Goal: Task Accomplishment & Management: Manage account settings

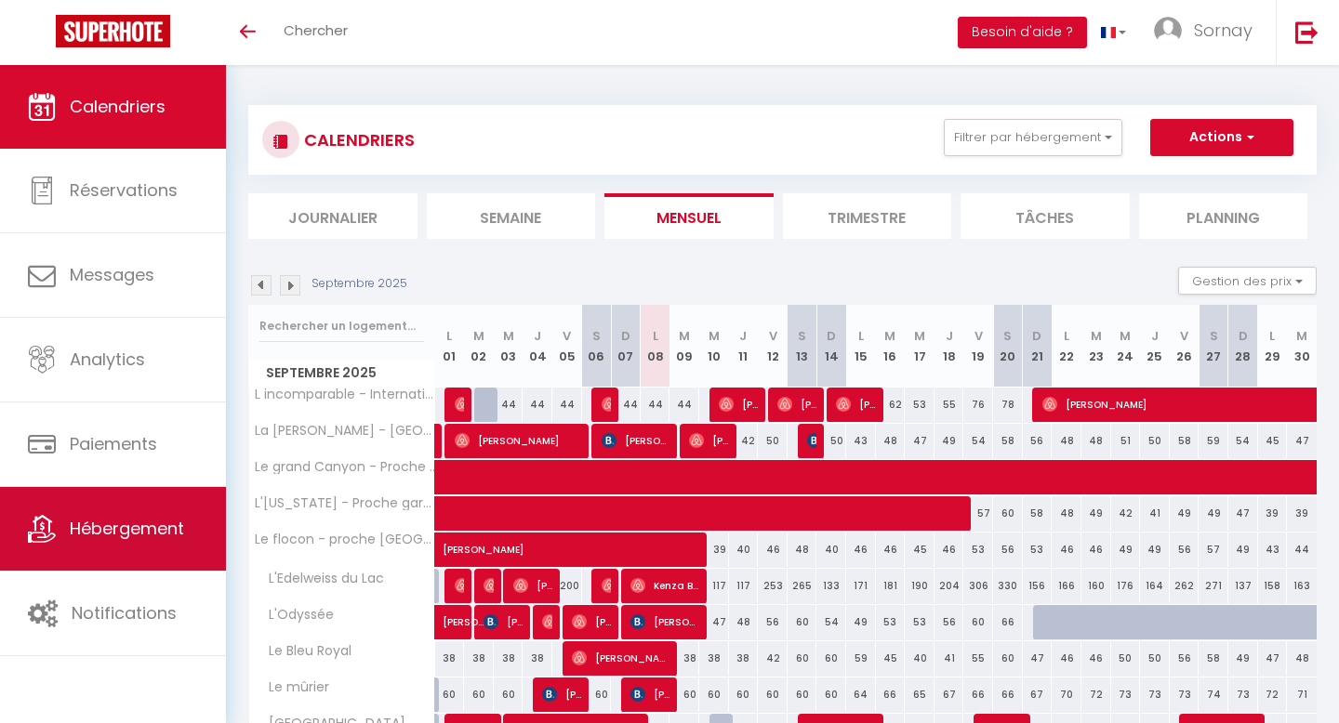
click at [157, 529] on span "Hébergement" at bounding box center [127, 528] width 114 height 23
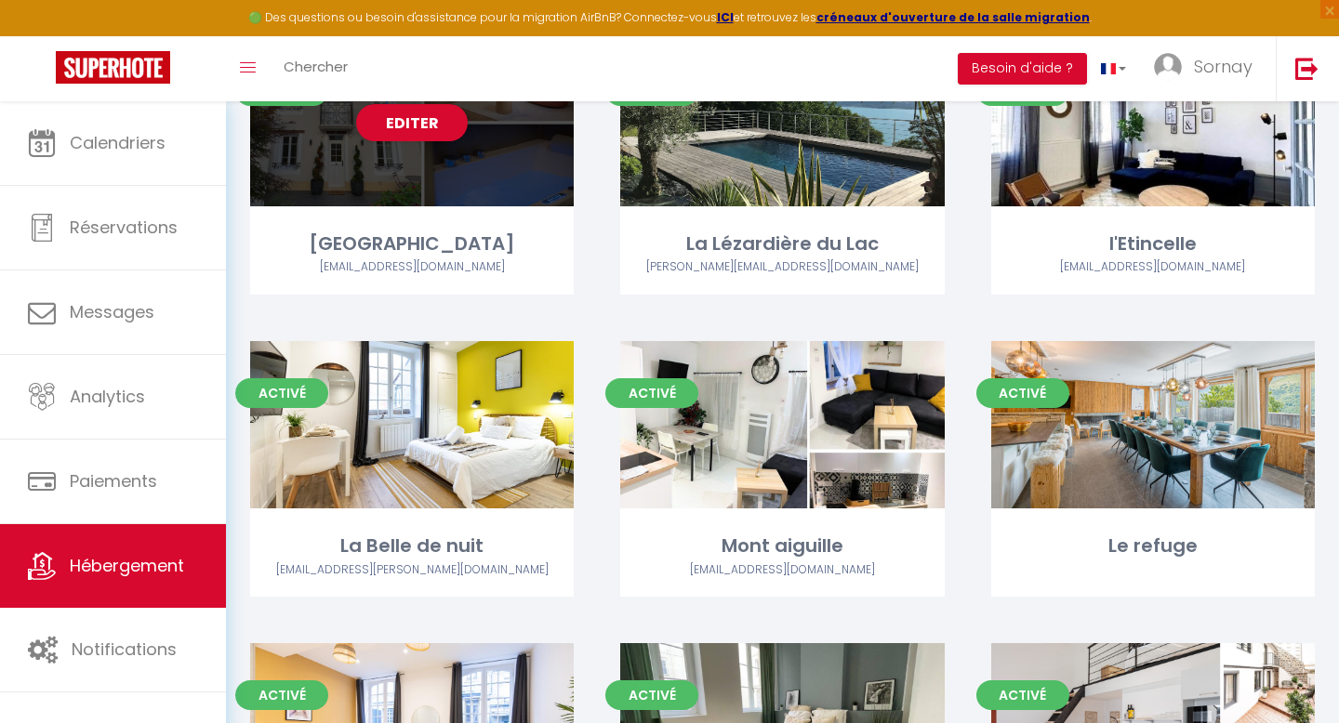
scroll to position [324, 0]
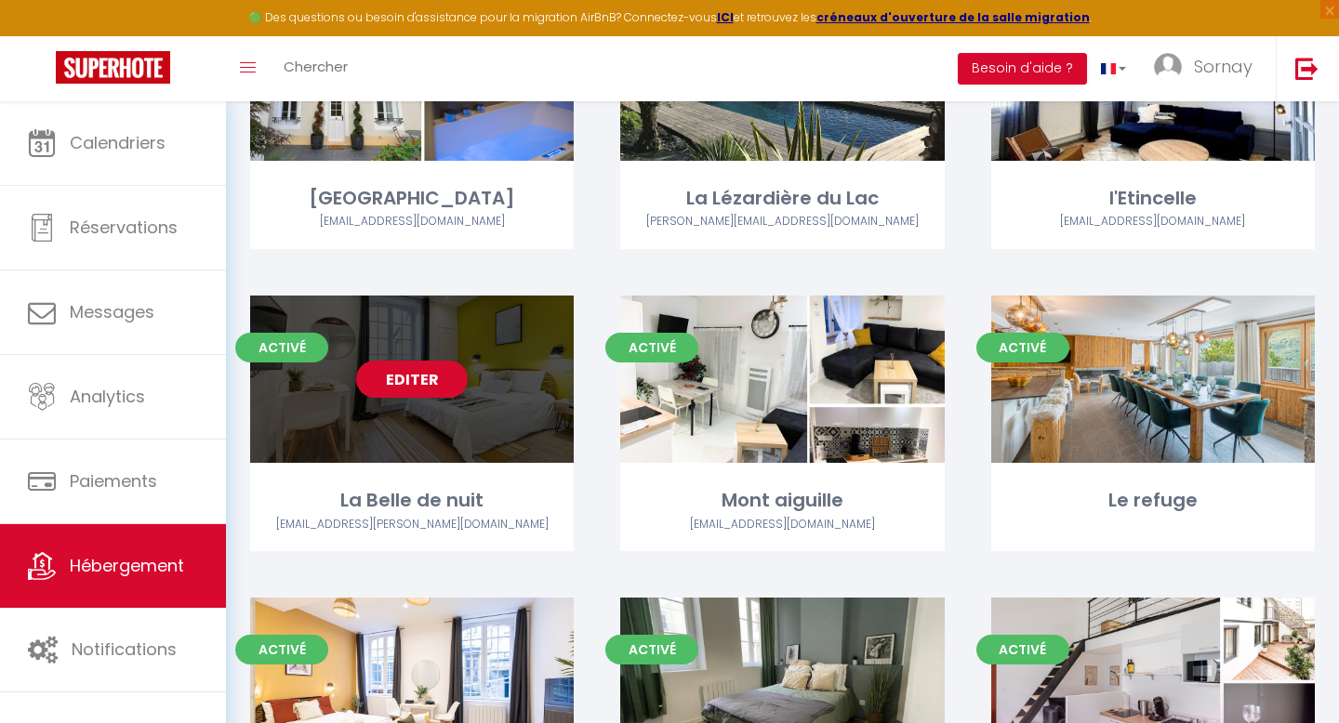
click at [427, 426] on div "Editer" at bounding box center [411, 379] width 323 height 167
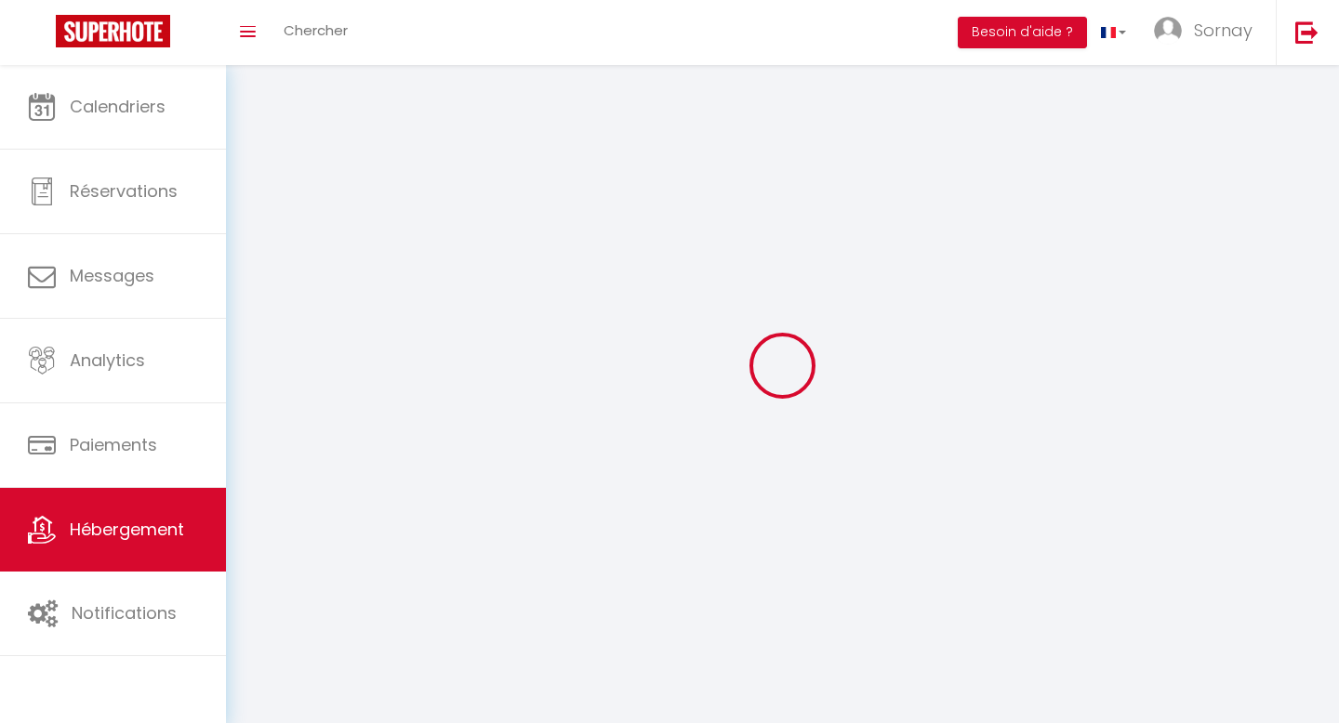
select select
select select "28"
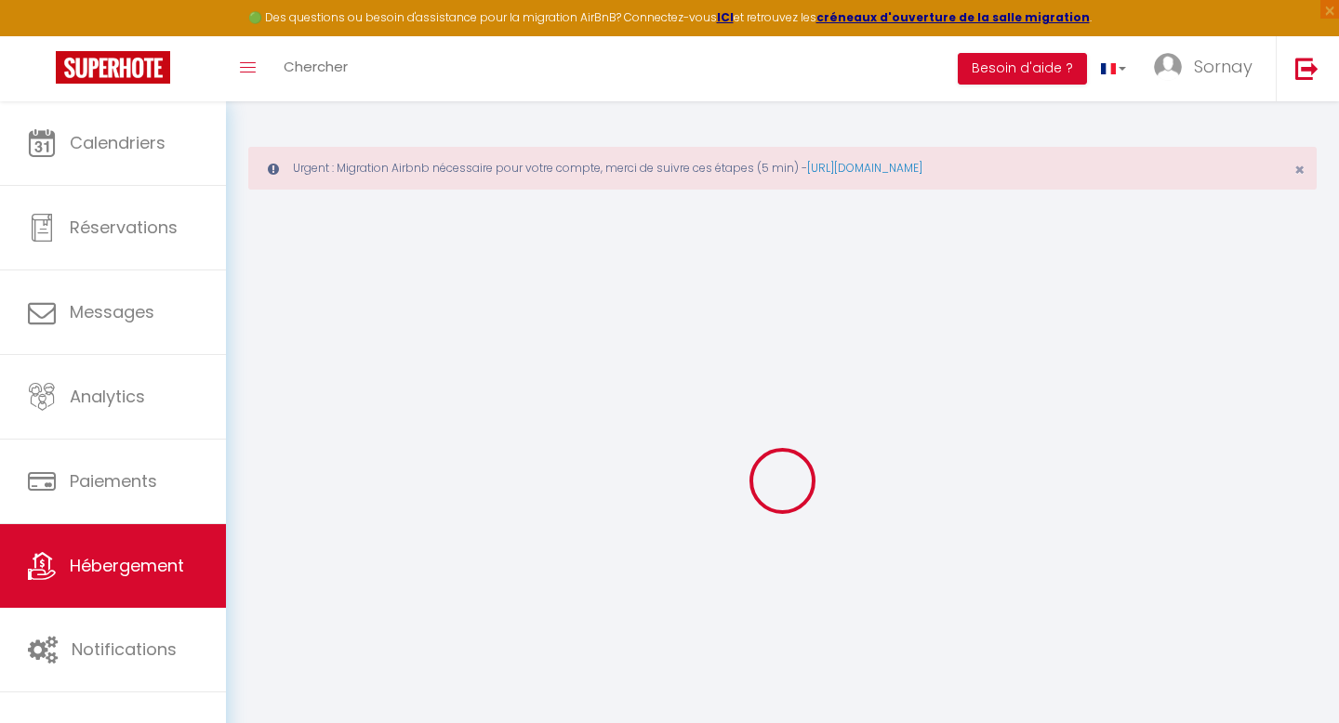
select select
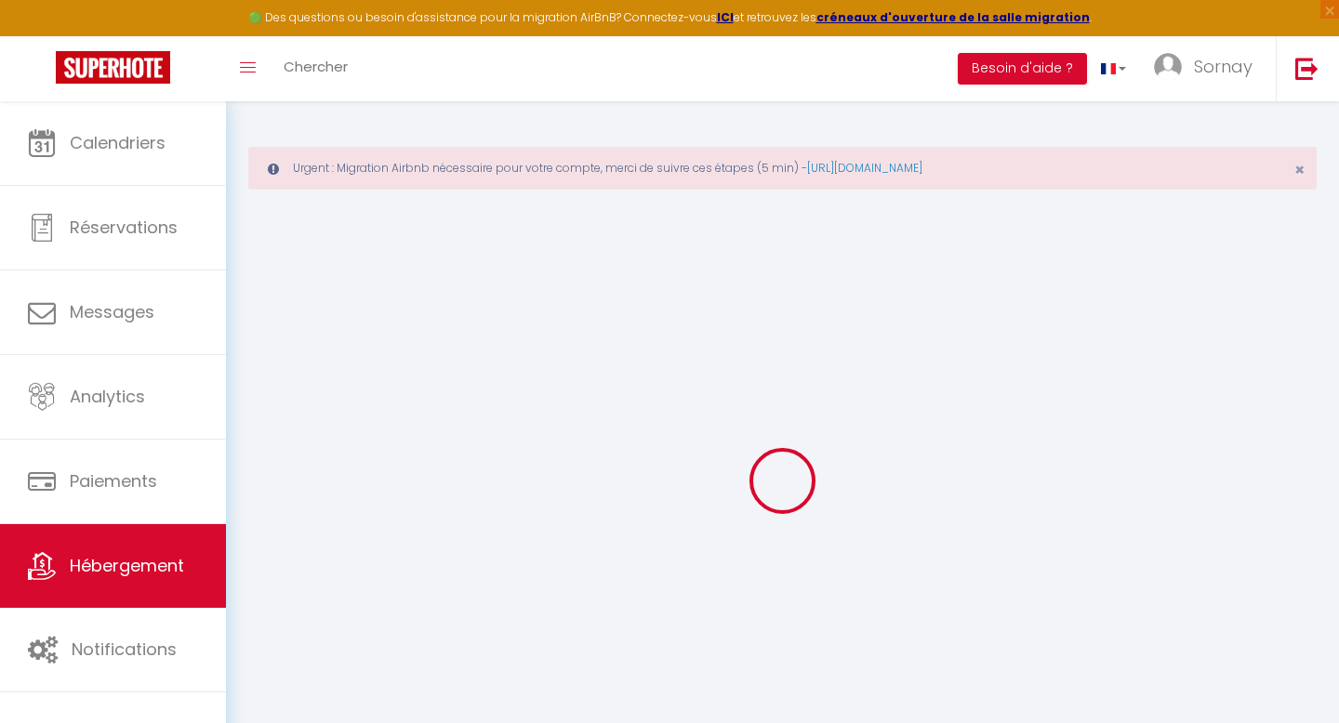
select select
checkbox input "false"
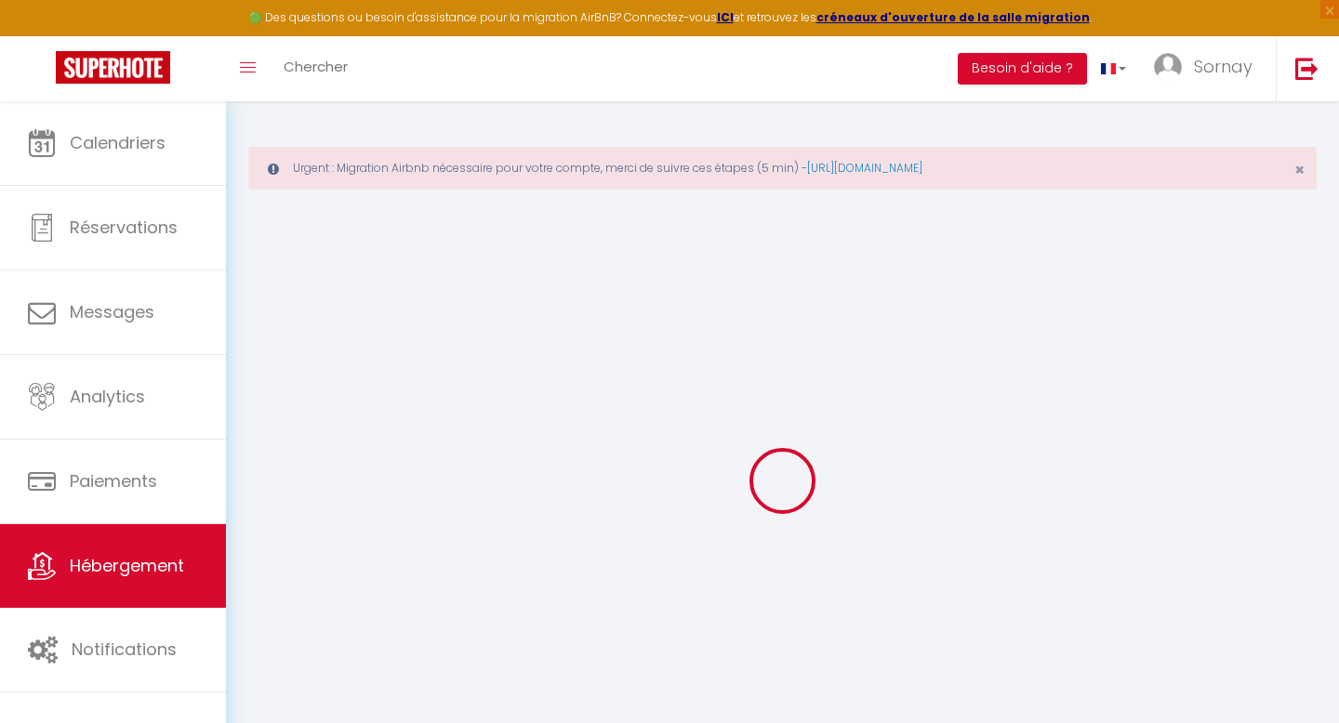
select select
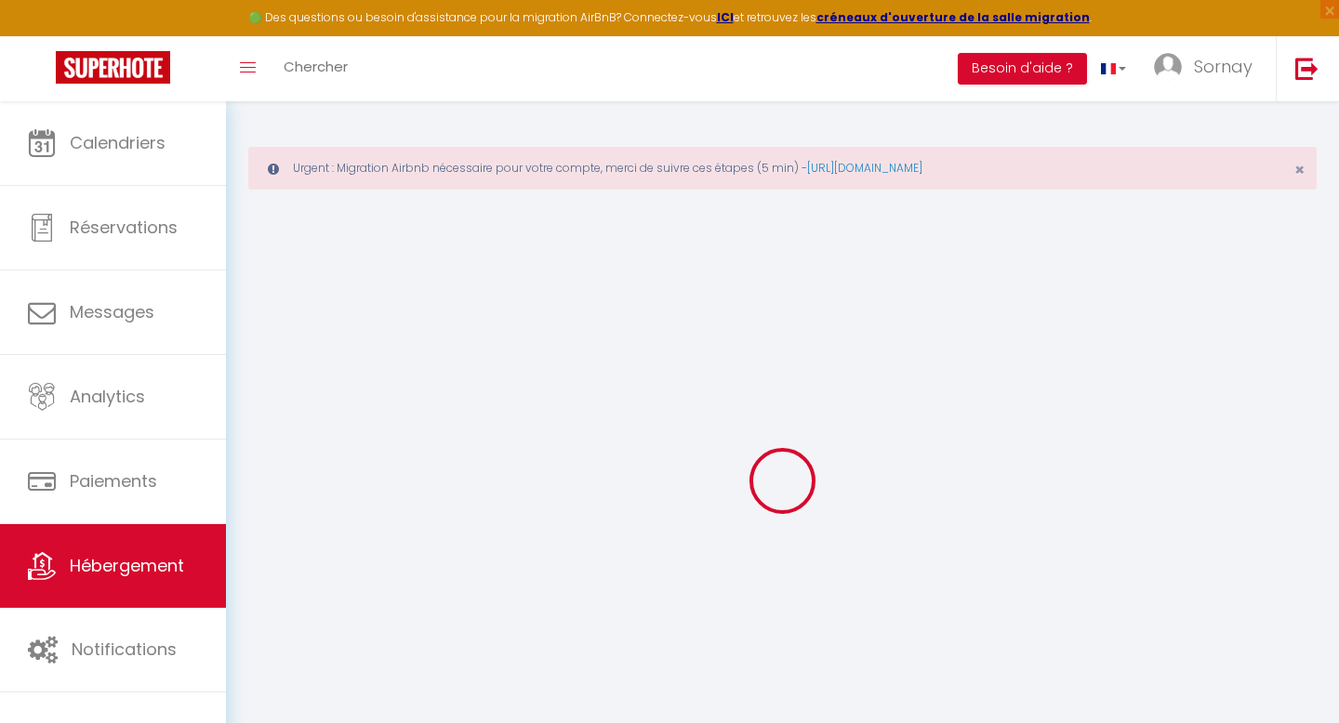
select select
checkbox input "false"
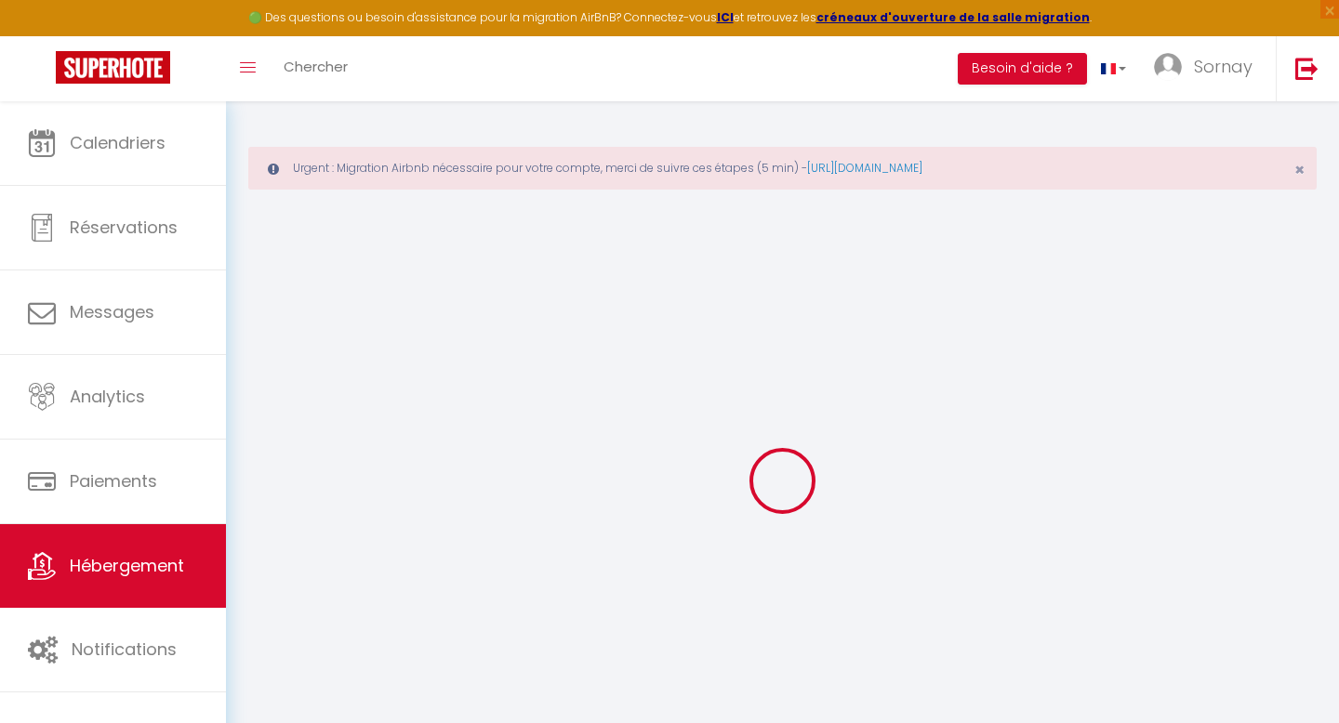
checkbox input "false"
select select
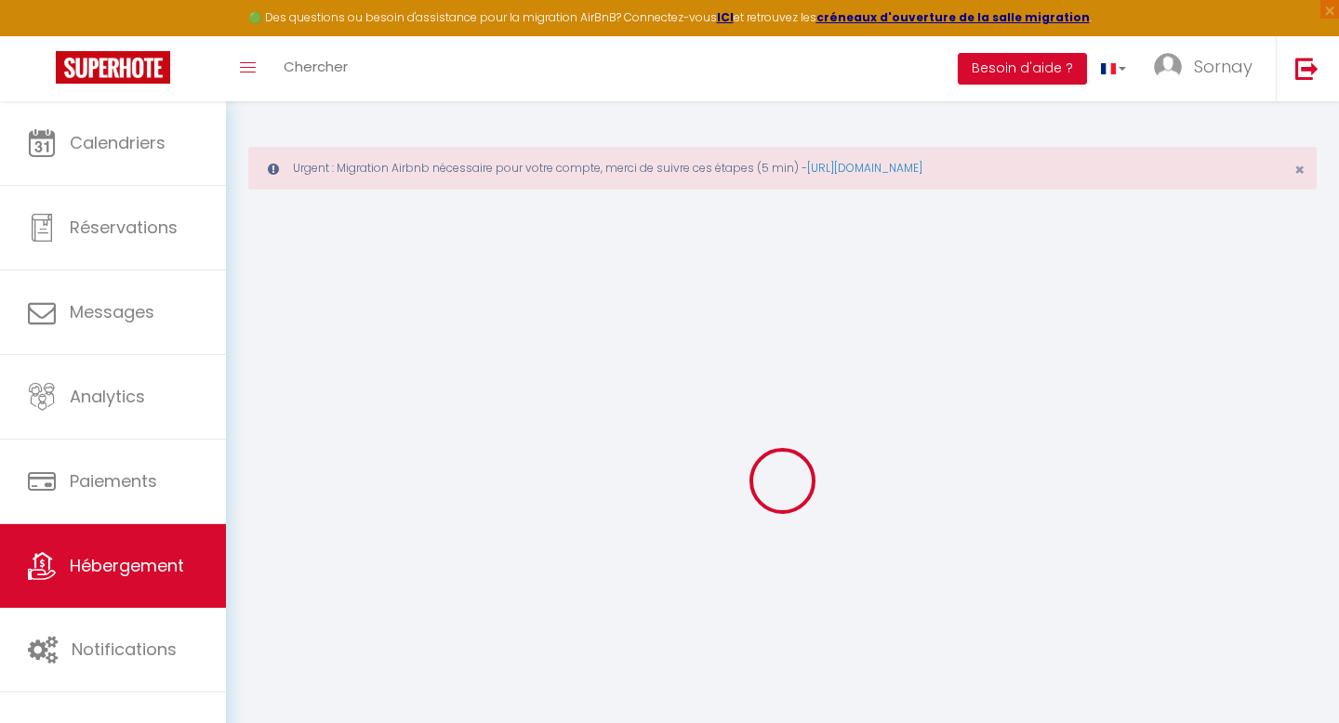
select select
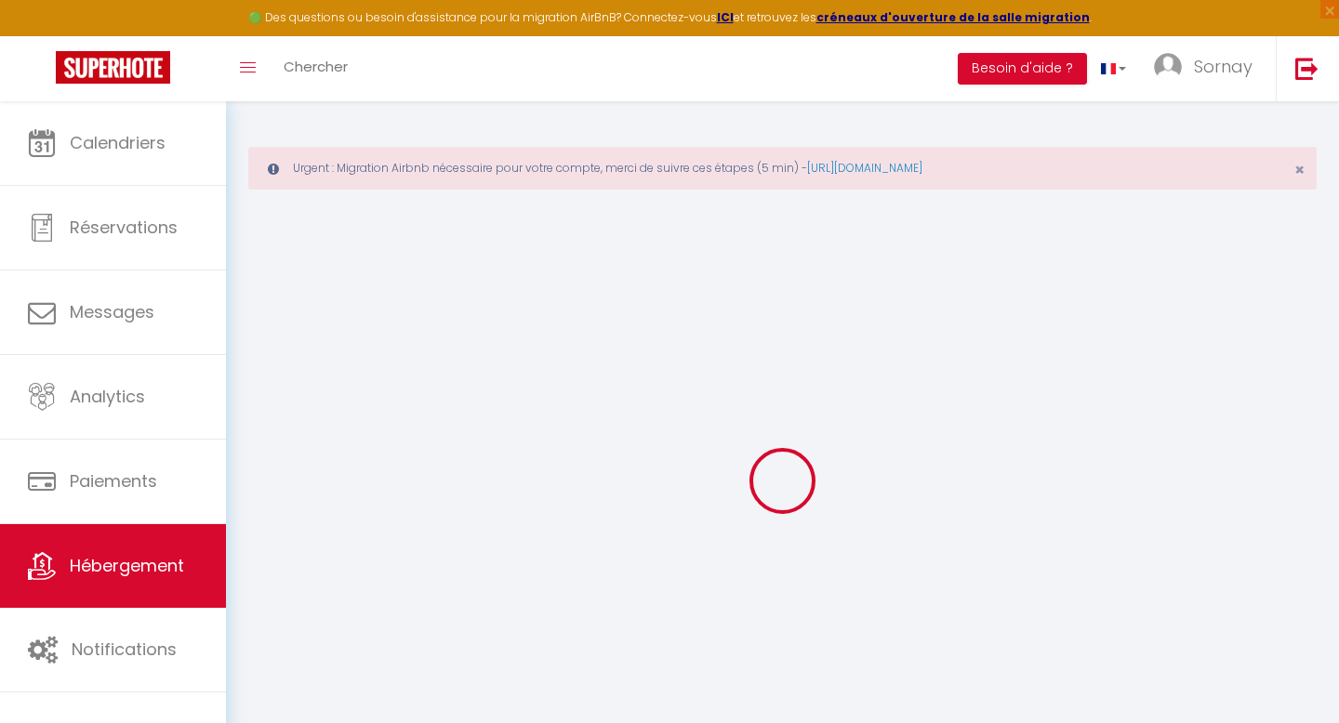
checkbox input "false"
select select
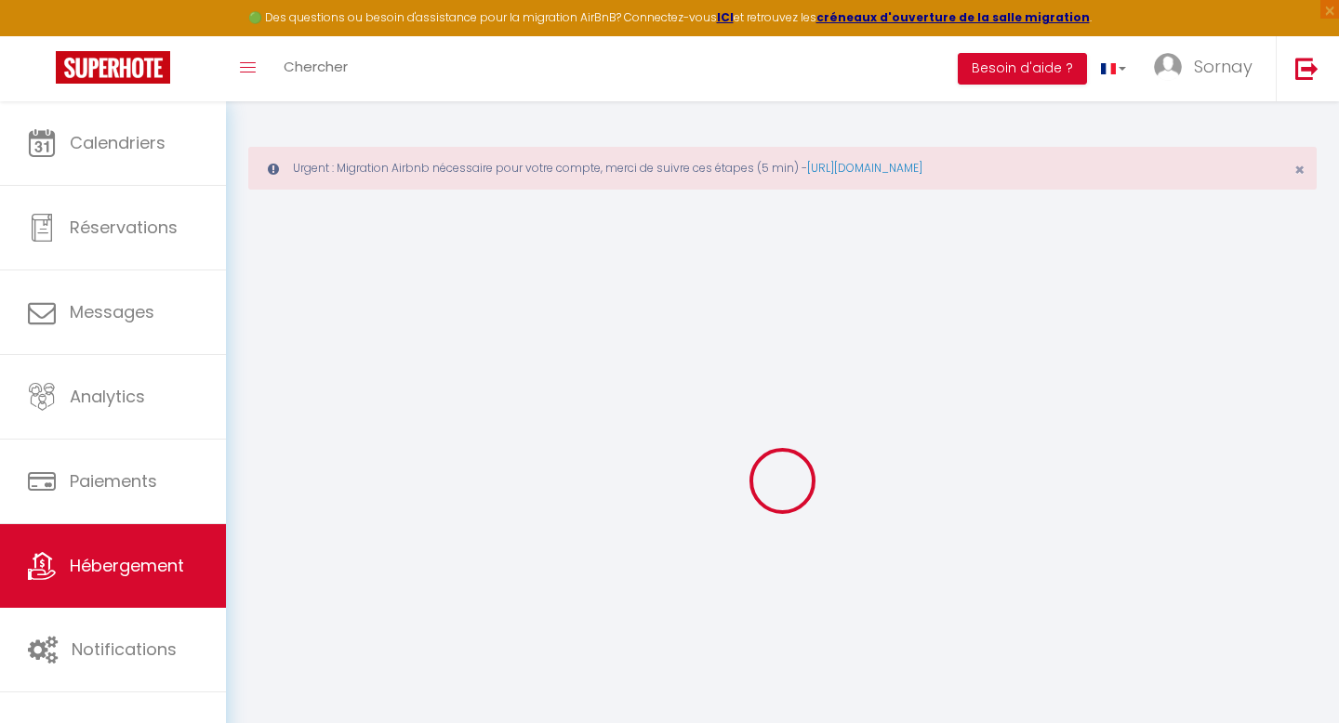
select select
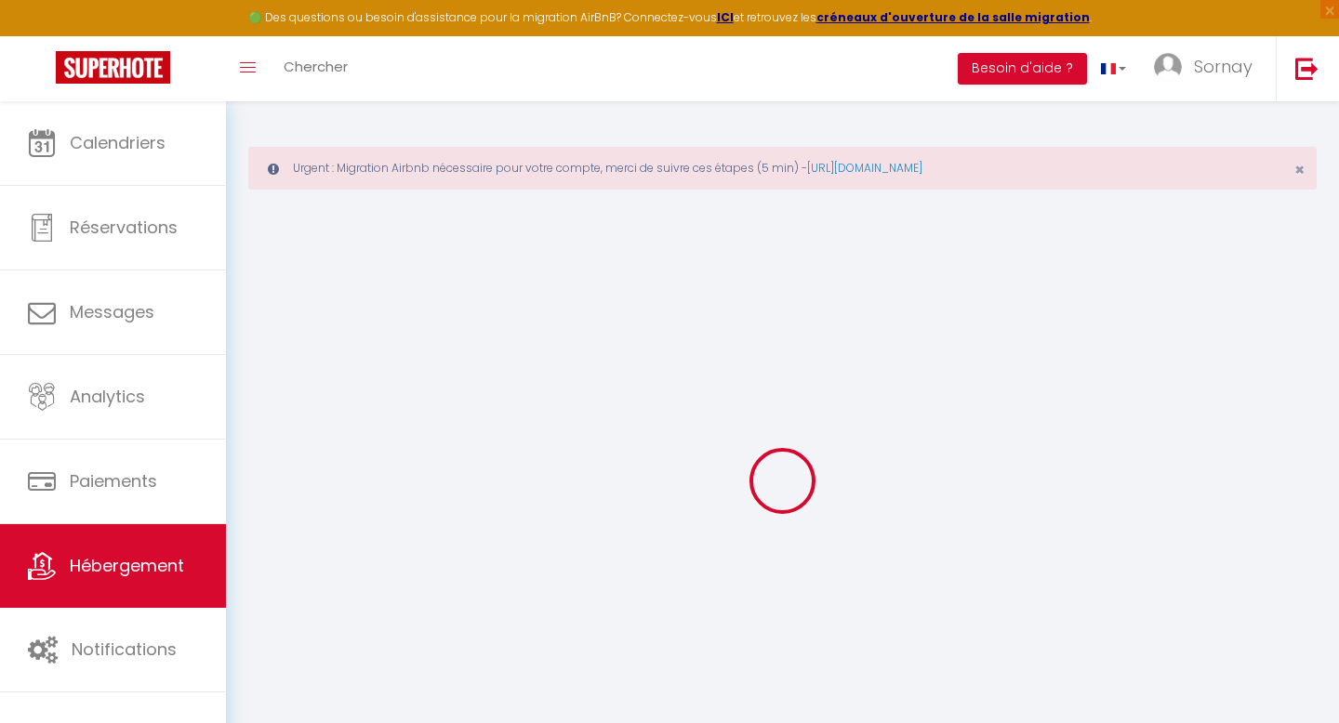
select select
checkbox input "false"
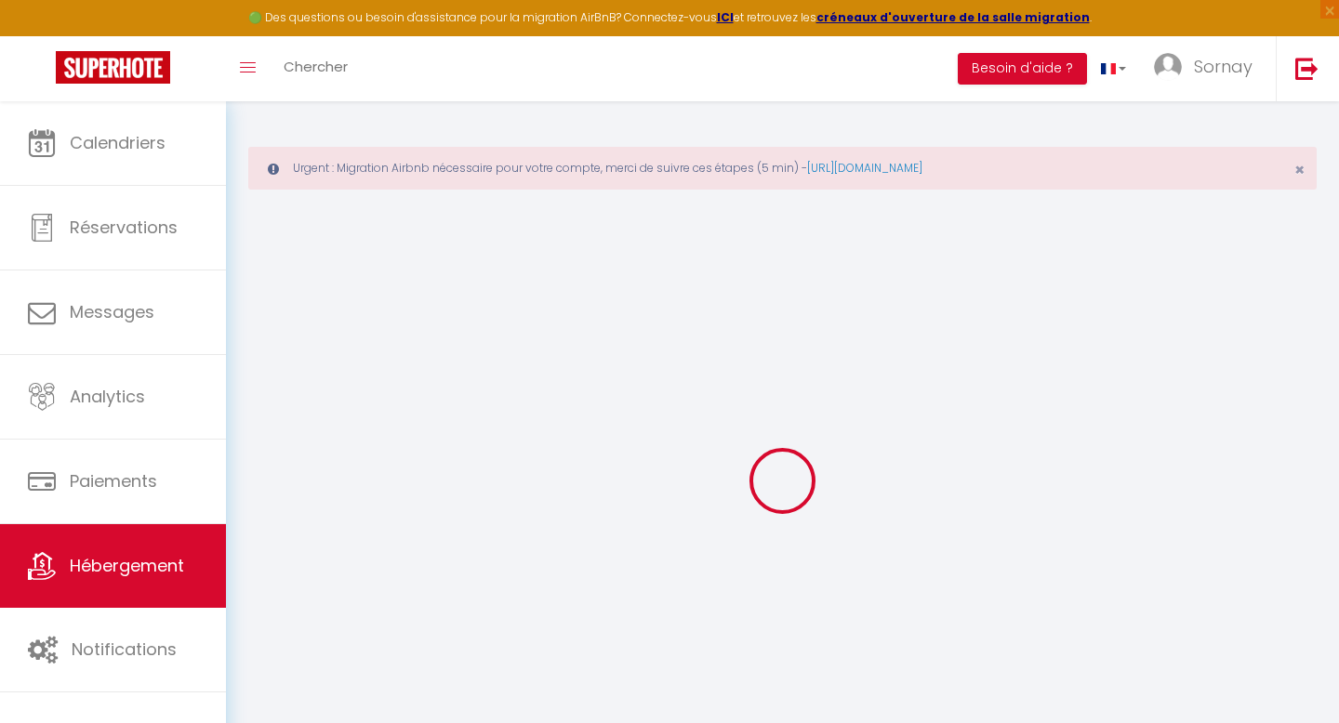
checkbox input "false"
select select
type input "La Belle de nuit"
type input "Manon"
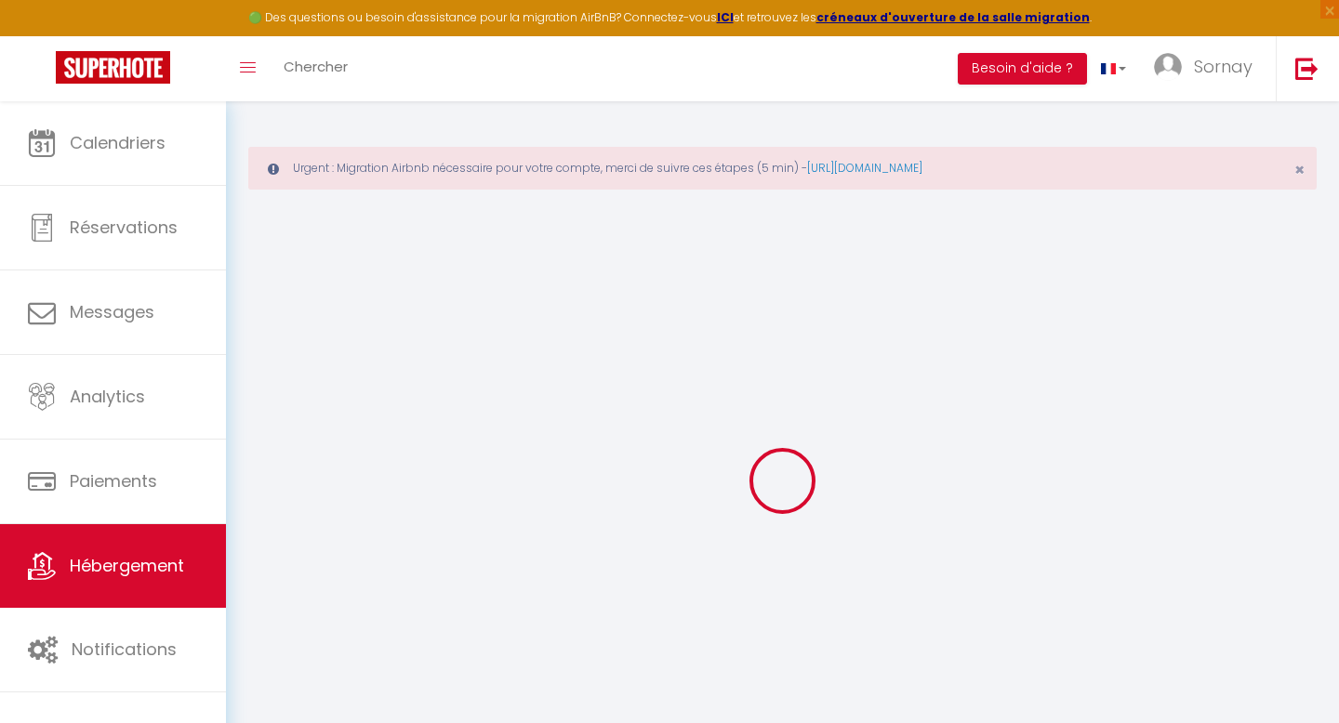
type input "[PERSON_NAME]"
type input "[STREET_ADDRESS]"
type input "26600"
type input "LARNAGE"
select select "2"
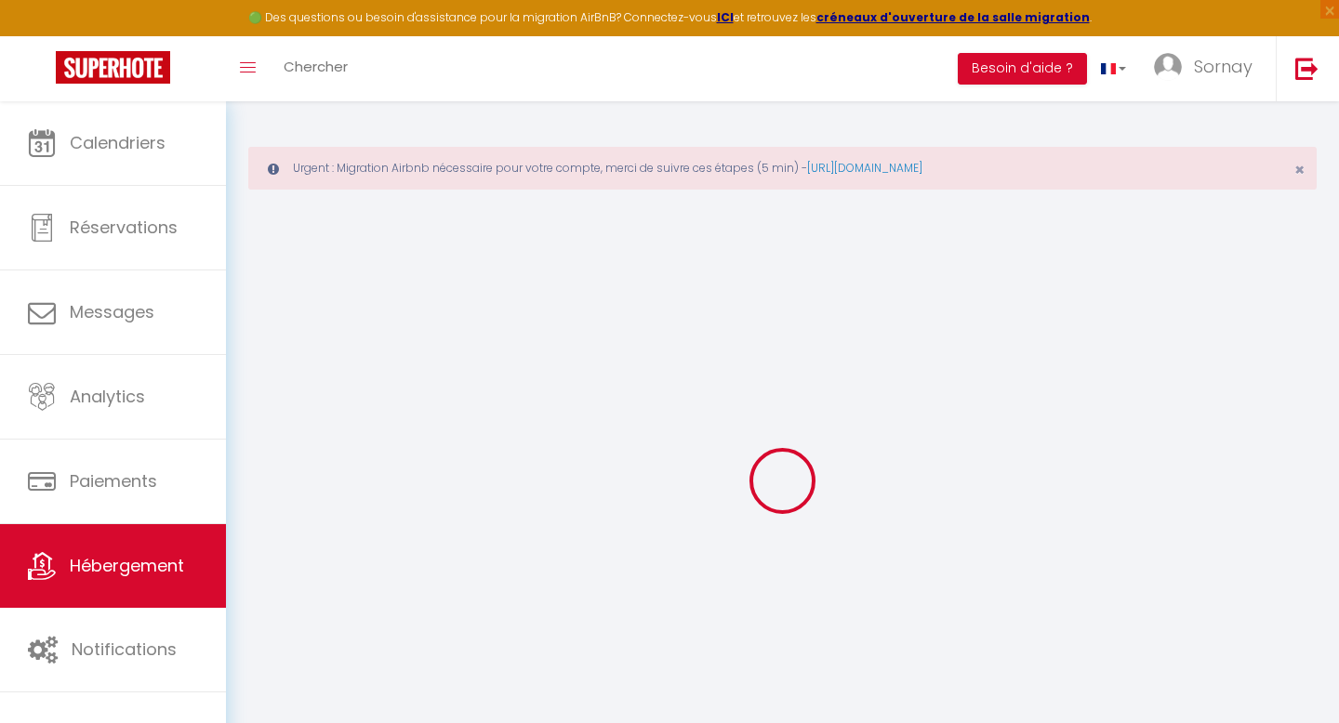
type input "25"
type input "35"
type input "300"
type input "1"
select select
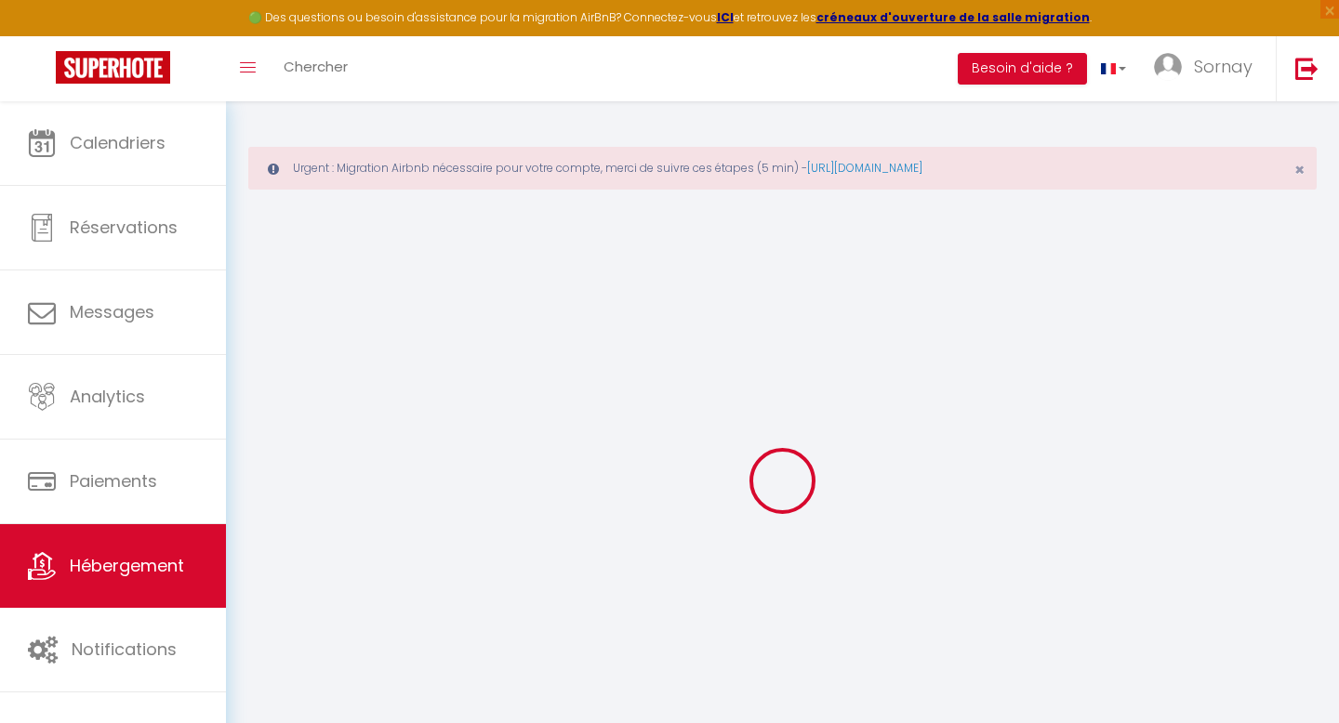
select select
type input "[STREET_ADDRESS]"
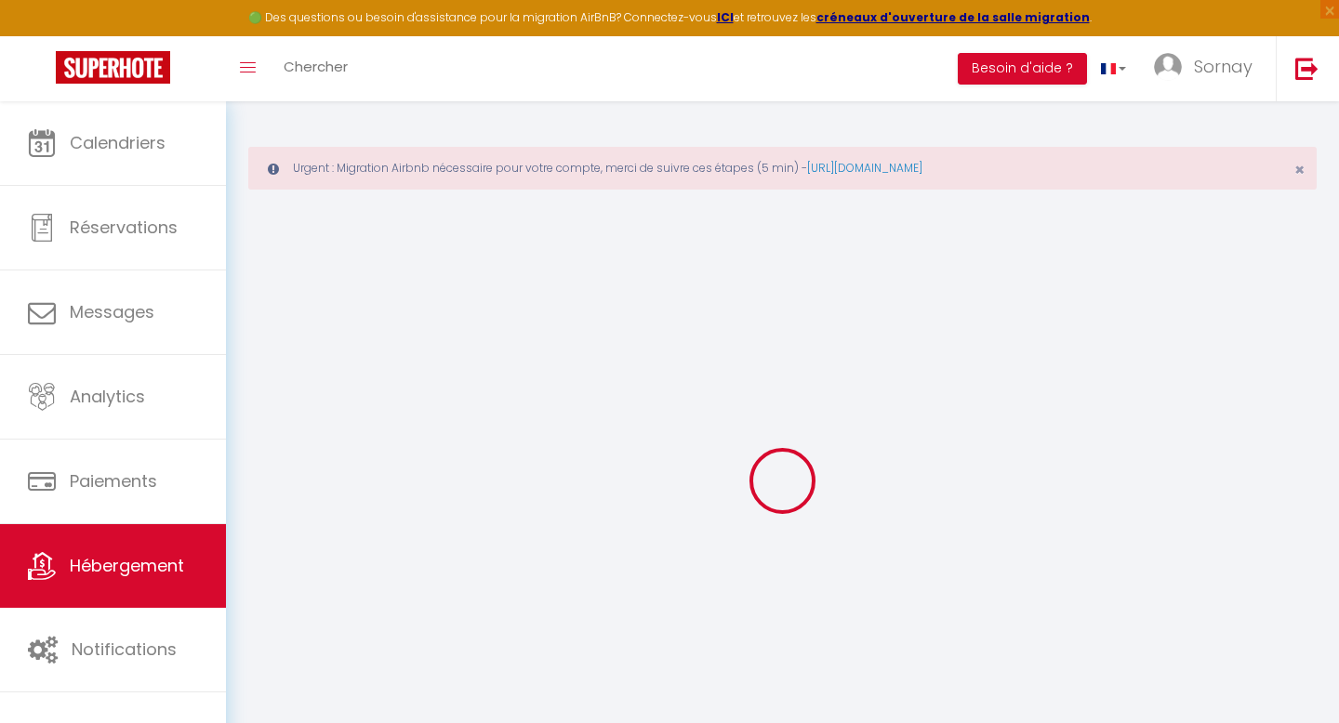
type input "42000"
type input "[GEOGRAPHIC_DATA]"
type input "[EMAIL_ADDRESS][DOMAIN_NAME]"
select select "2828"
checkbox input "false"
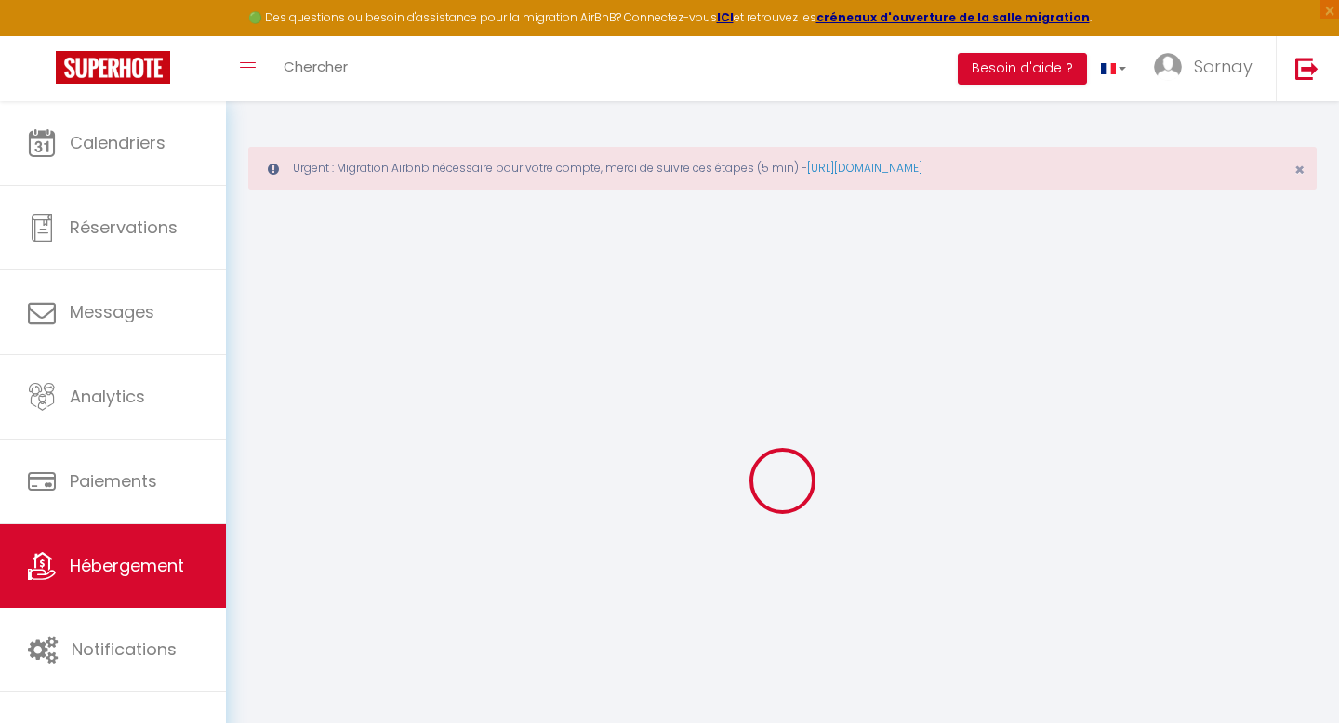
checkbox input "false"
type input "0"
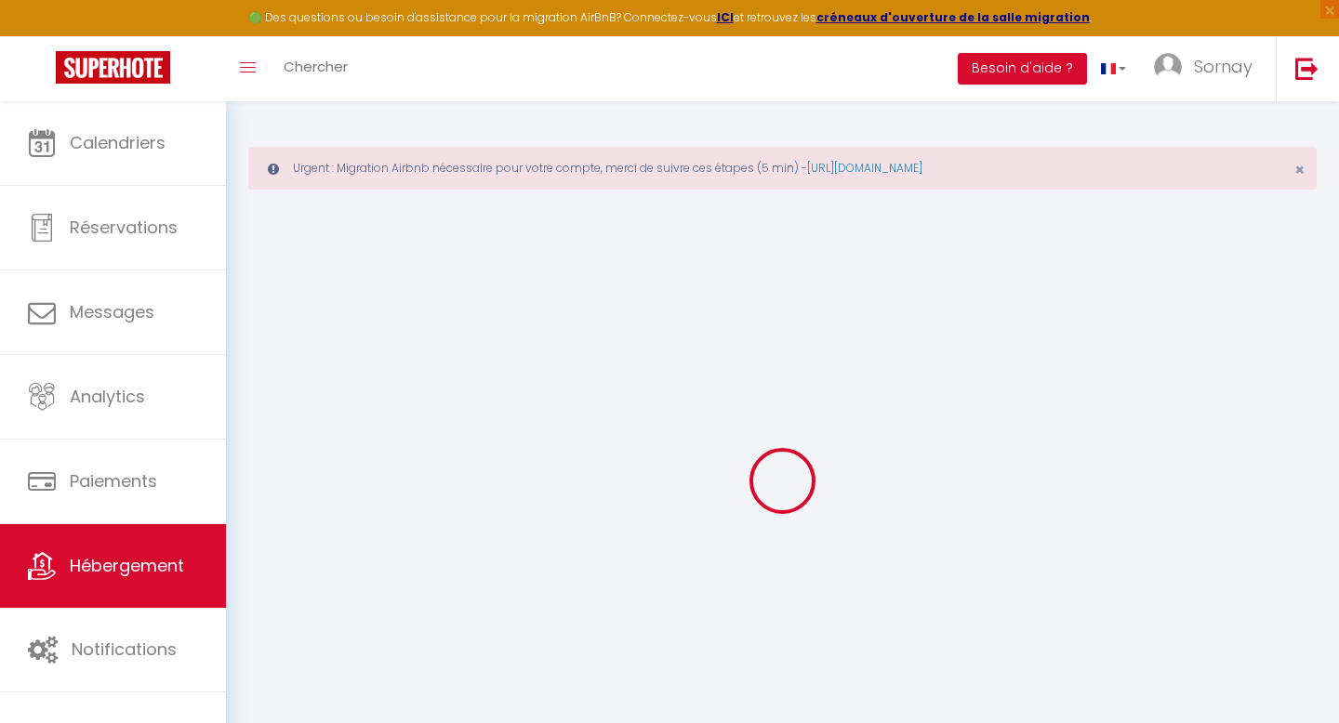
select select
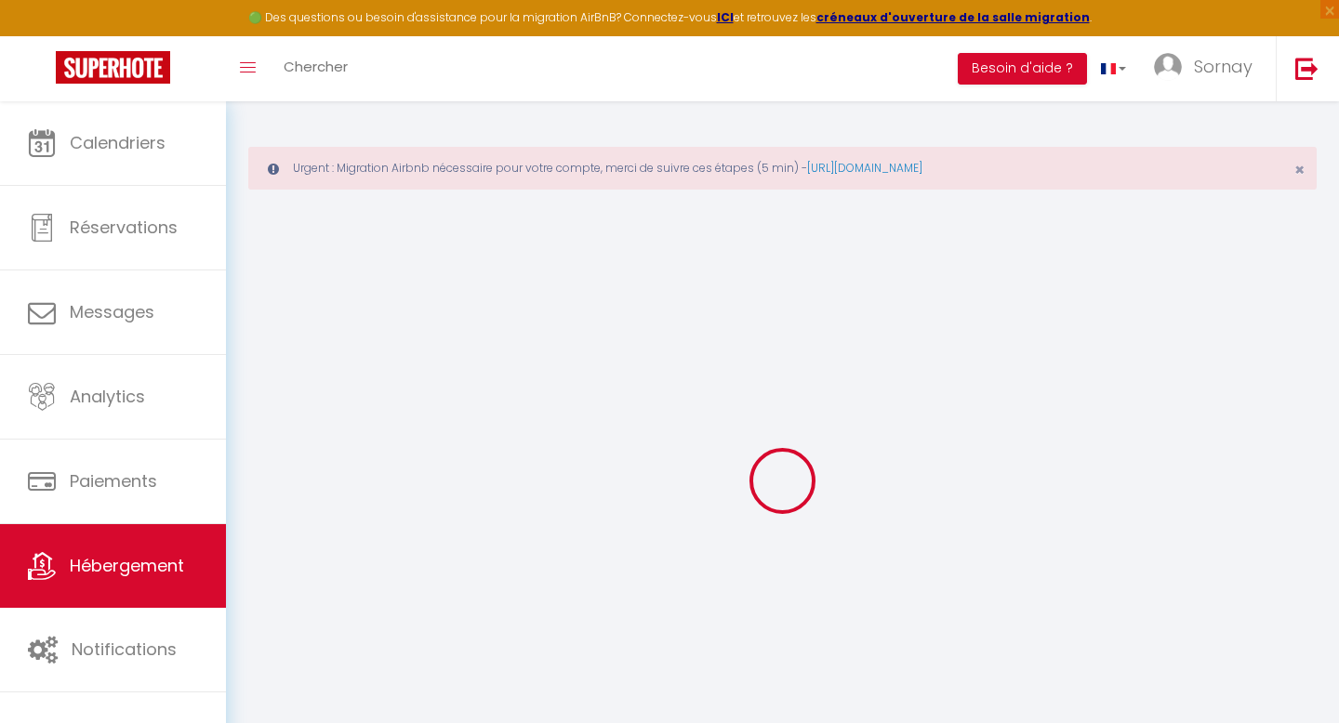
checkbox input "false"
select select "7180"
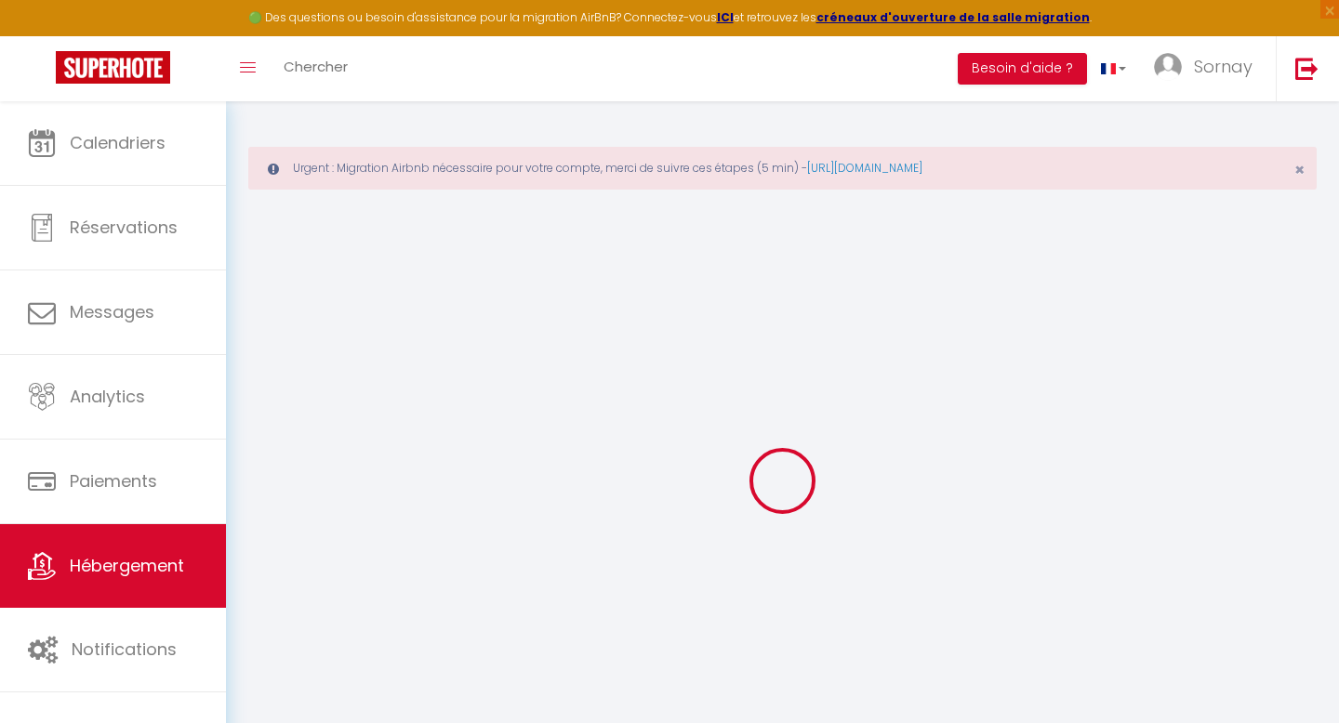
select select
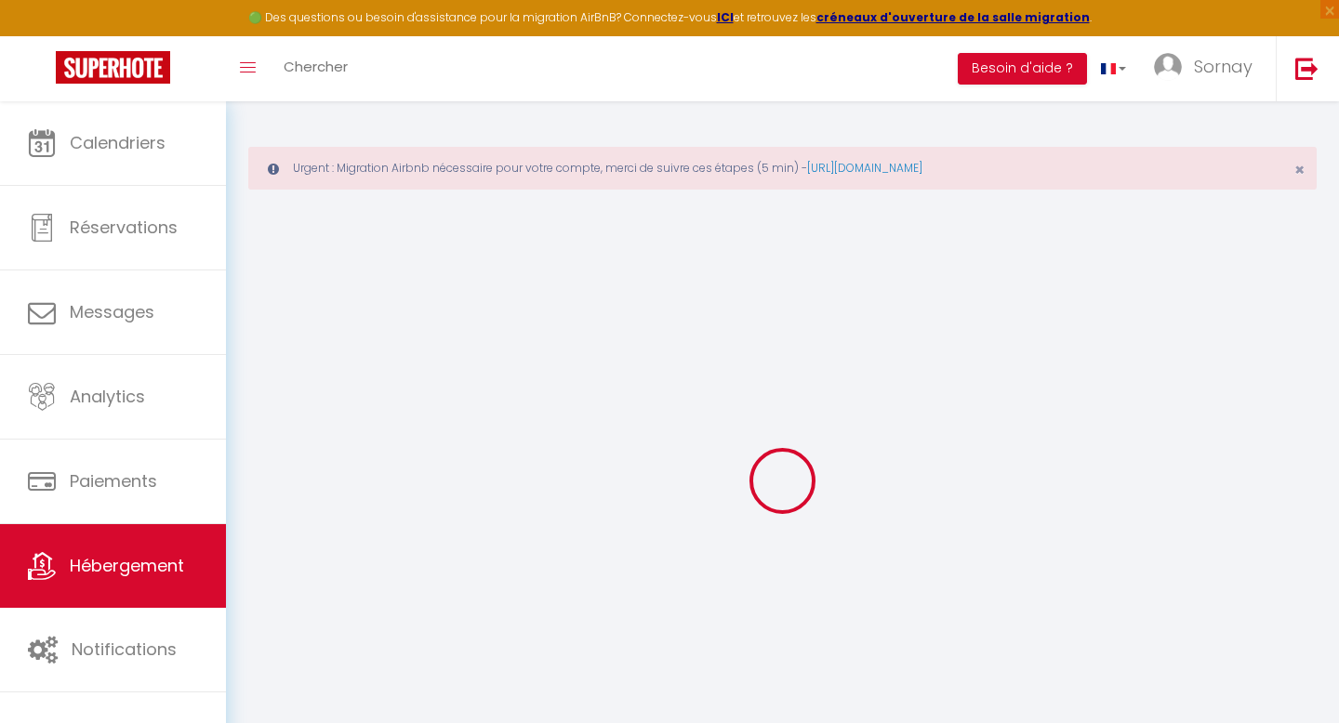
checkbox input "false"
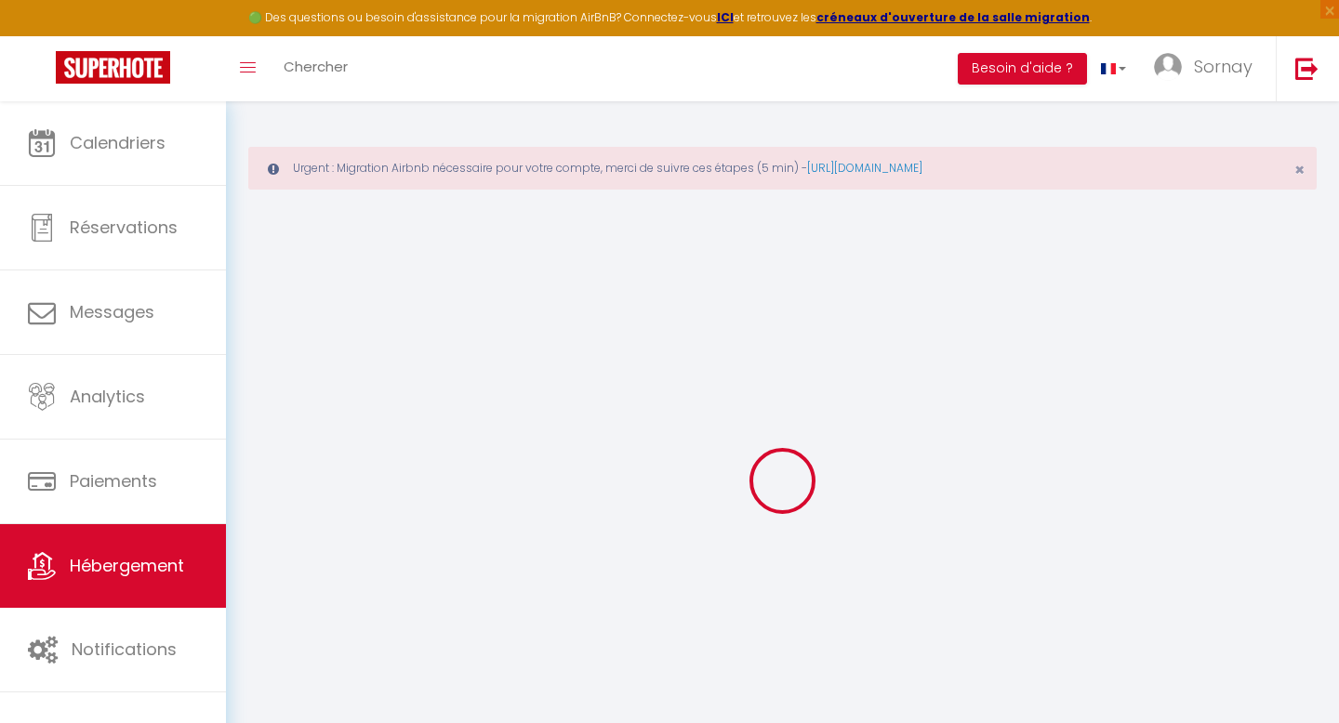
checkbox input "false"
select select "16:00"
select select "23:45"
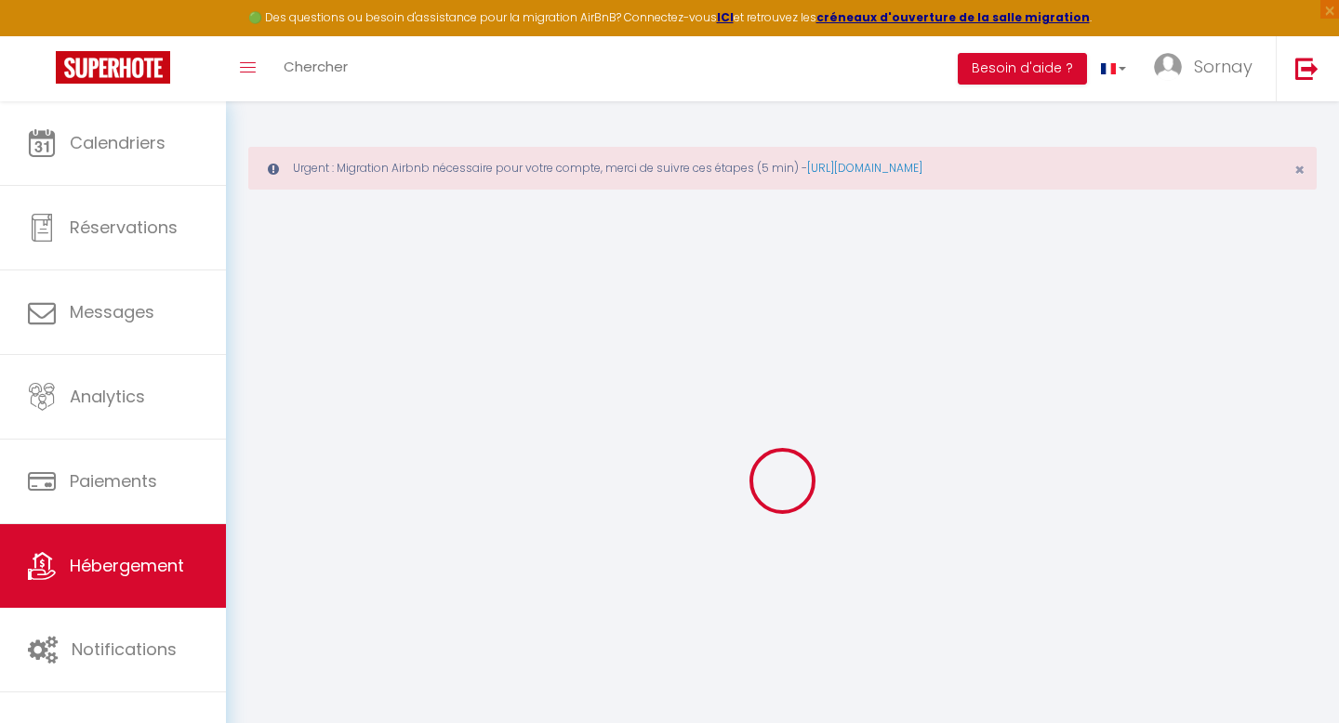
select select "11:00"
select select "30"
select select "120"
checkbox input "false"
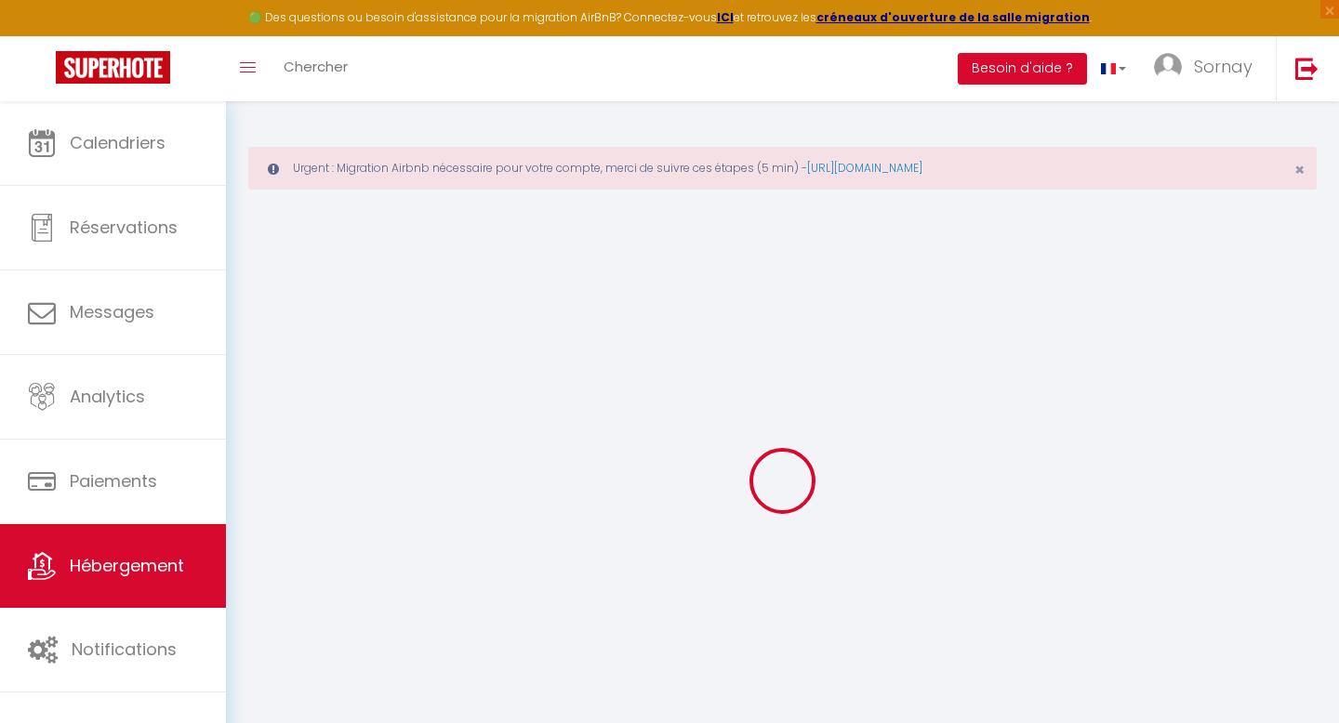
checkbox input "false"
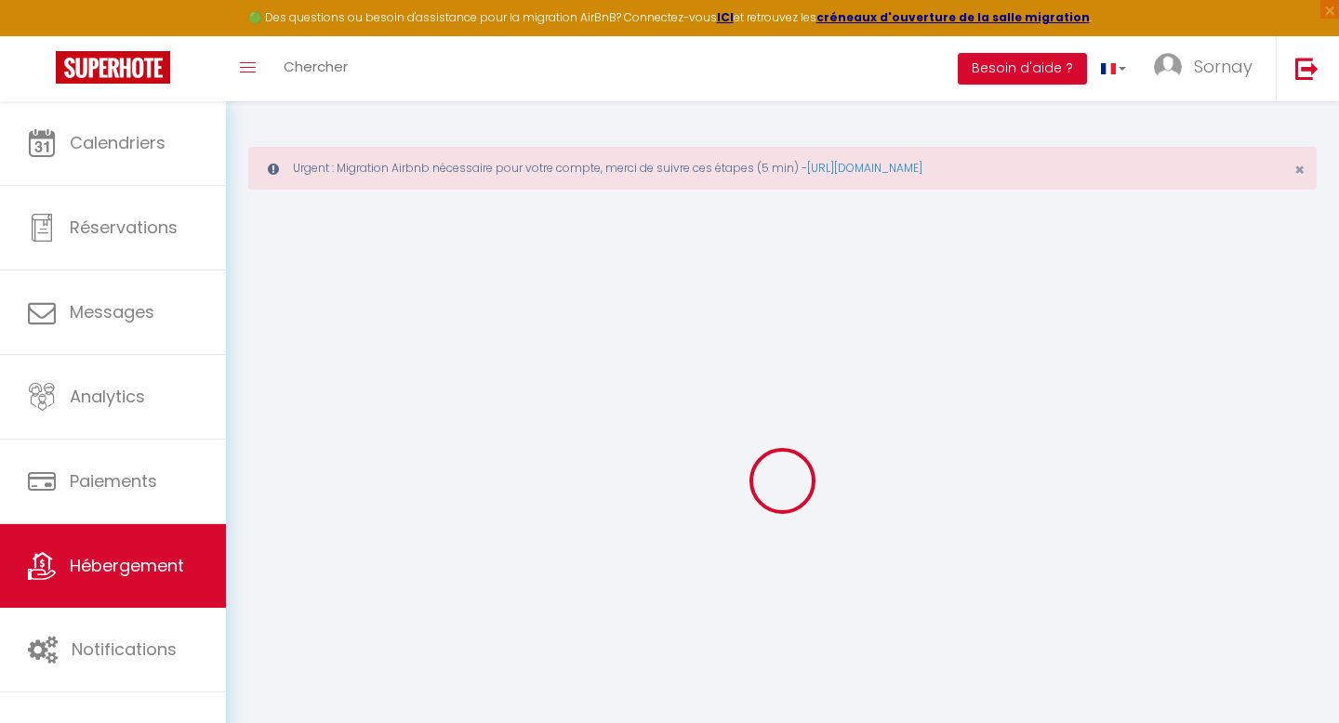
checkbox input "false"
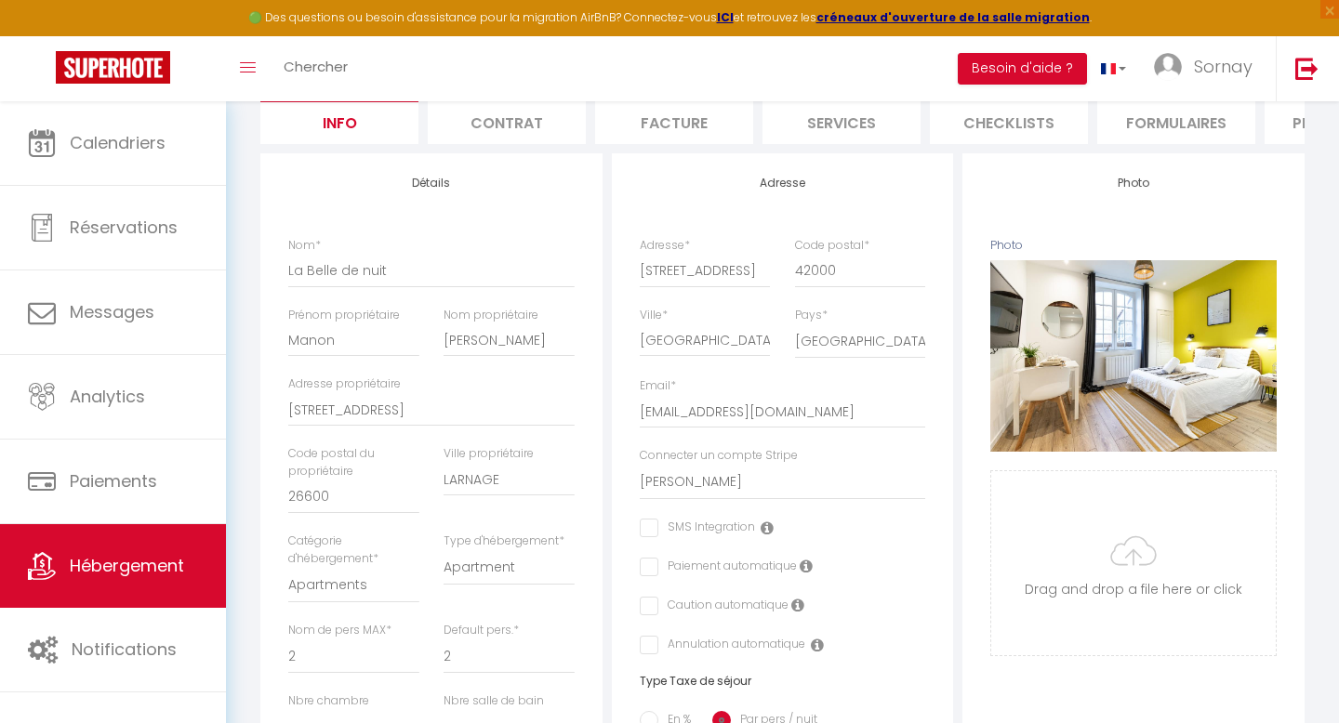
scroll to position [282, 0]
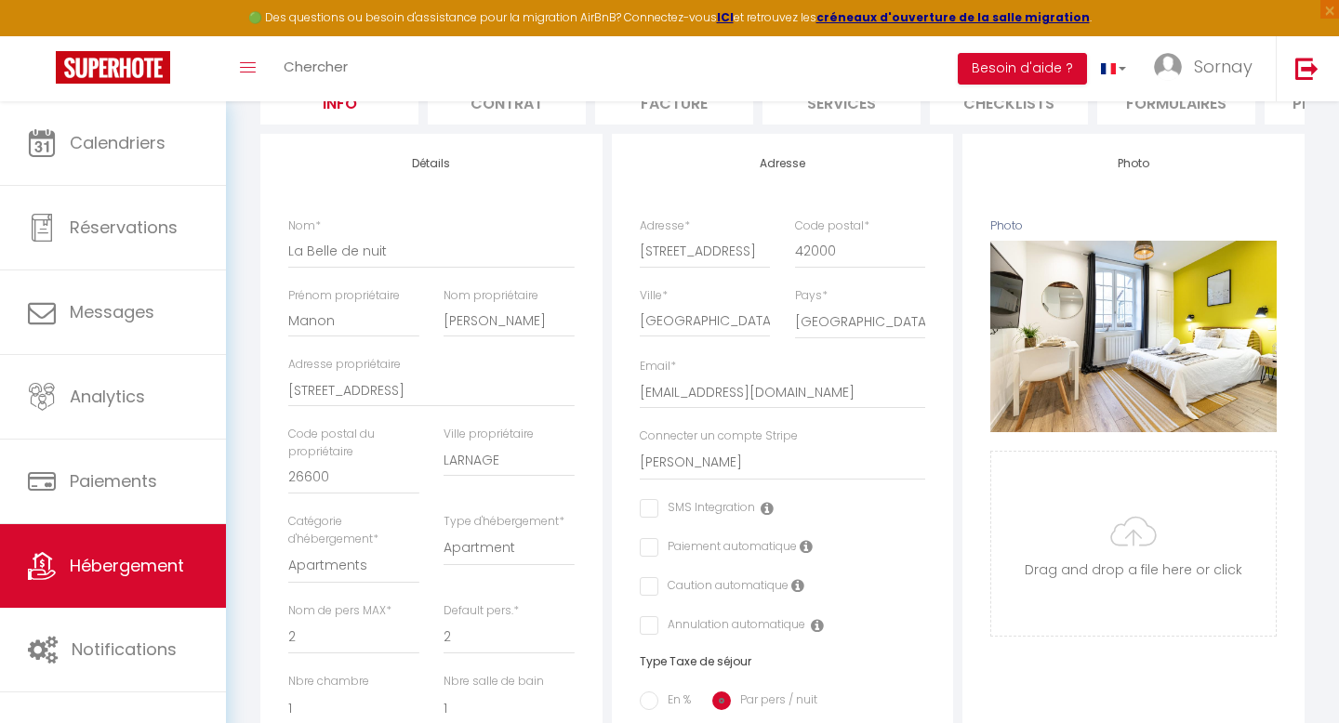
checkbox input "false"
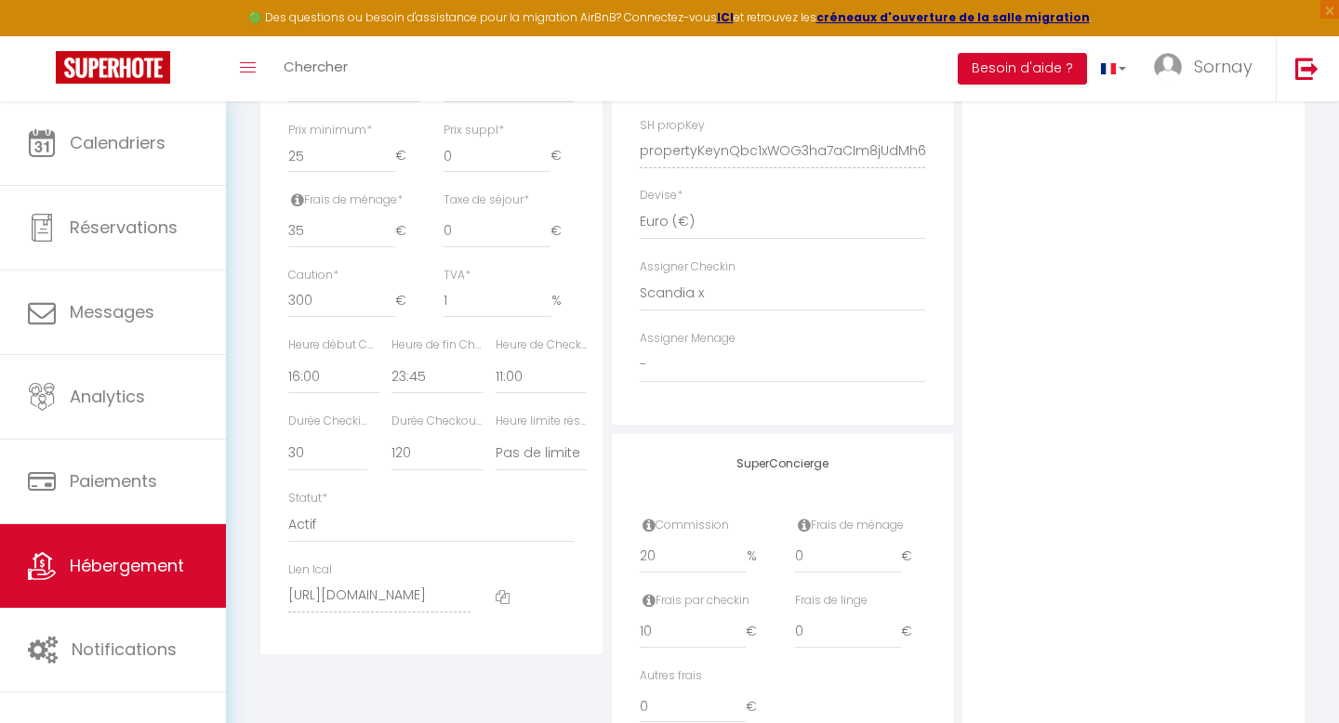
scroll to position [915, 0]
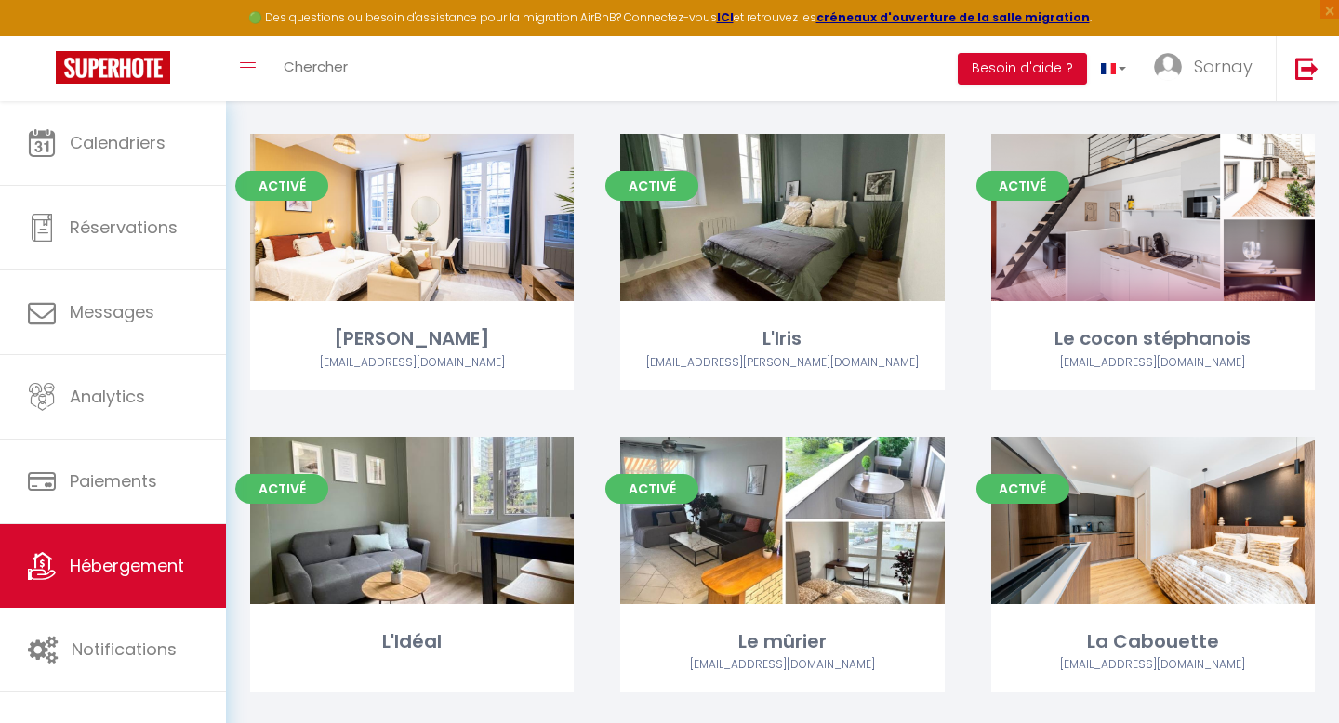
scroll to position [835, 0]
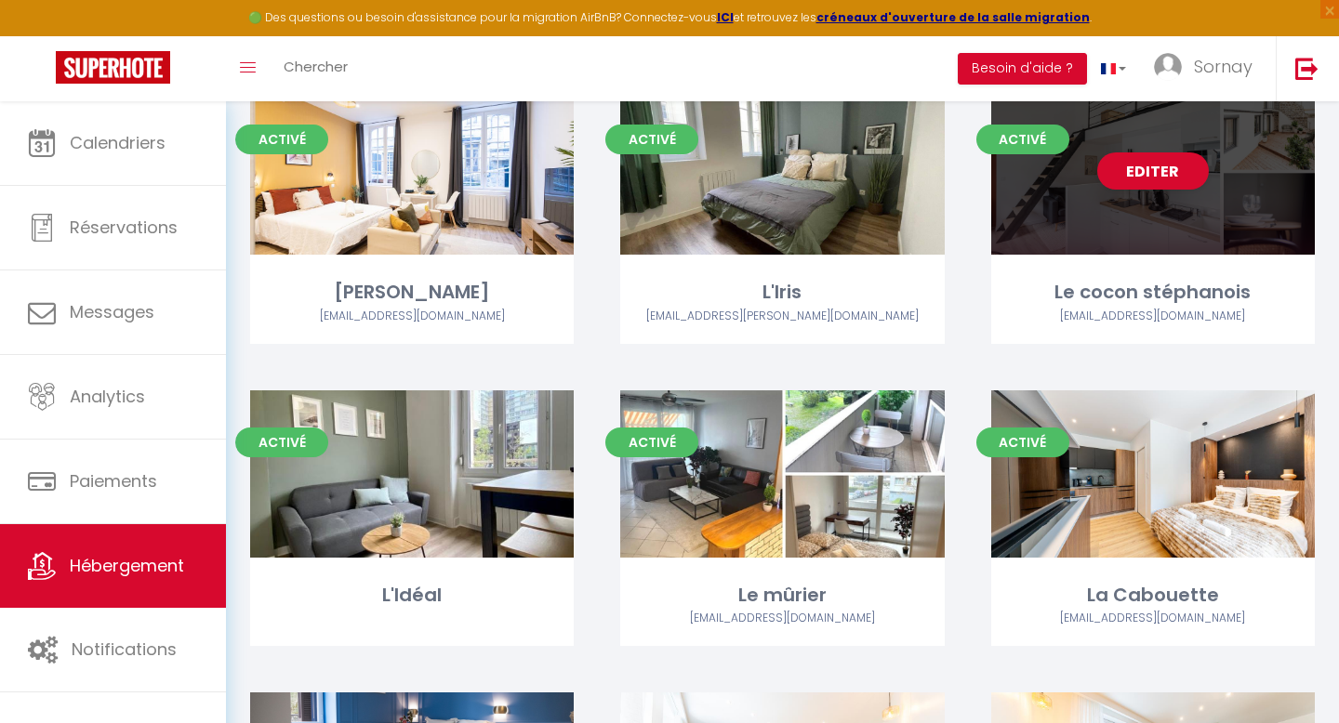
click at [1063, 244] on div "Editer" at bounding box center [1152, 170] width 323 height 167
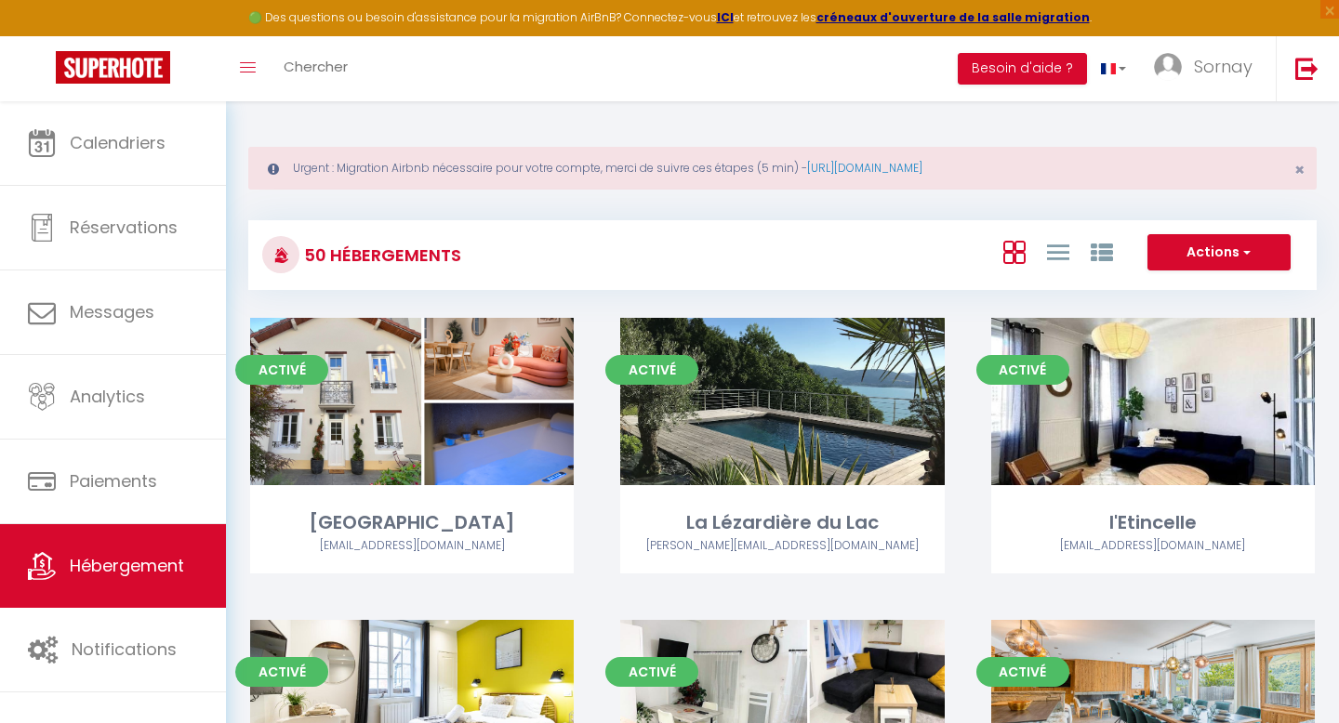
select select "3"
select select "2"
select select "1"
select select
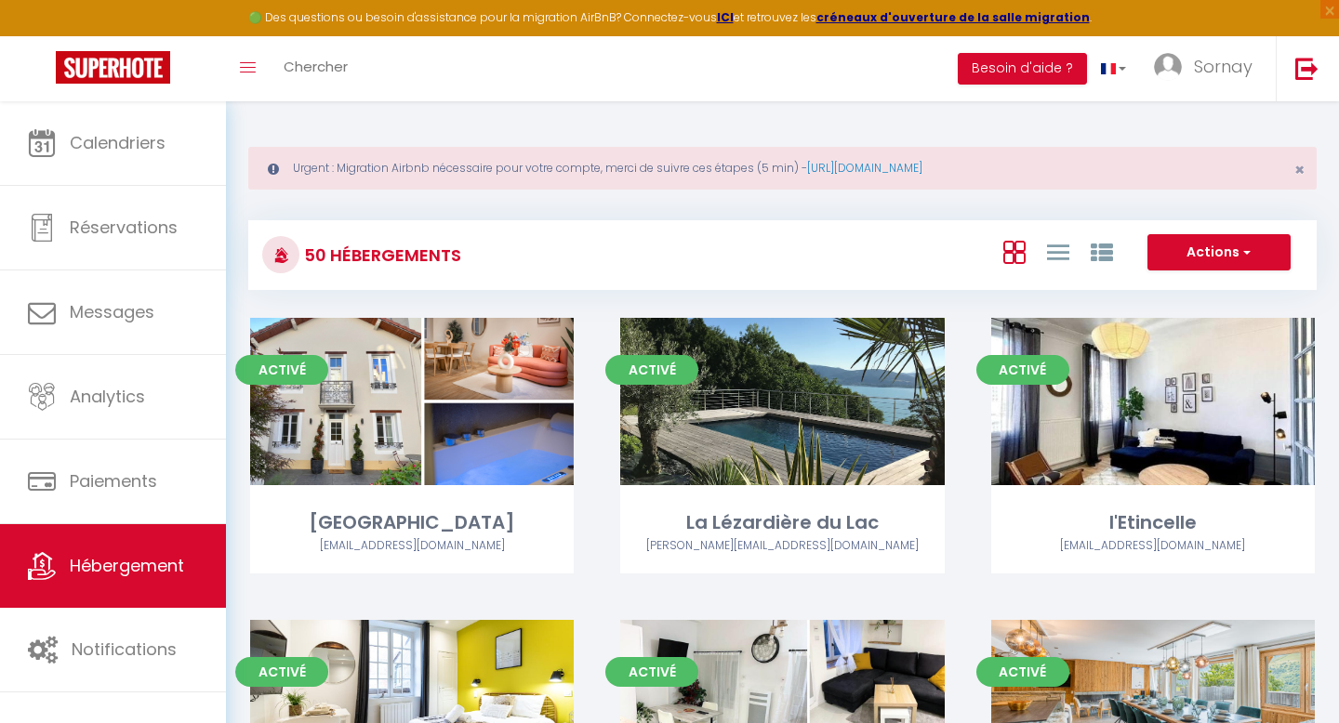
select select "28"
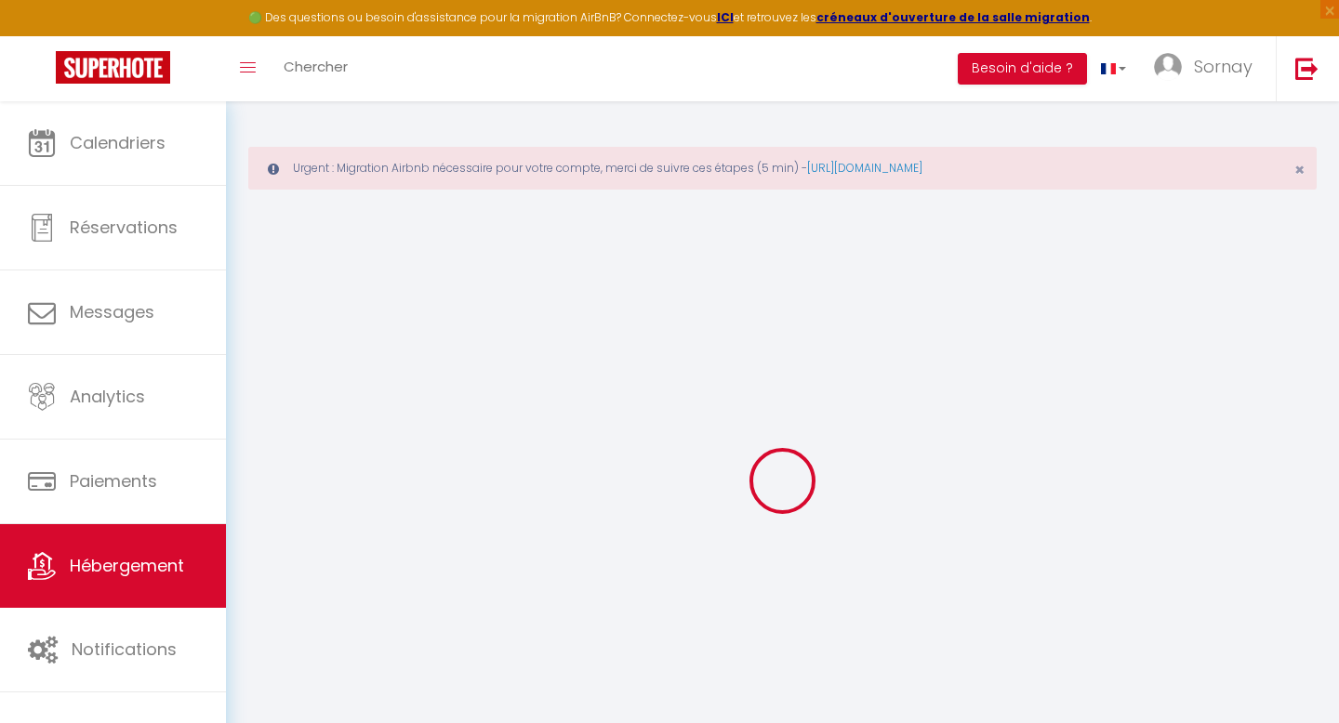
select select
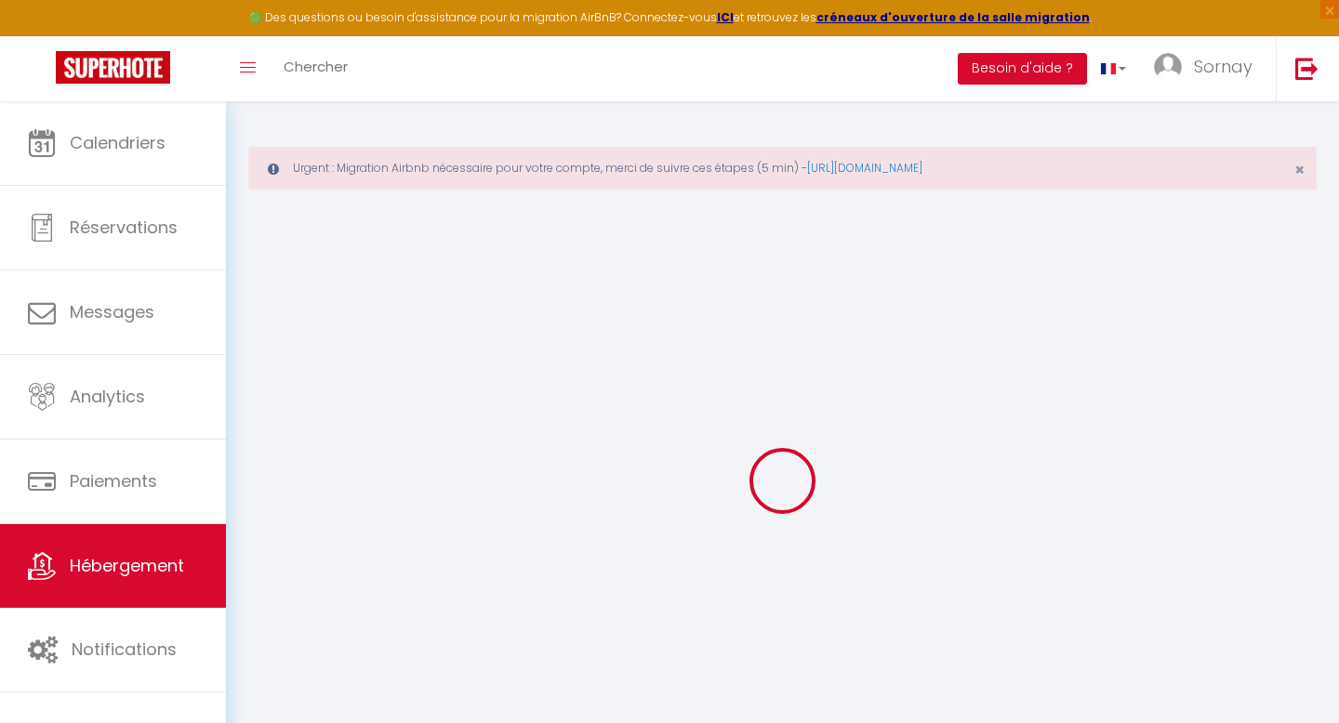
select select
checkbox input "false"
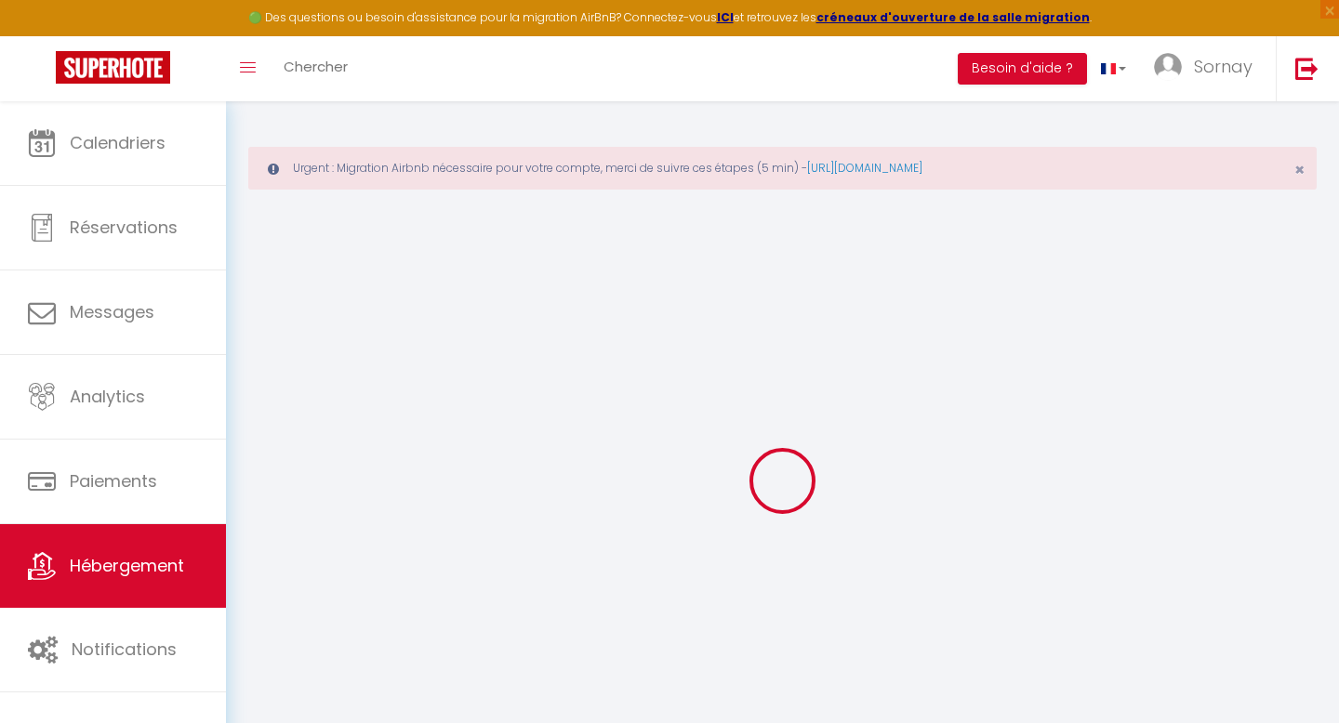
select select
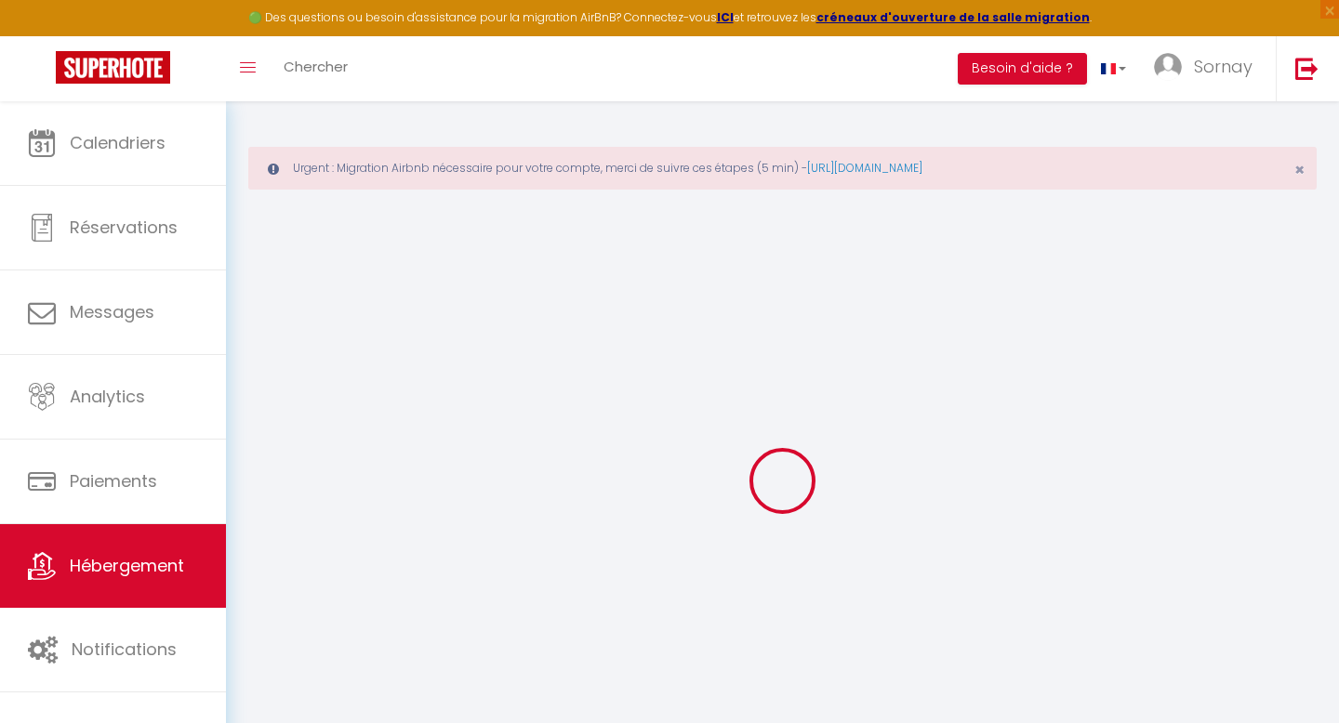
select select
checkbox input "false"
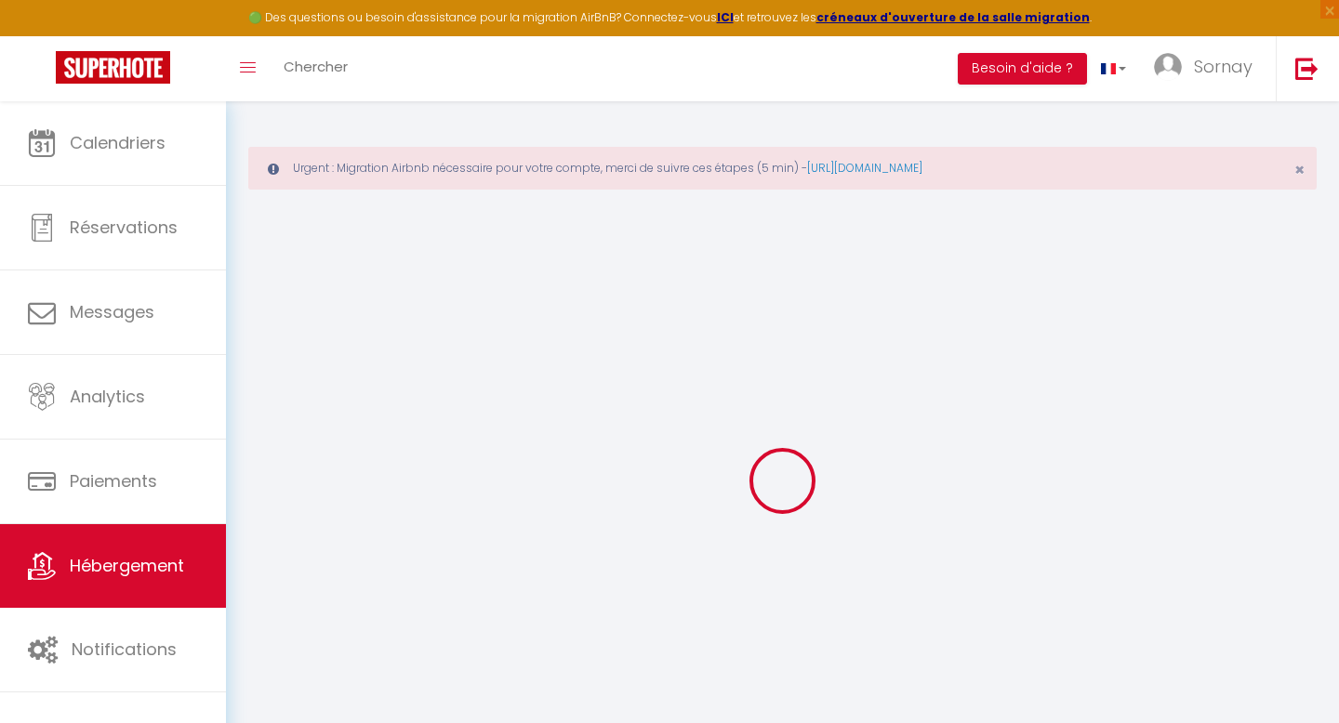
checkbox input "false"
select select
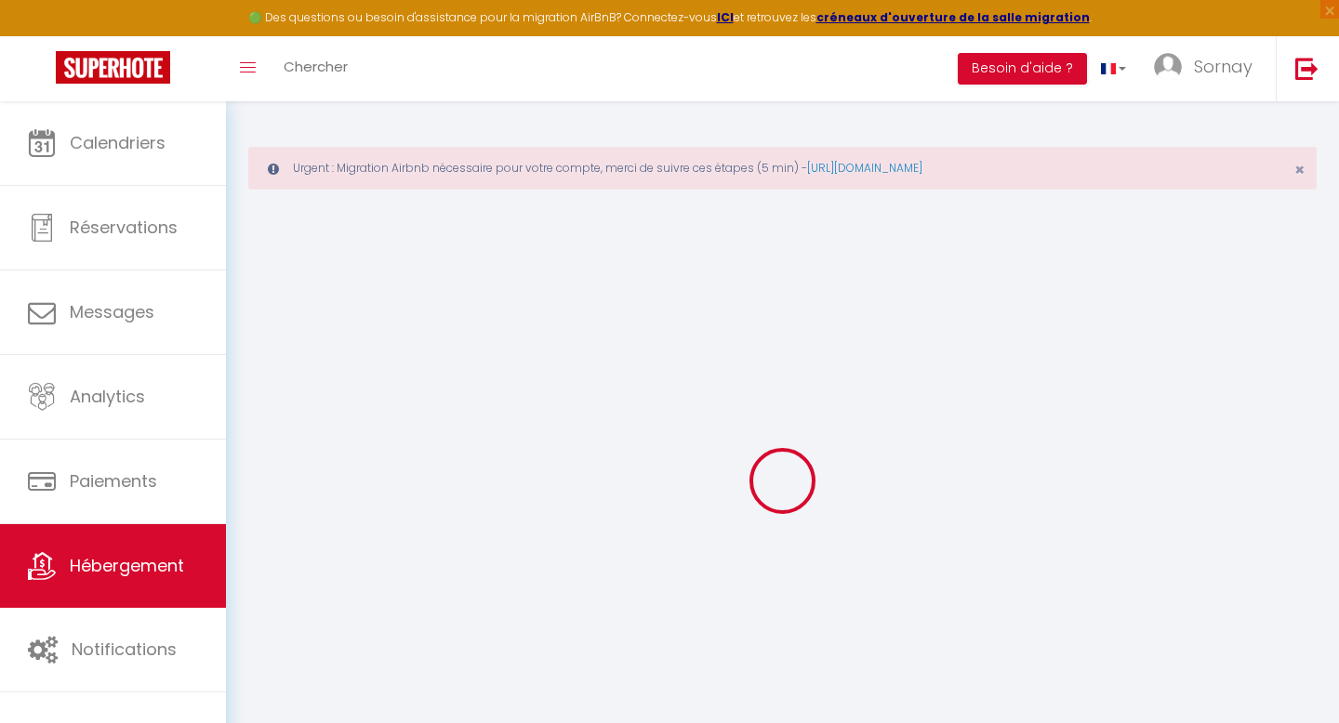
select select
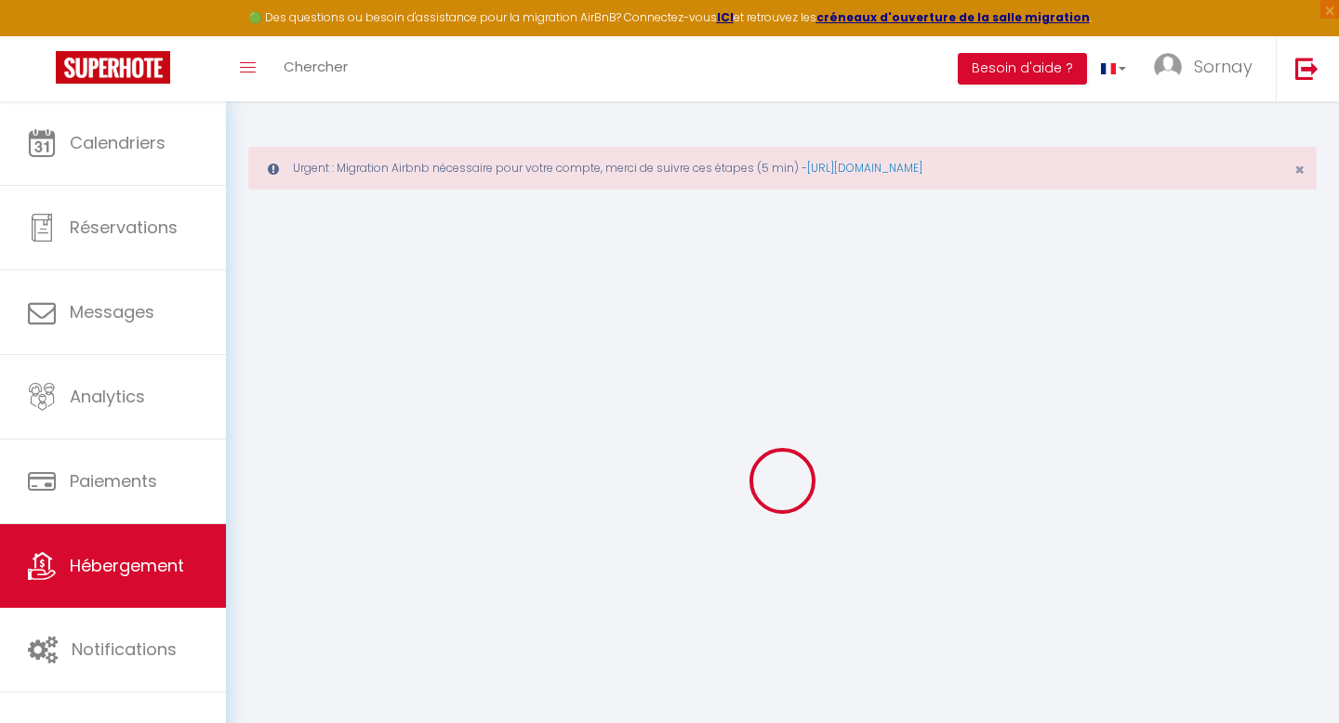
checkbox input "false"
select select
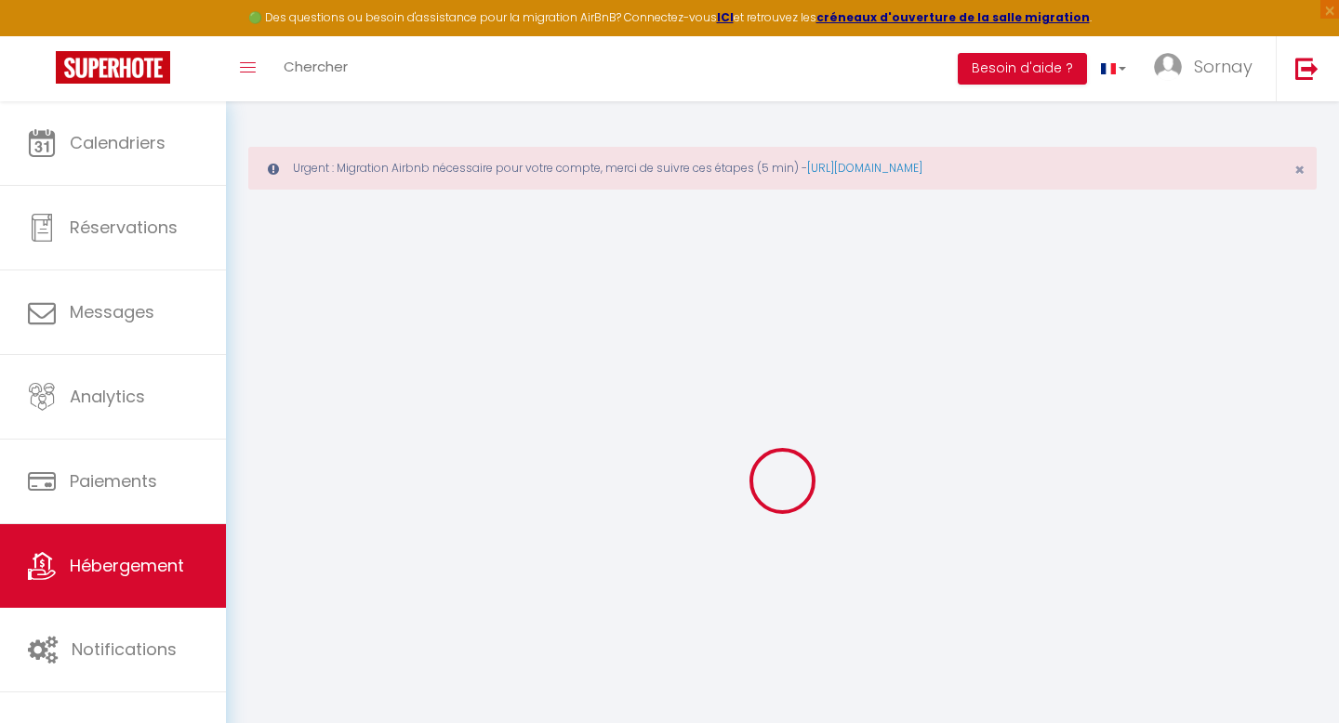
select select
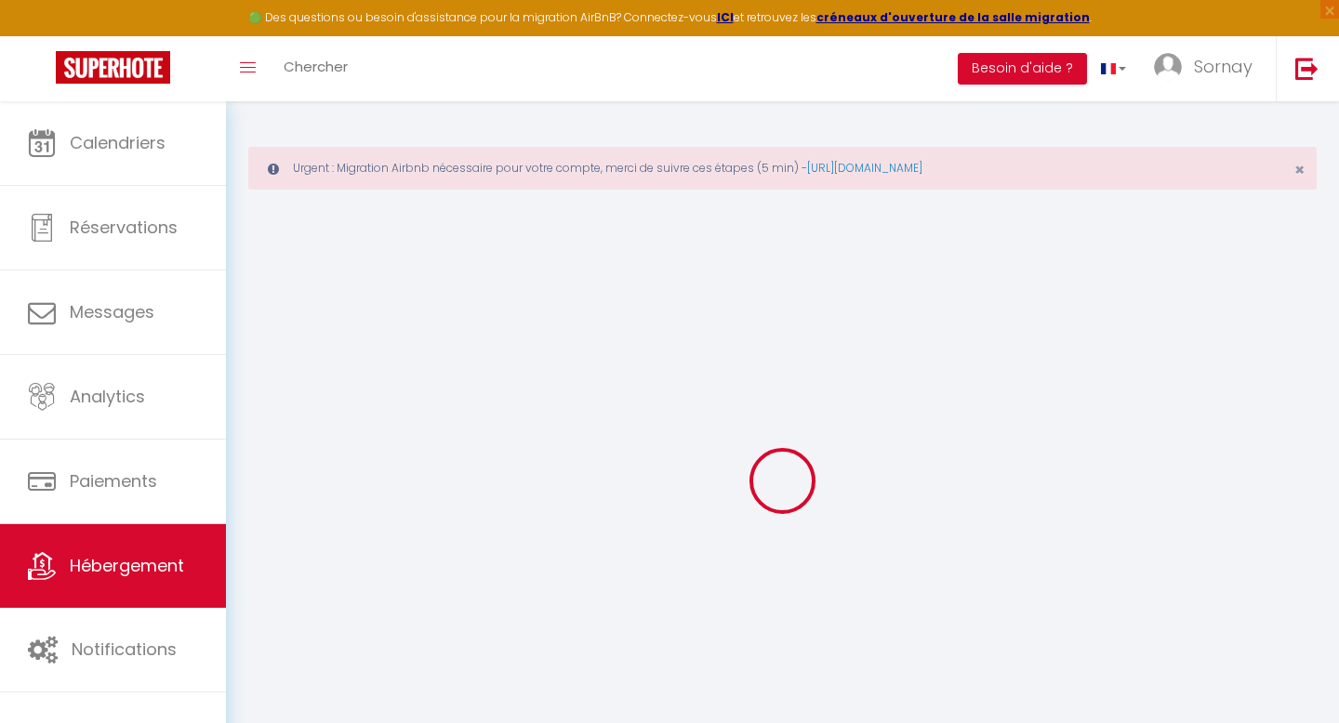
select select
checkbox input "false"
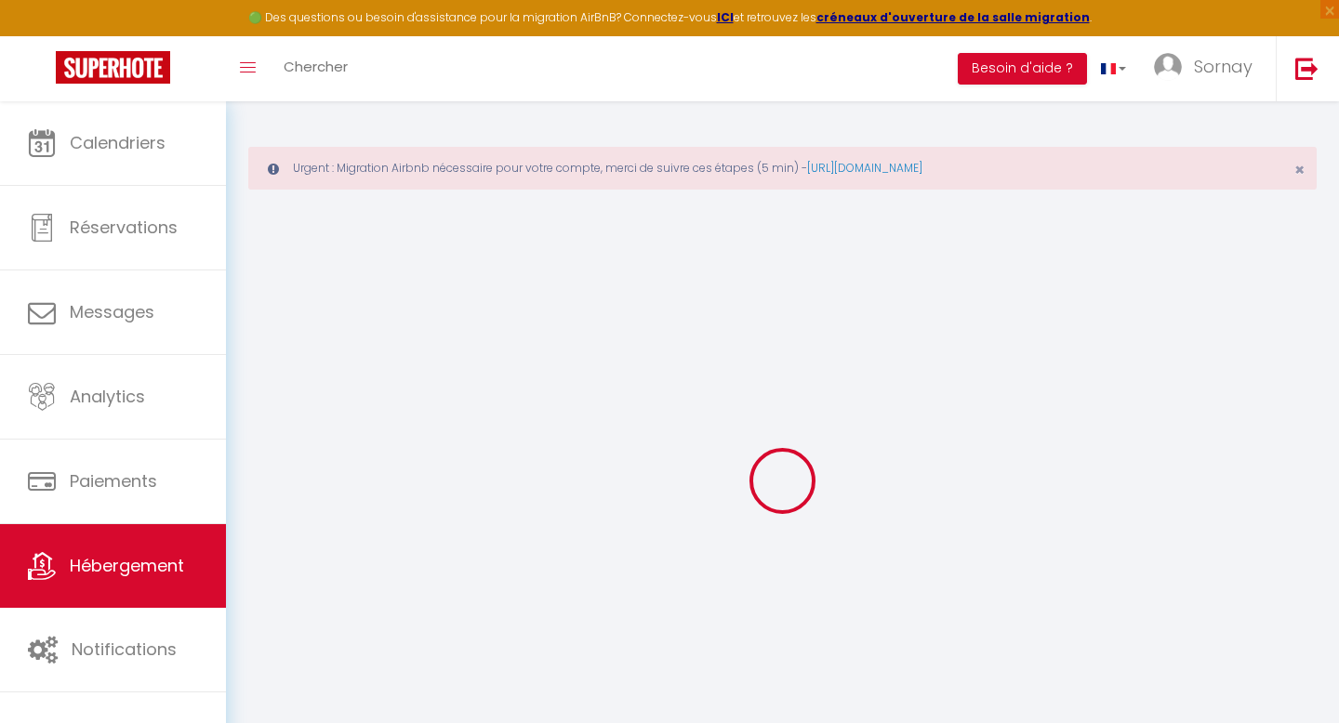
checkbox input "false"
select select
type input "Le cocon stéphanois"
type input "[PERSON_NAME]"
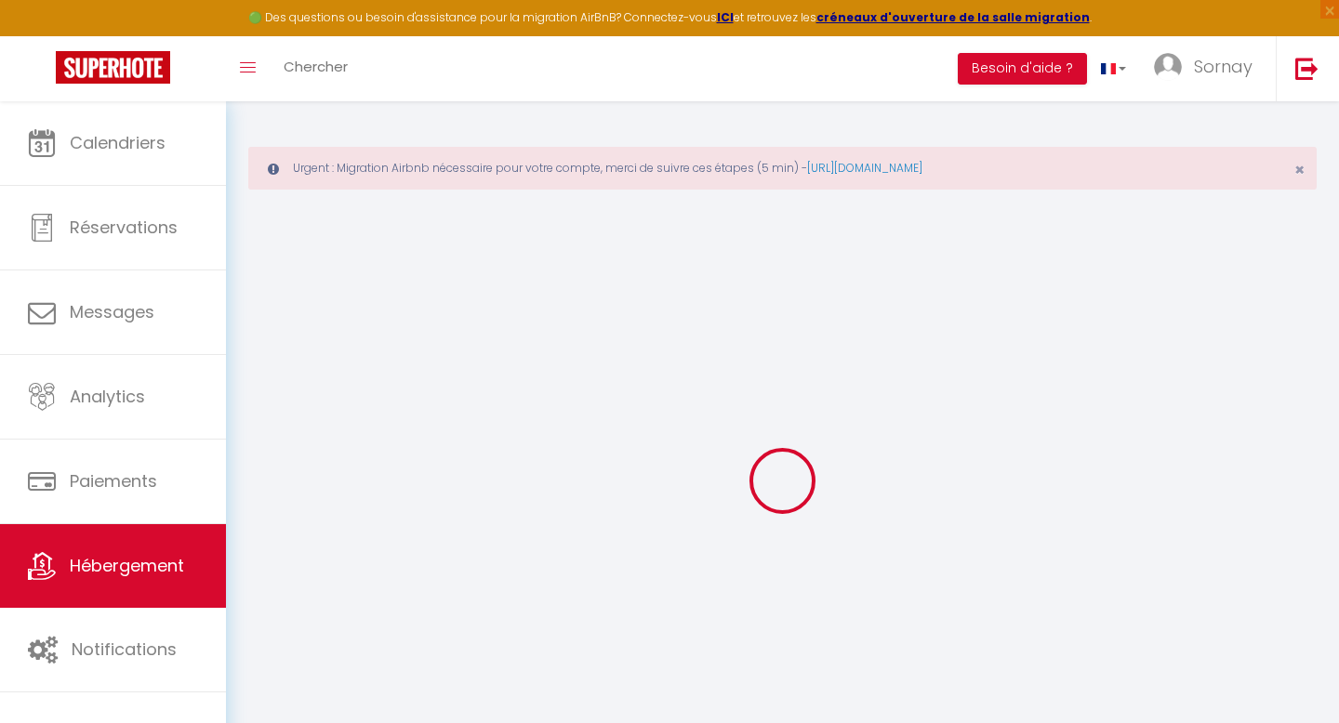
type input "Longin"
type input "[STREET_ADDRESS][PERSON_NAME]"
type input "42100"
type input "[GEOGRAPHIC_DATA]"
select select "2"
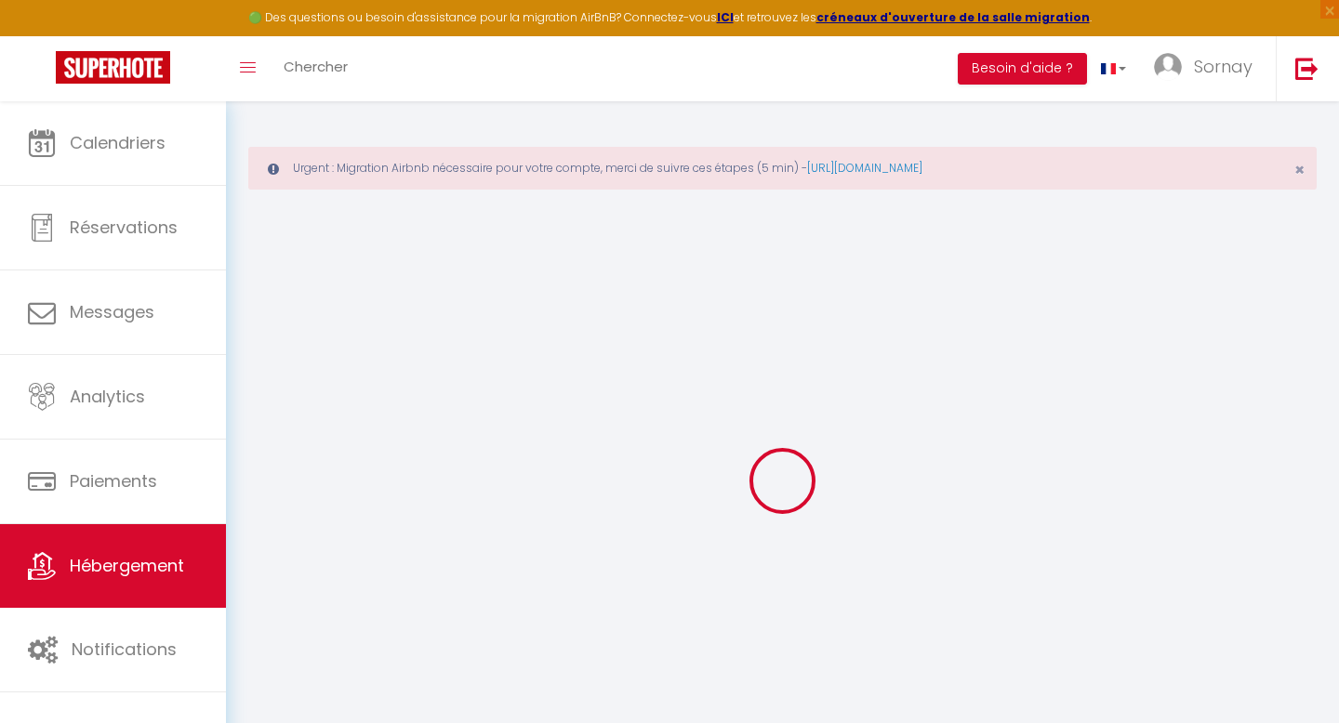
type input "45"
type input "30"
type input "0.75"
type input "300"
select select
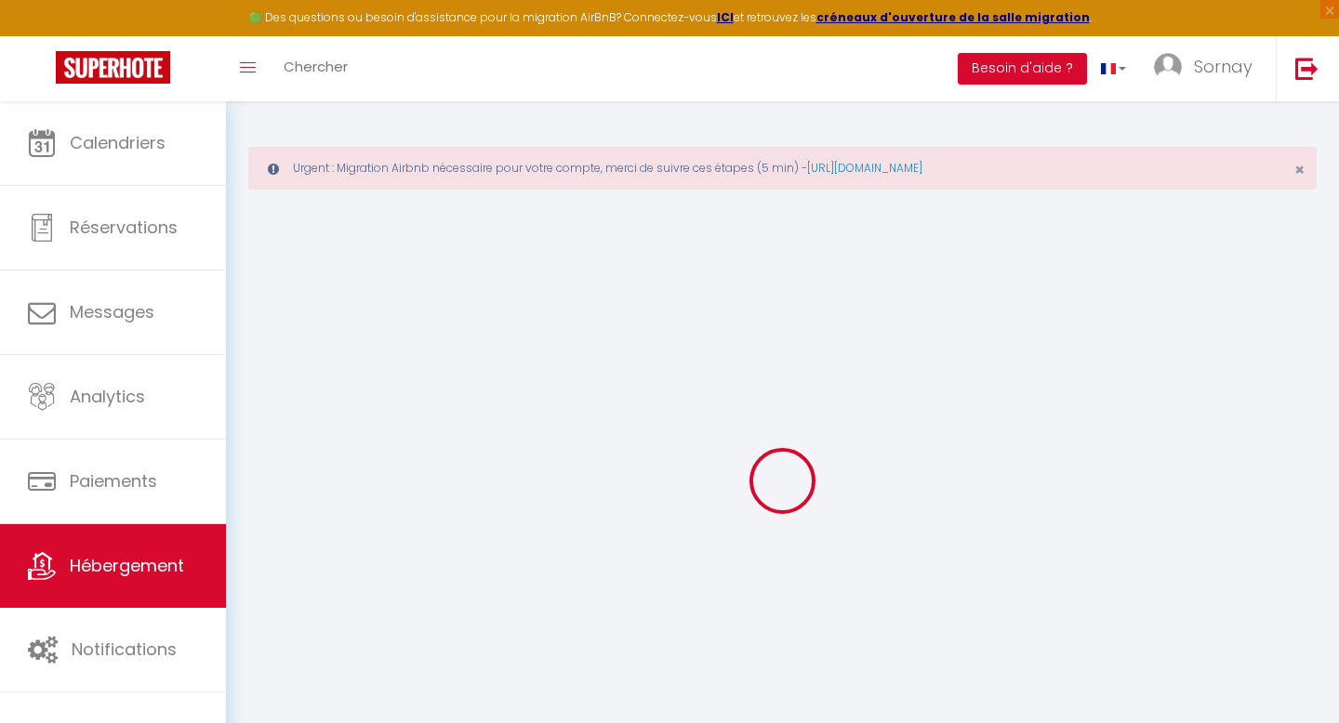
select select
type input "[STREET_ADDRESS][PERSON_NAME]"
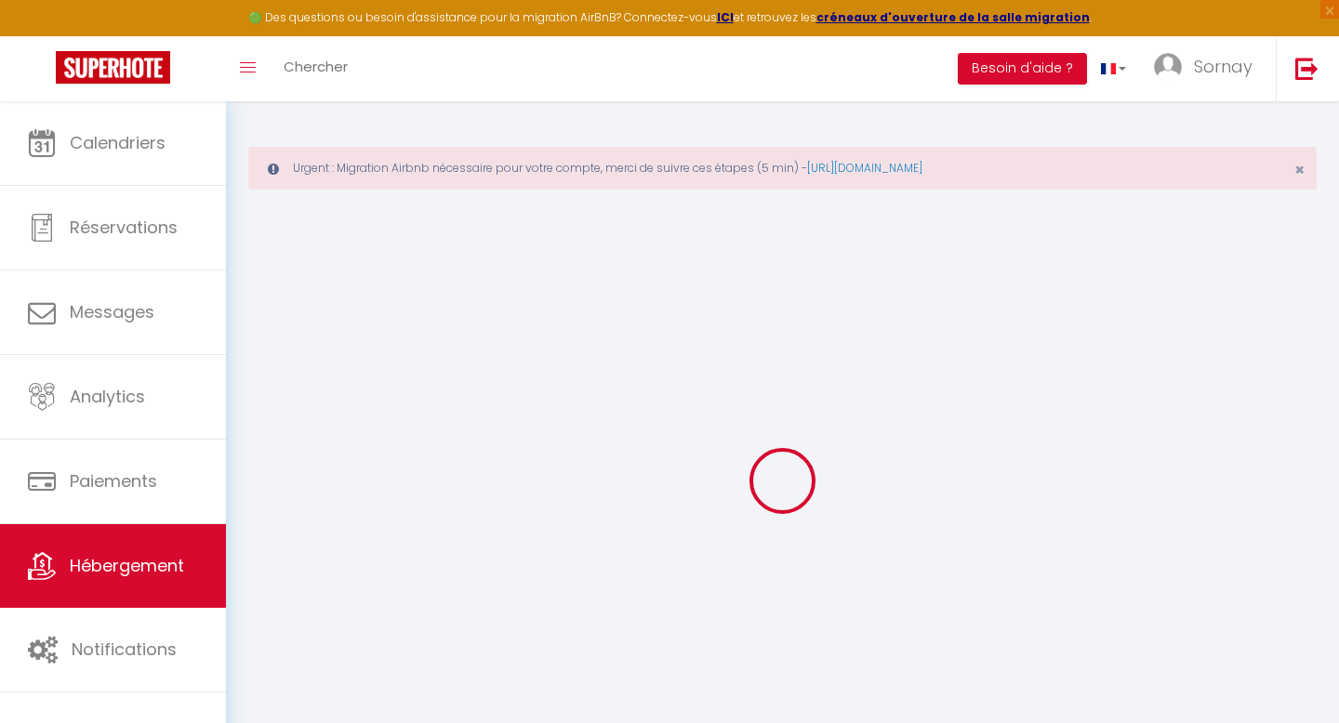
type input "42100"
type input "[GEOGRAPHIC_DATA]"
type input "[EMAIL_ADDRESS][DOMAIN_NAME]"
select select "3756"
checkbox input "false"
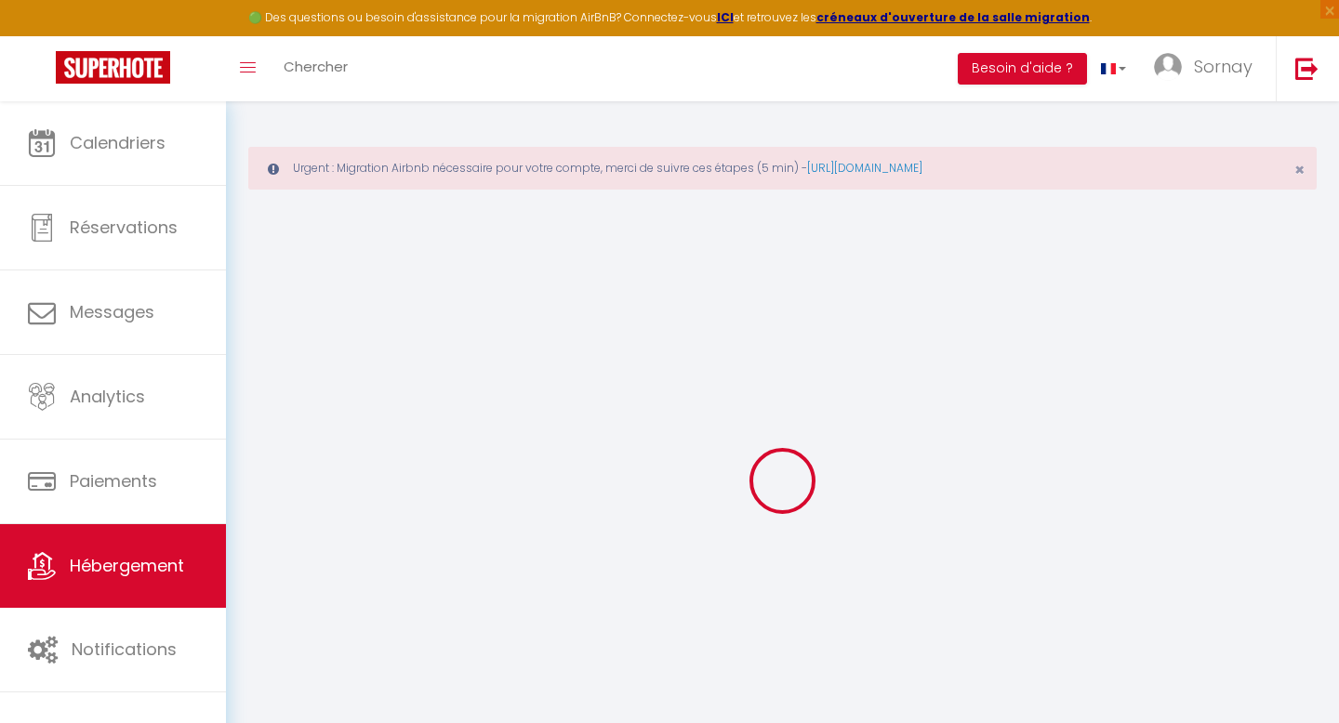
checkbox input "false"
type input "0"
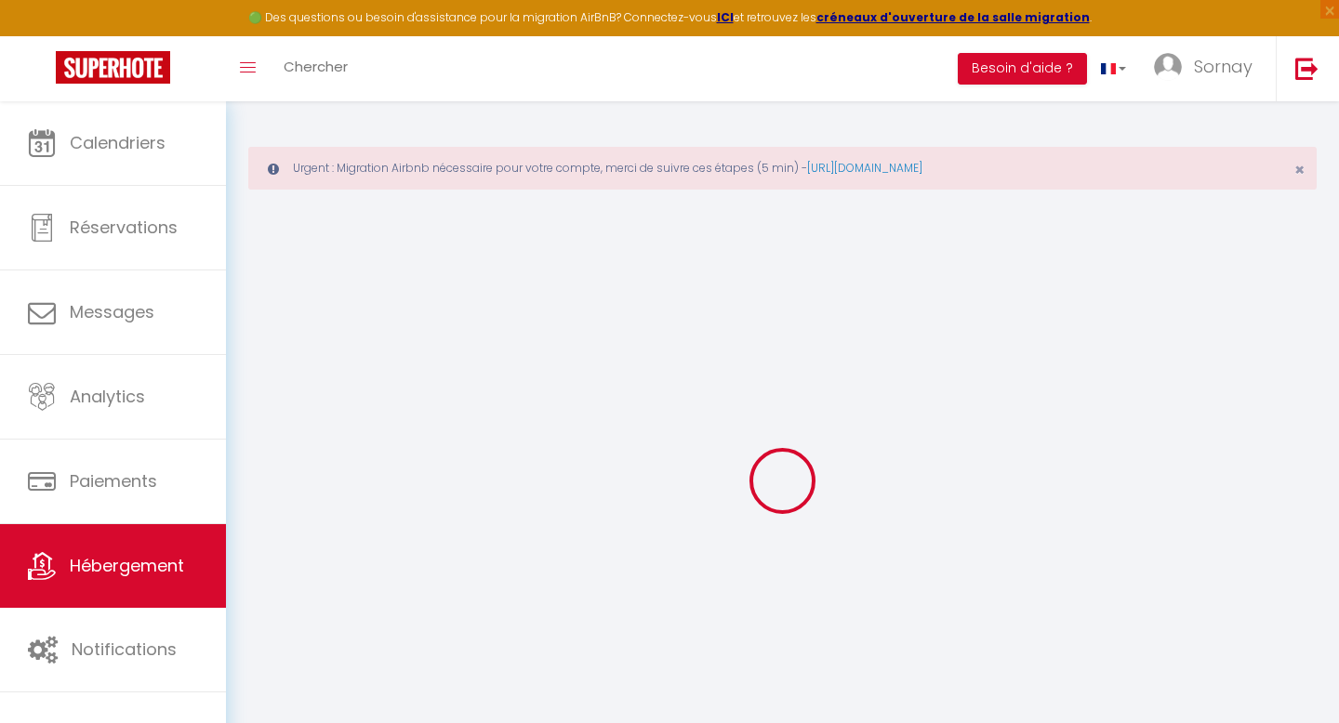
type input "0"
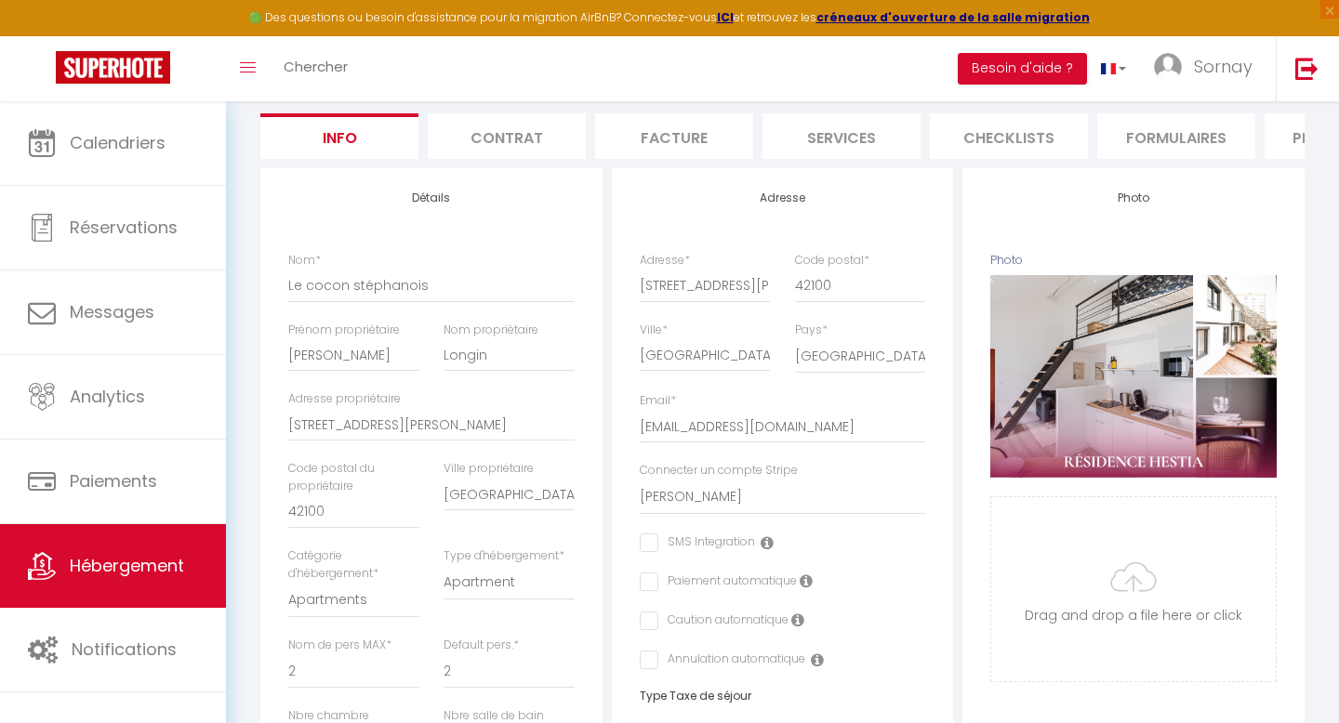
scroll to position [261, 0]
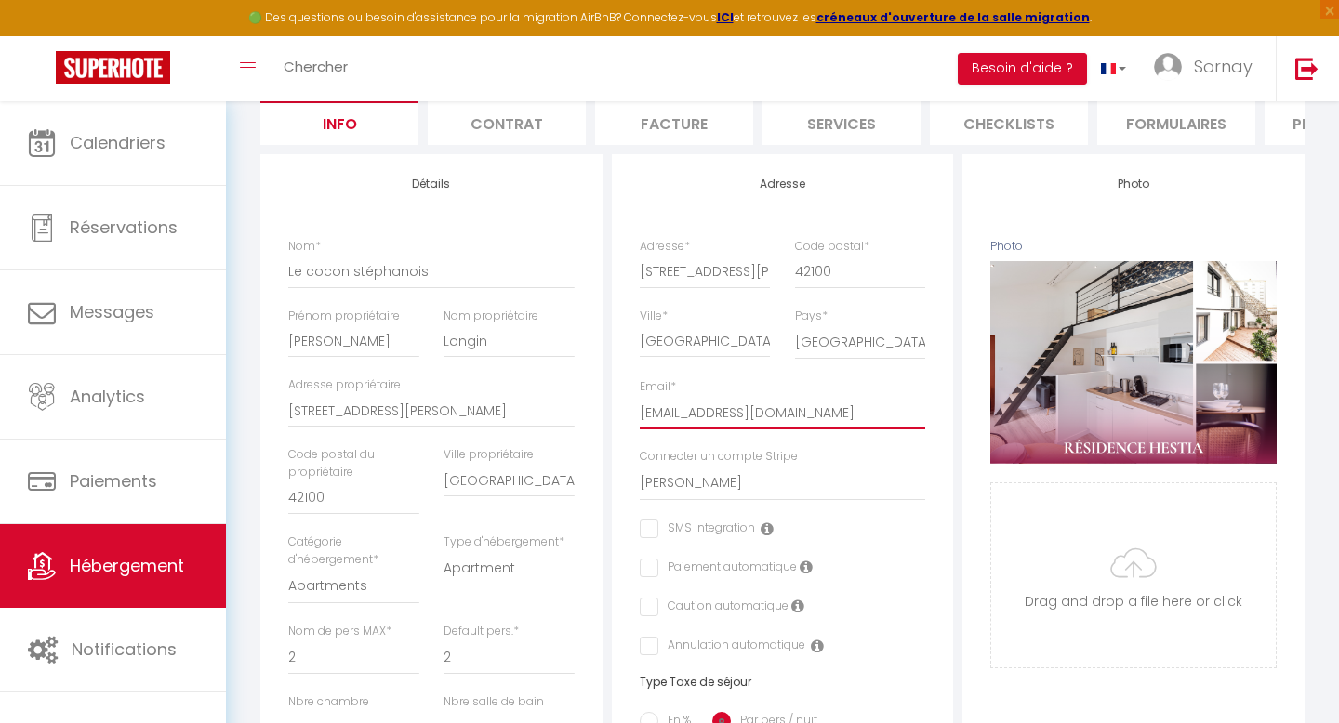
drag, startPoint x: 830, startPoint y: 411, endPoint x: 558, endPoint y: 405, distance: 272.4
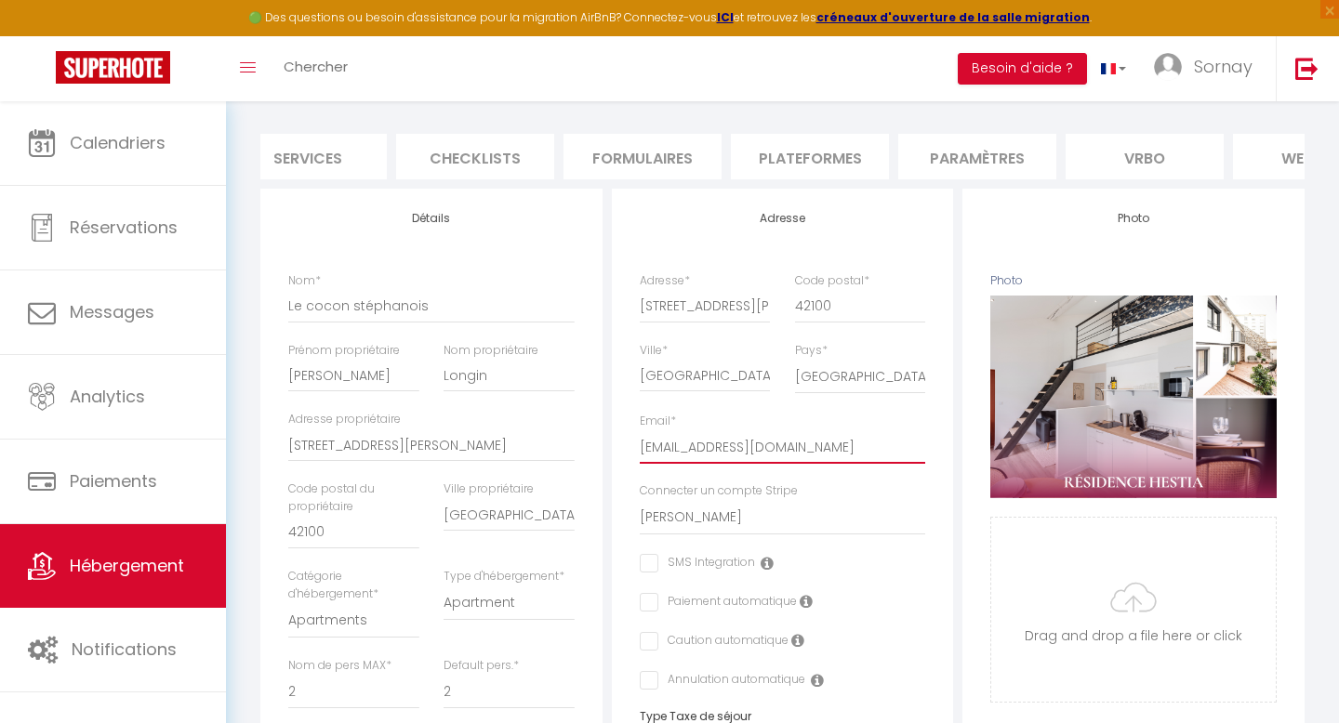
scroll to position [0, 618]
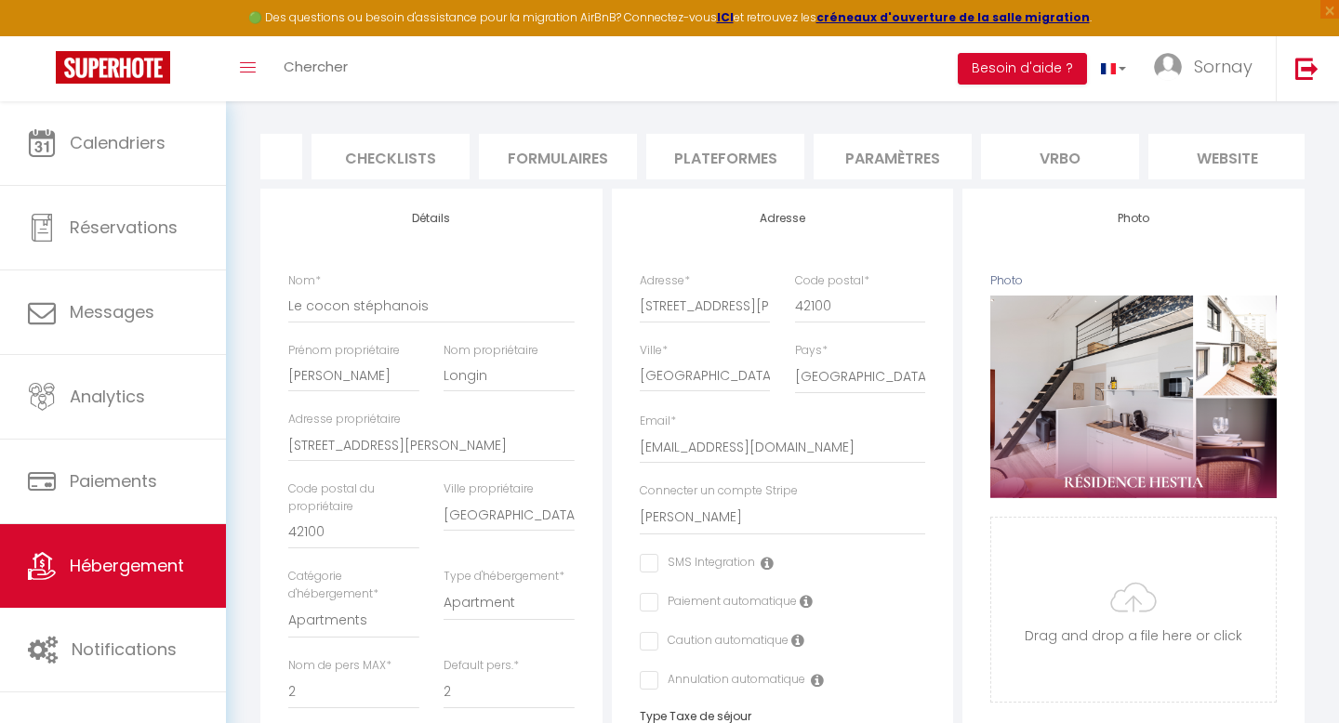
click at [1047, 153] on li "Vrbo" at bounding box center [1060, 157] width 158 height 46
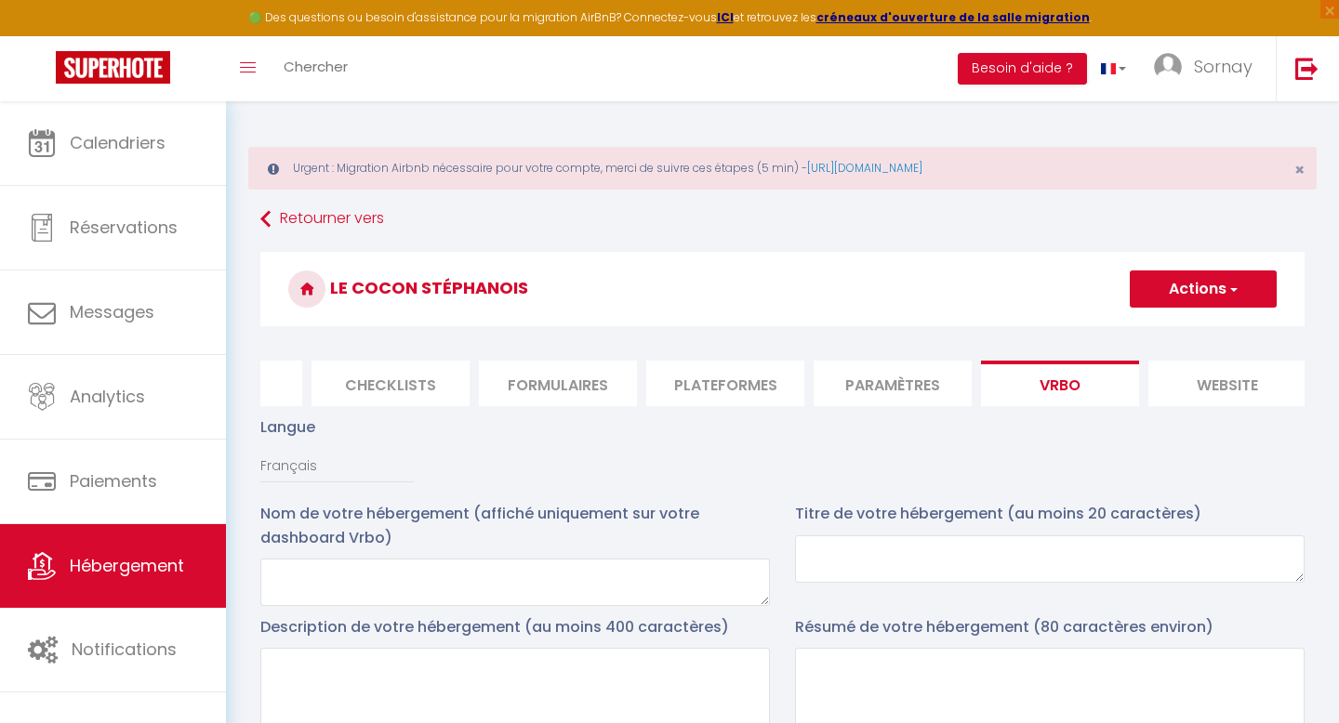
click at [1169, 385] on li "website" at bounding box center [1227, 384] width 158 height 46
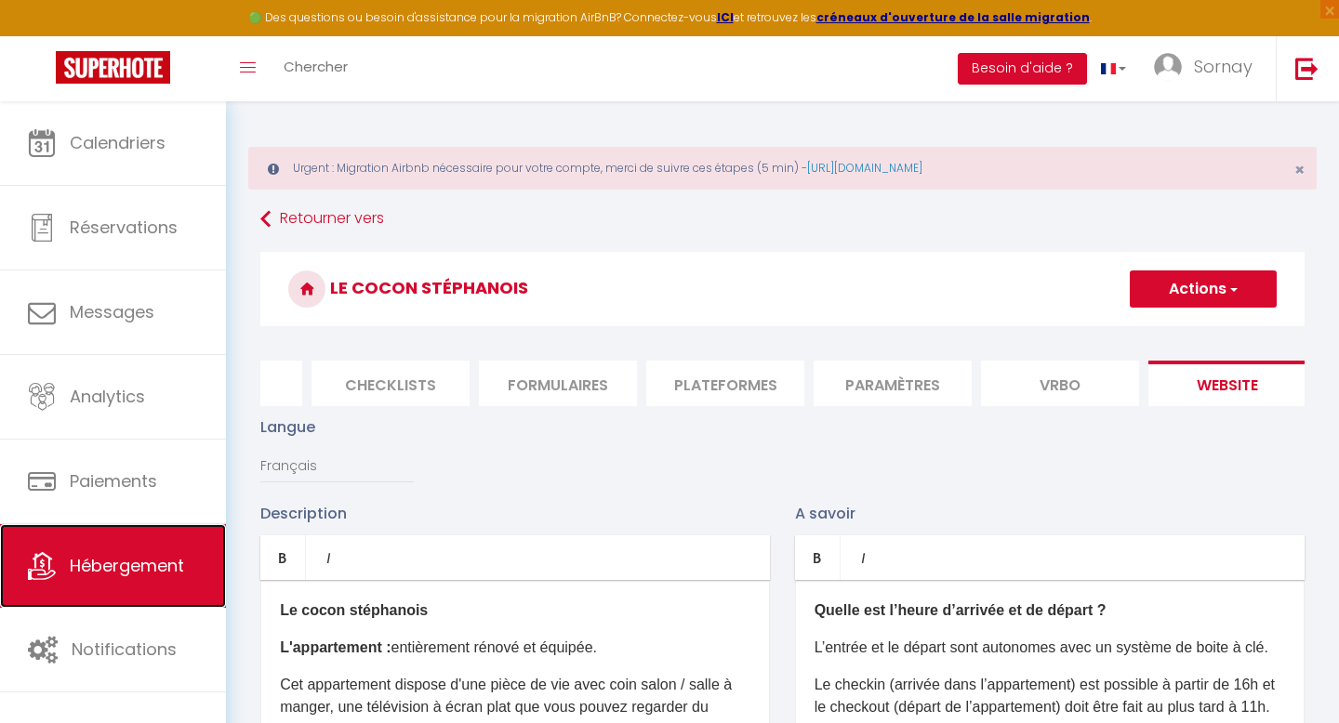
click at [139, 567] on span "Hébergement" at bounding box center [127, 565] width 114 height 23
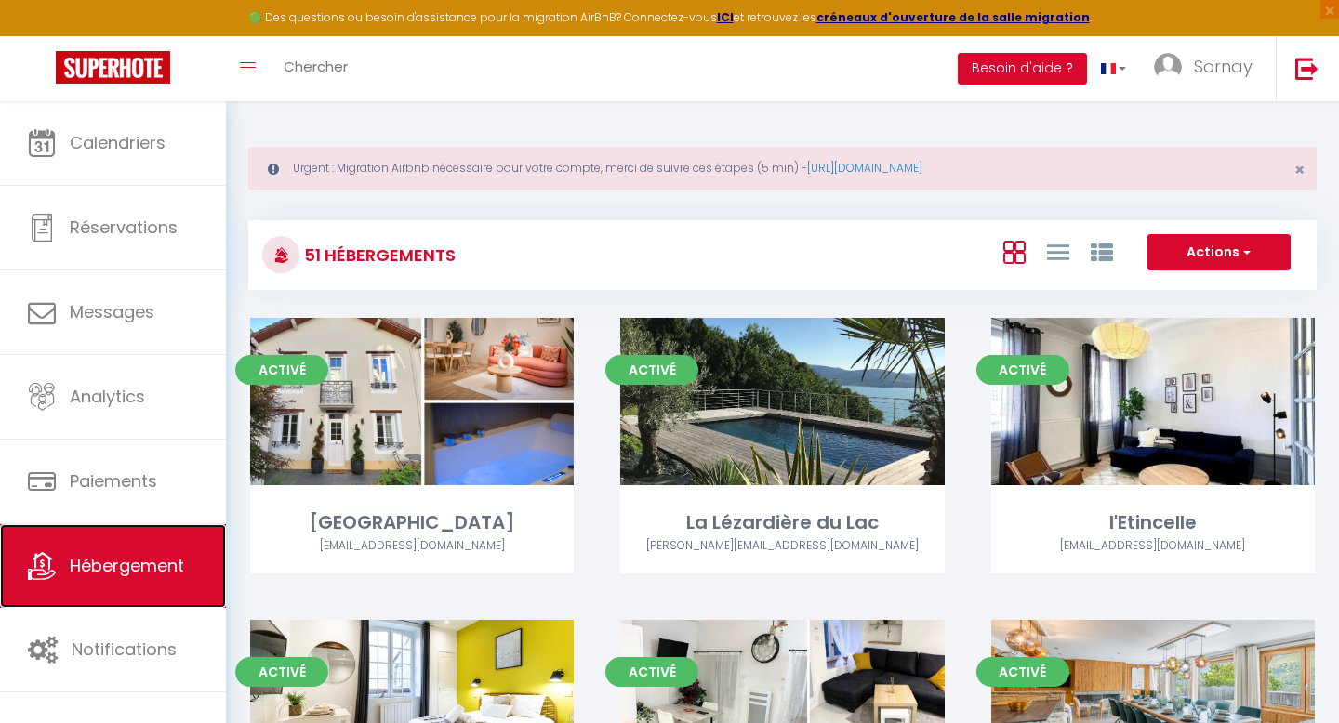
click at [133, 575] on span "Hébergement" at bounding box center [127, 565] width 114 height 23
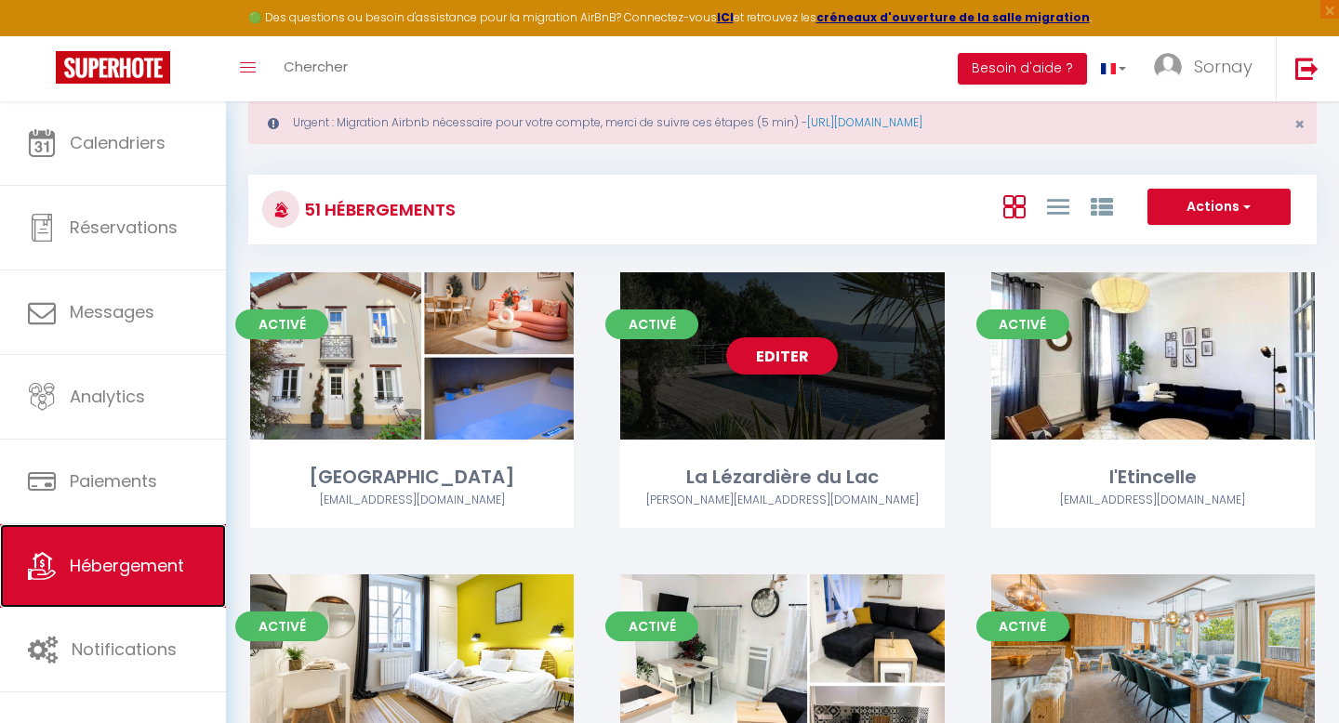
scroll to position [59, 0]
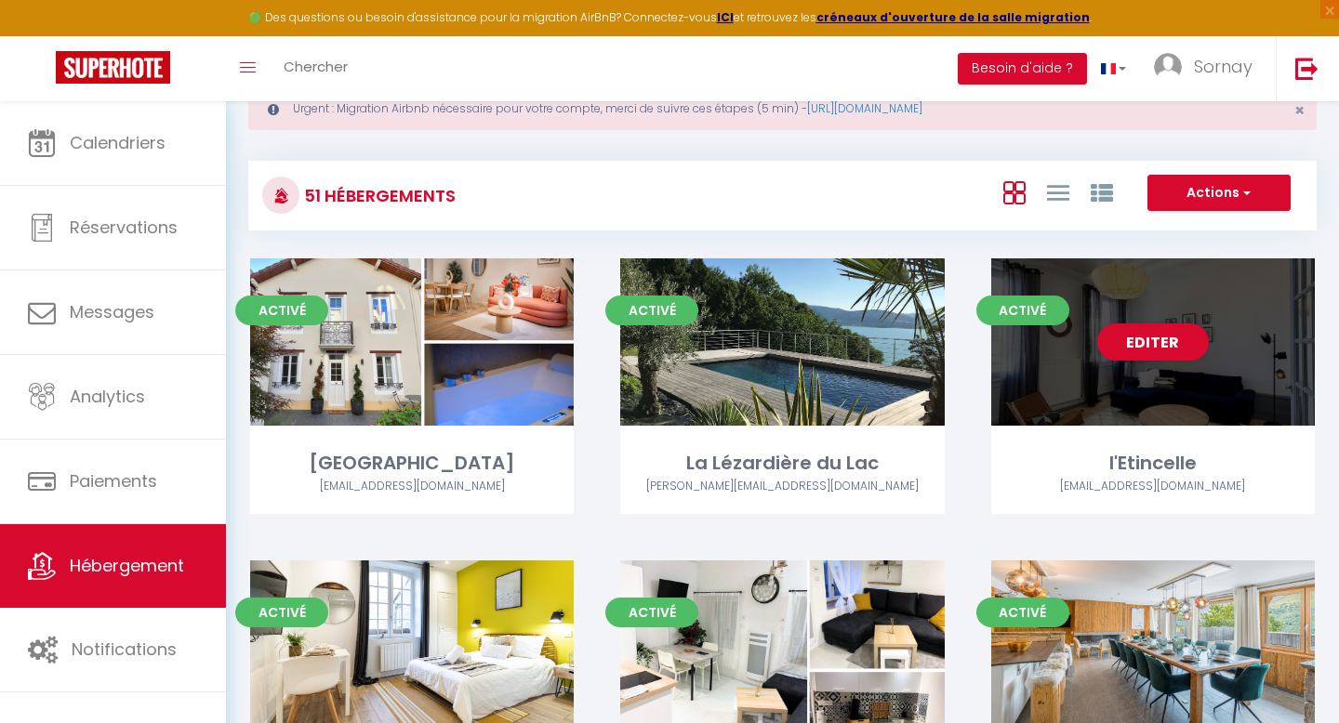
click at [1061, 390] on div "Editer" at bounding box center [1152, 341] width 323 height 167
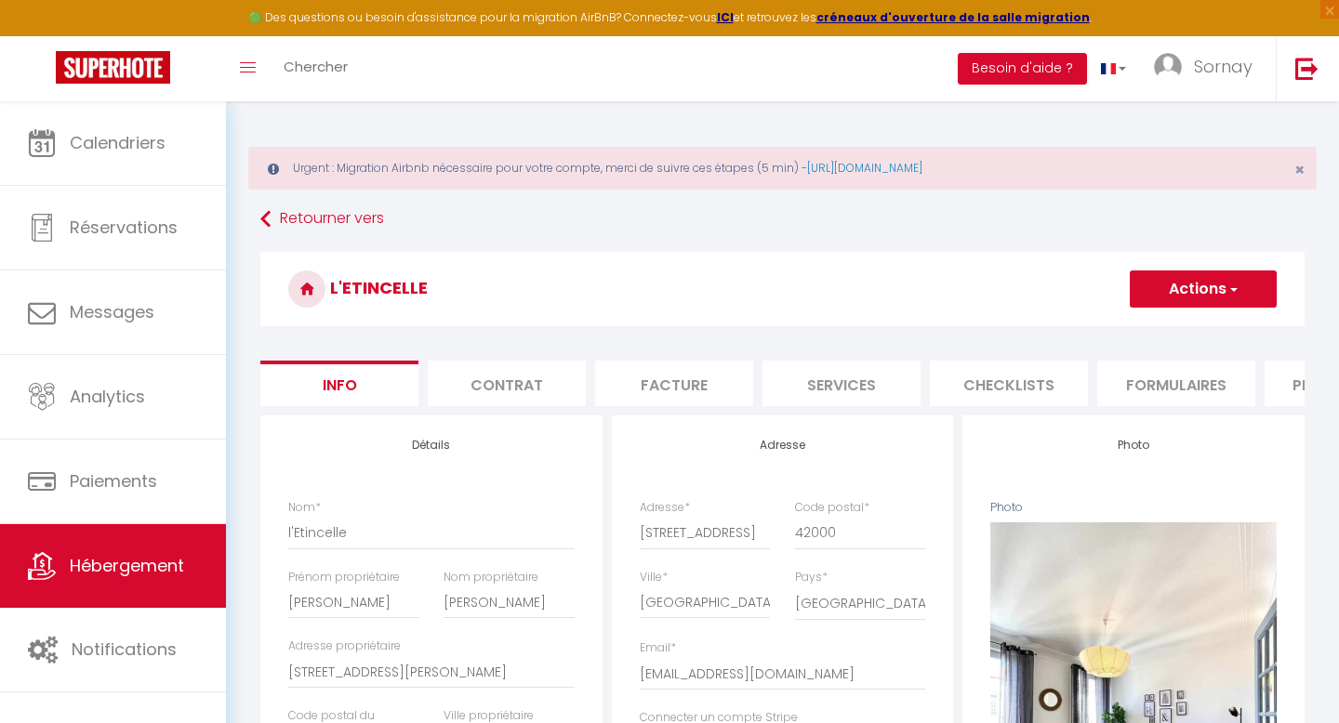
click at [1206, 303] on button "Actions" at bounding box center [1202, 289] width 147 height 37
click at [1154, 378] on link "Supprimer" at bounding box center [1175, 378] width 199 height 24
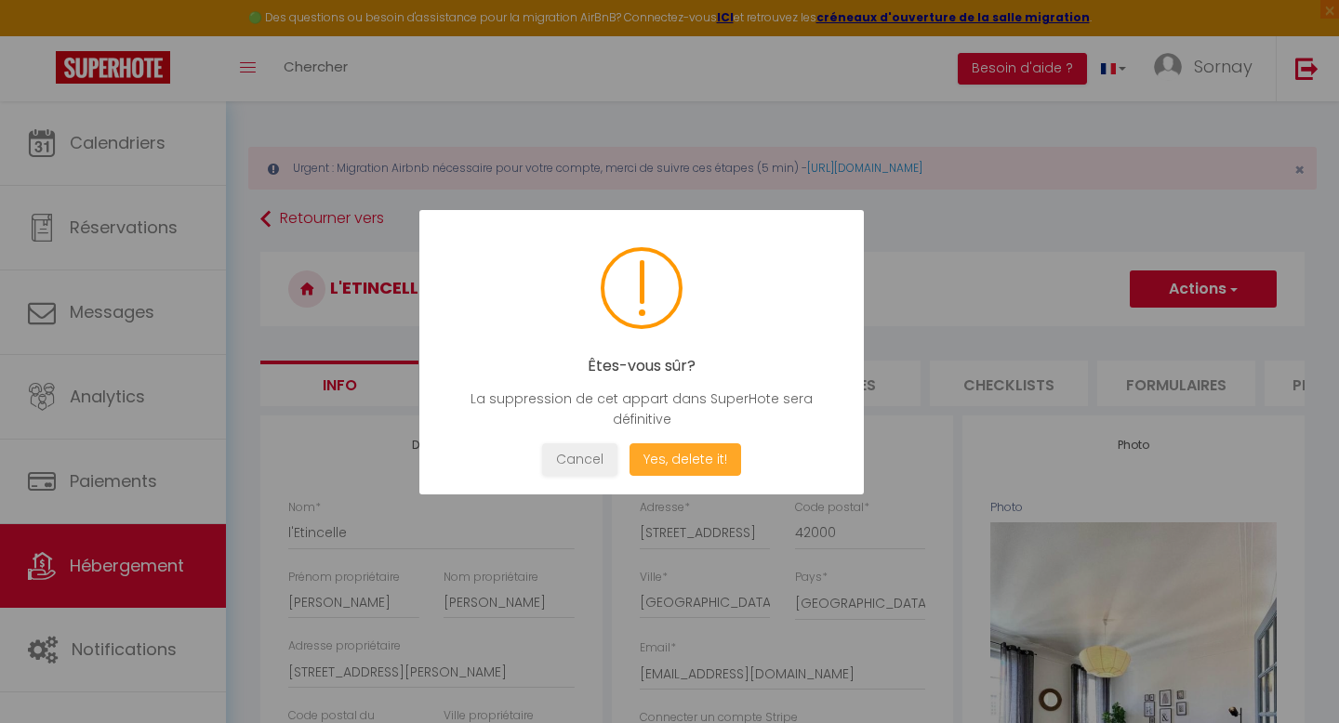
click at [704, 457] on button "Yes, delete it!" at bounding box center [685, 459] width 112 height 33
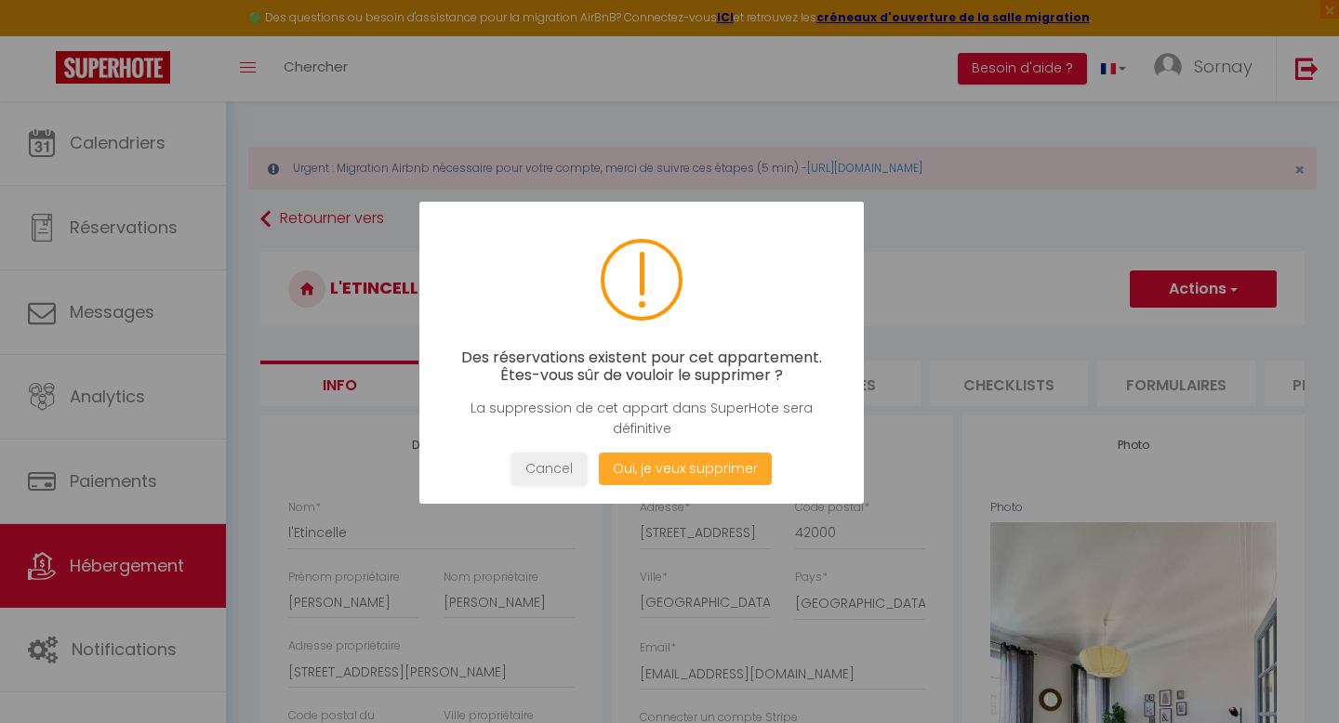
click at [667, 469] on button "Oui, je veux supprimer" at bounding box center [685, 469] width 173 height 33
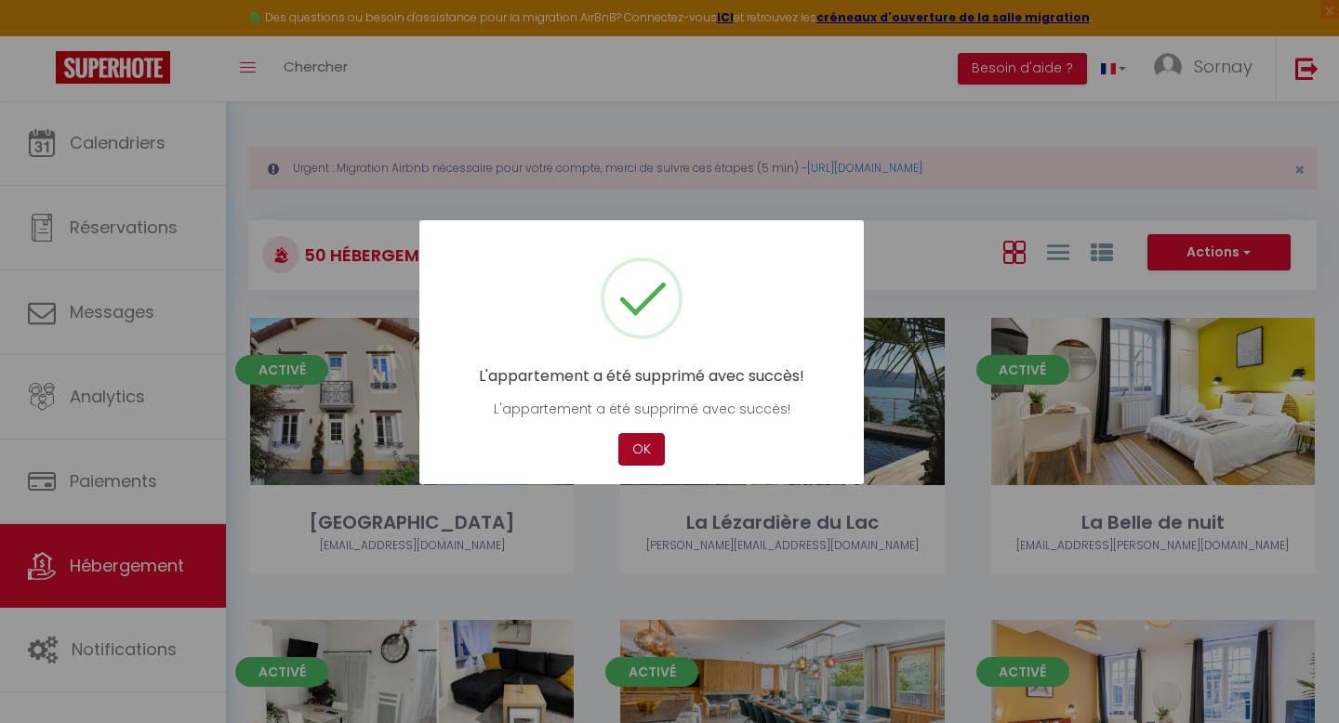
click at [640, 449] on button "OK" at bounding box center [641, 449] width 46 height 33
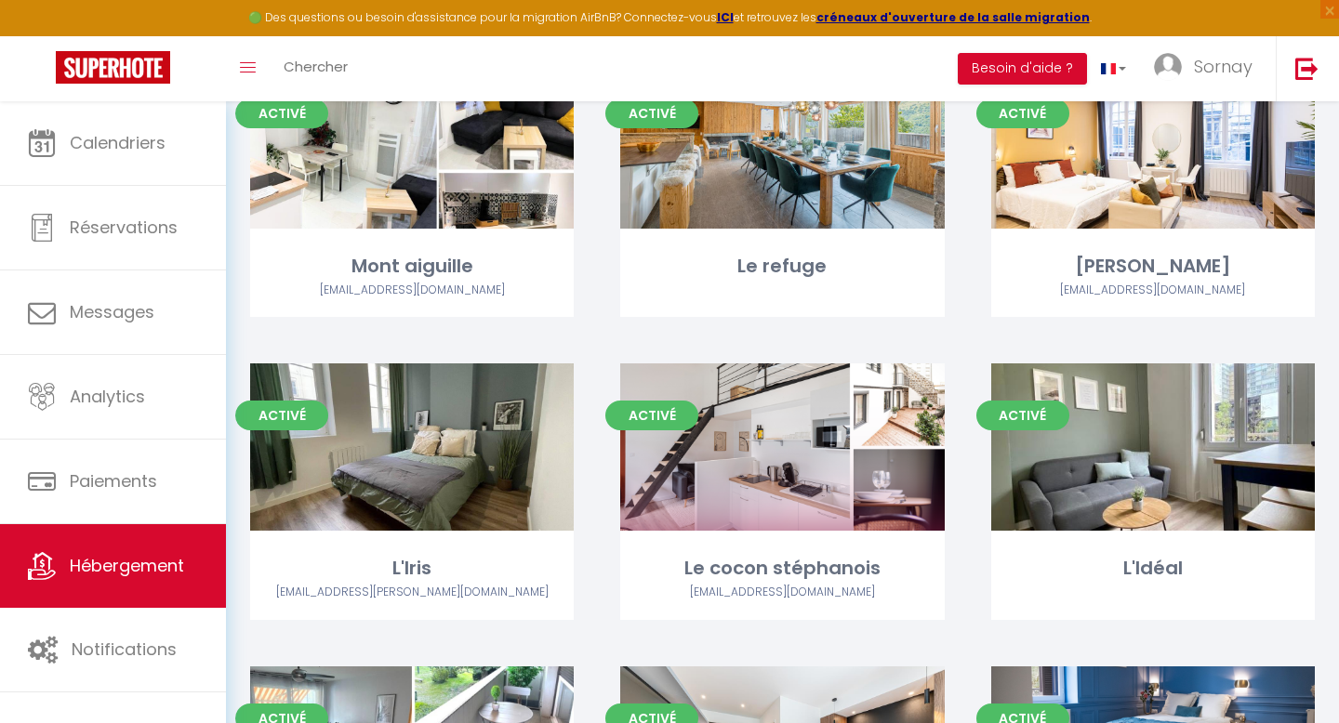
scroll to position [580, 0]
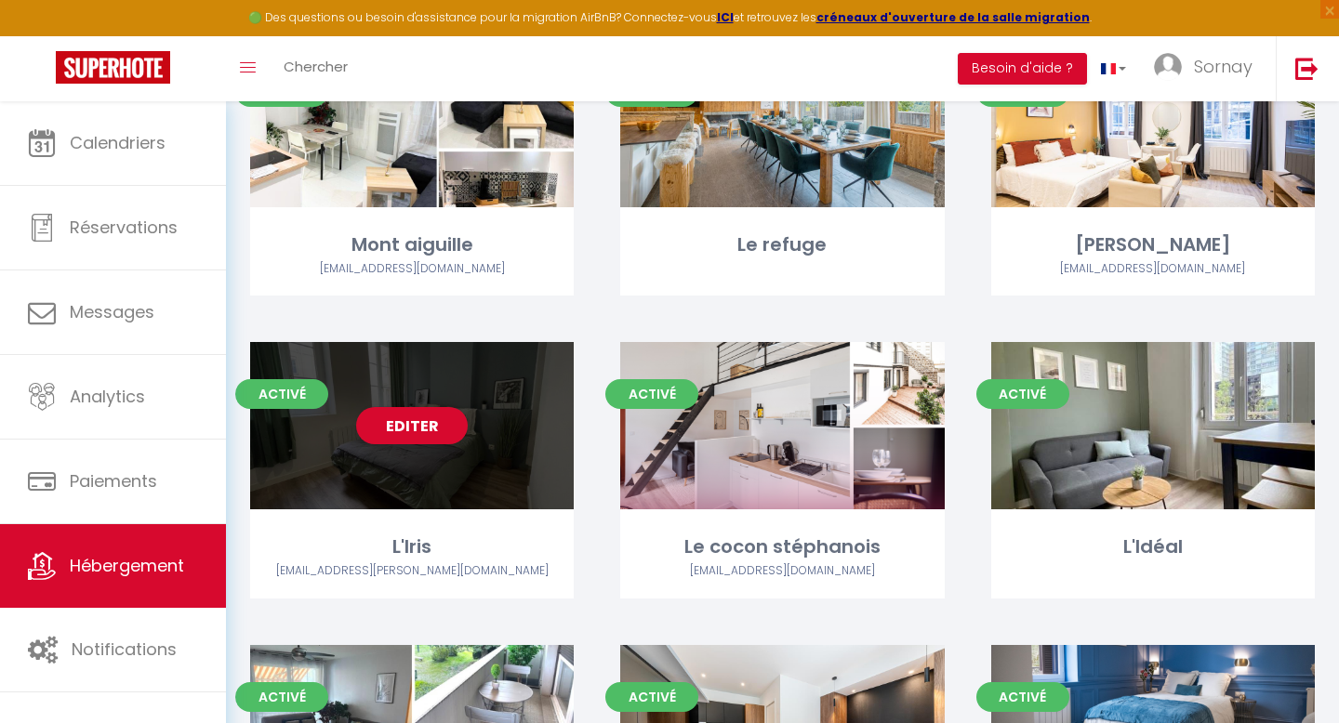
click at [431, 476] on div "Editer" at bounding box center [411, 425] width 323 height 167
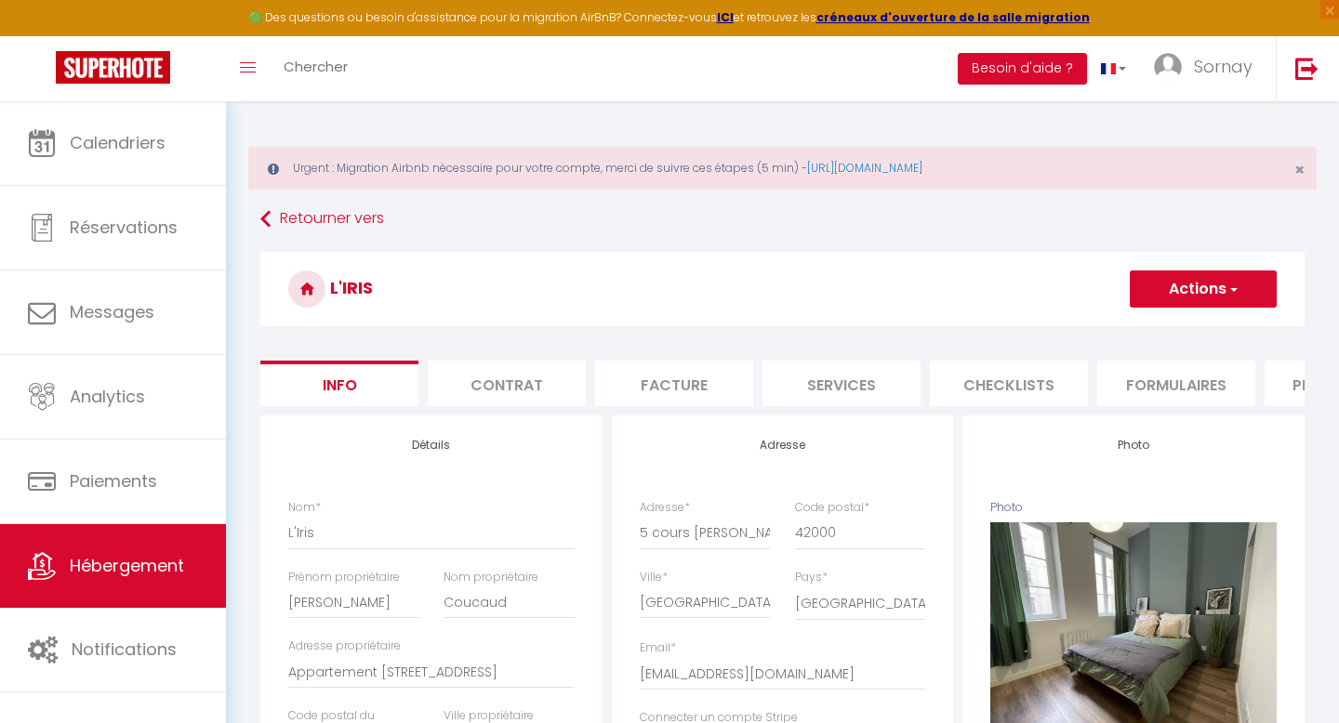
click at [1199, 302] on button "Actions" at bounding box center [1202, 289] width 147 height 37
click at [1128, 377] on link "Supprimer" at bounding box center [1175, 378] width 199 height 24
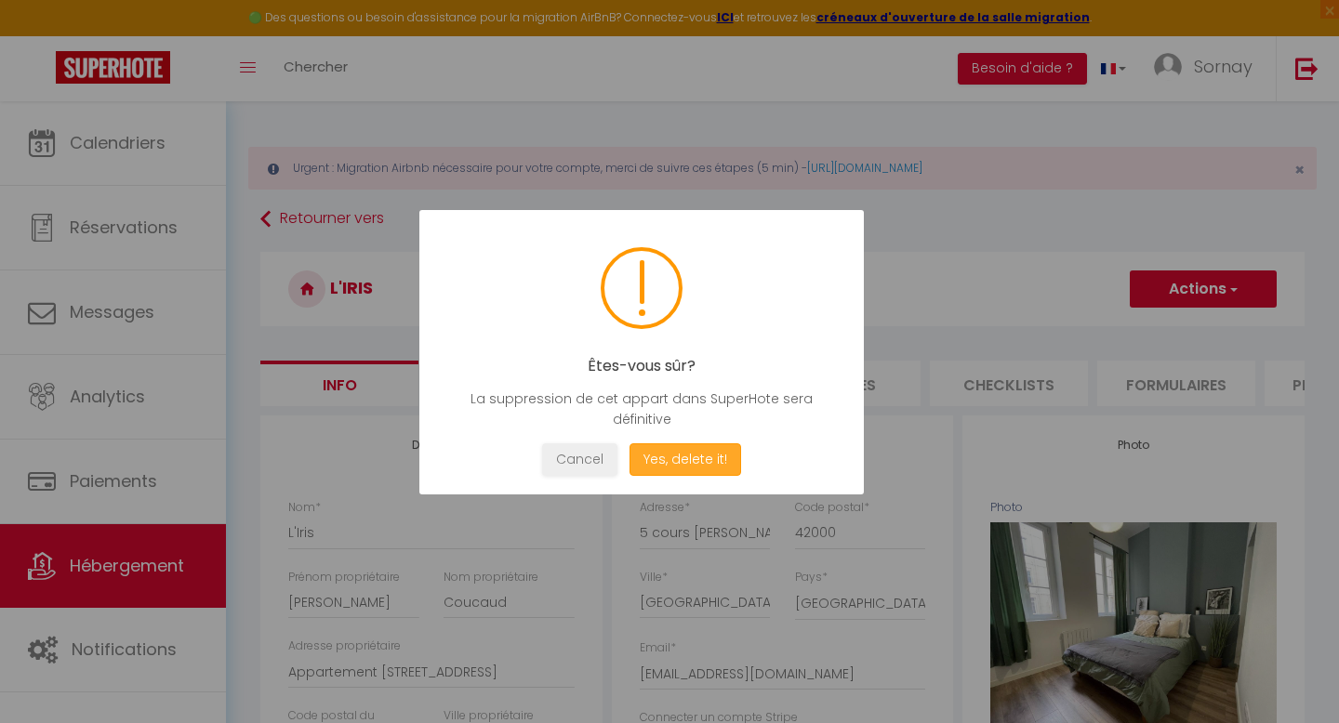
click at [700, 460] on button "Yes, delete it!" at bounding box center [685, 459] width 112 height 33
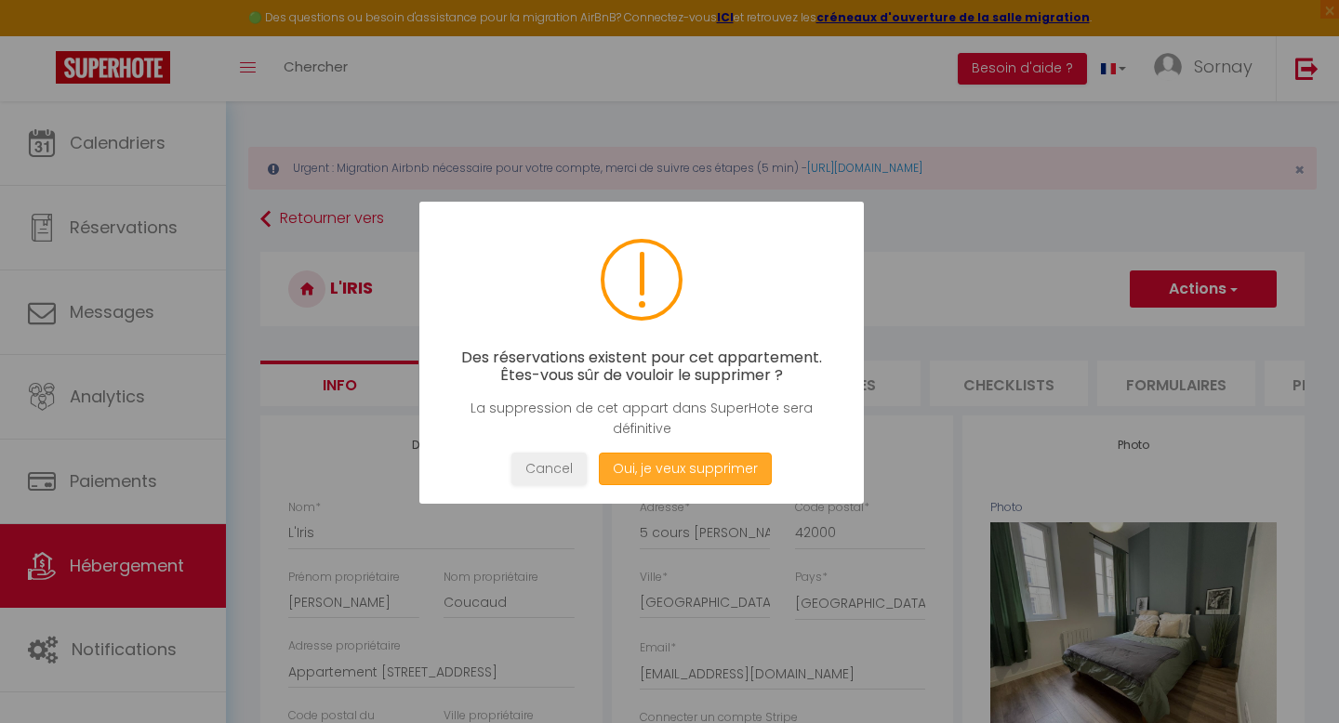
click at [663, 463] on button "Oui, je veux supprimer" at bounding box center [685, 469] width 173 height 33
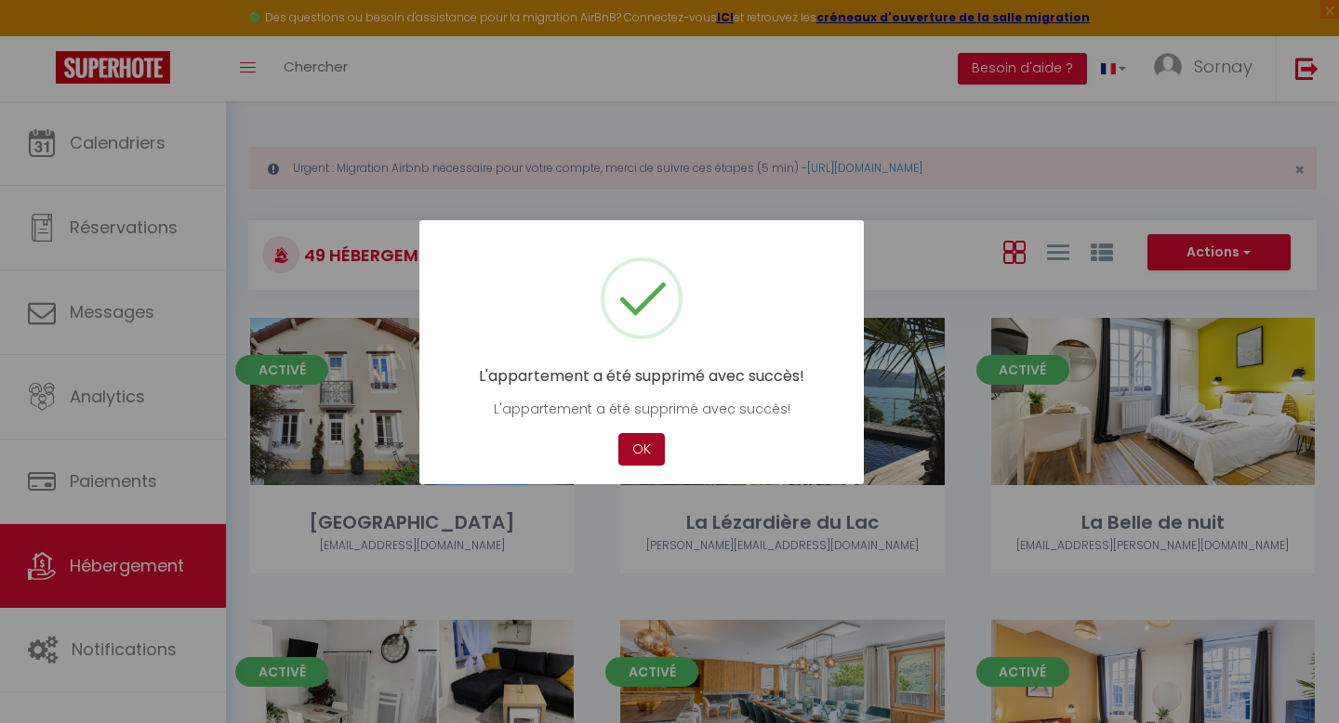
click at [642, 453] on button "OK" at bounding box center [641, 449] width 46 height 33
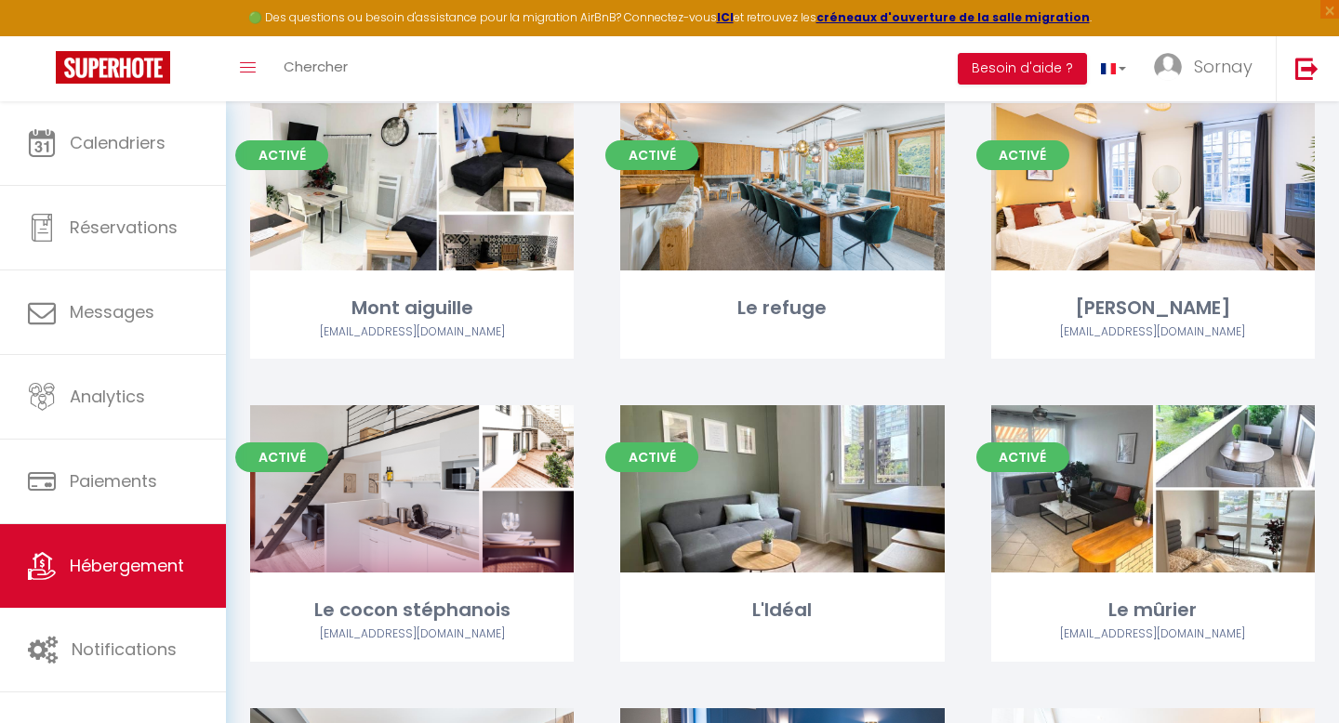
scroll to position [729, 0]
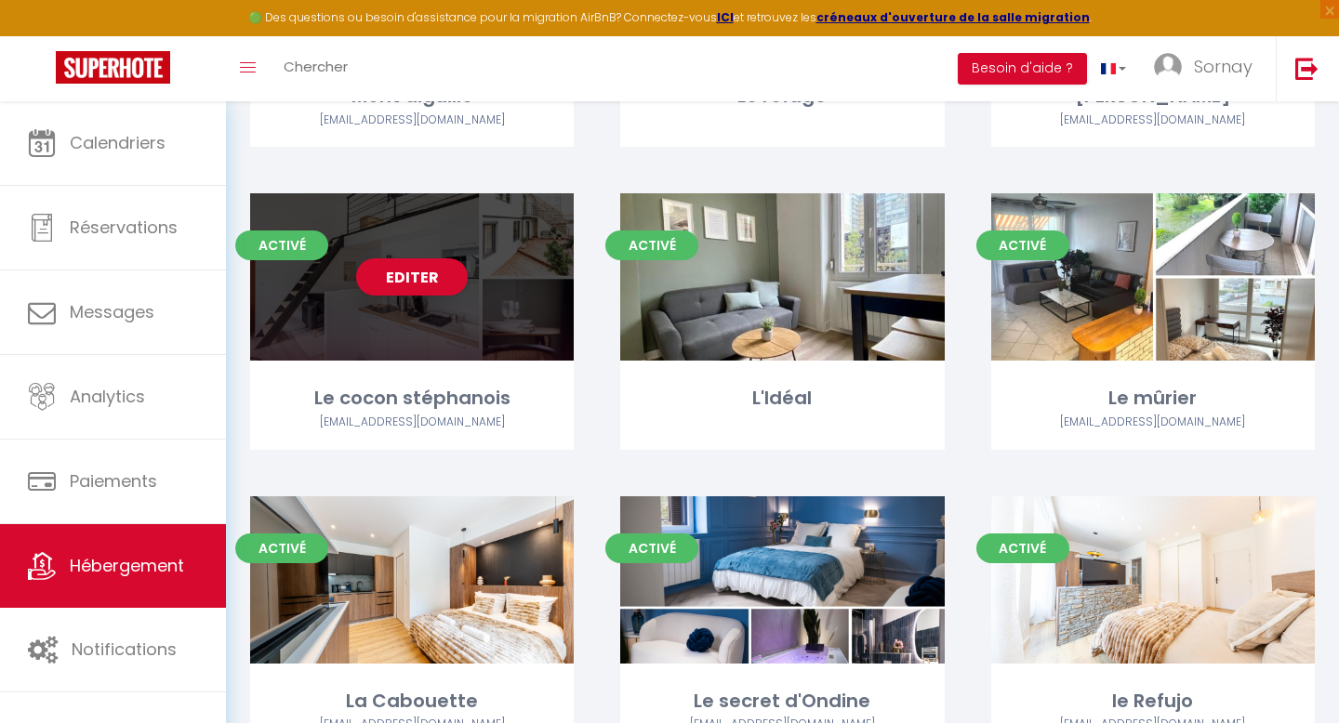
click at [460, 324] on div "Editer" at bounding box center [411, 276] width 323 height 167
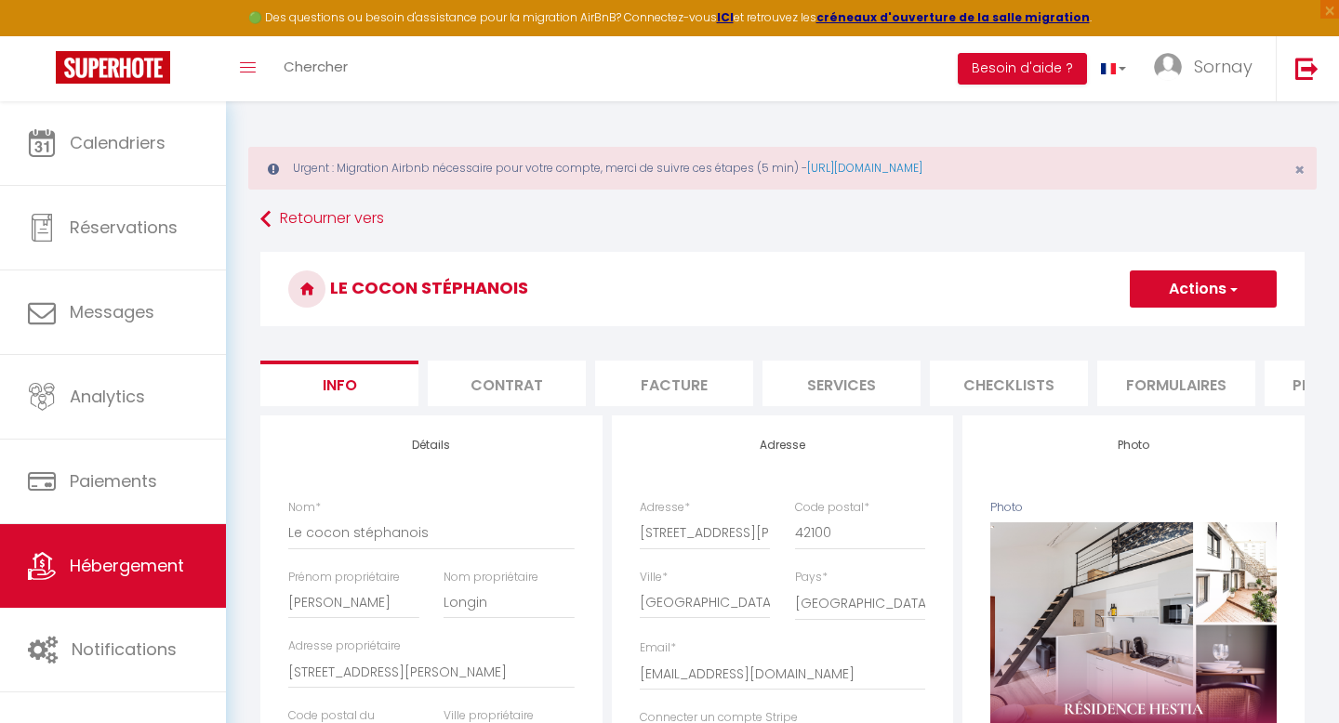
click at [1144, 317] on h3 "Le cocon stéphanois" at bounding box center [782, 289] width 1044 height 74
click at [1168, 294] on button "Actions" at bounding box center [1202, 289] width 147 height 37
click at [1129, 376] on link "Supprimer" at bounding box center [1175, 378] width 199 height 24
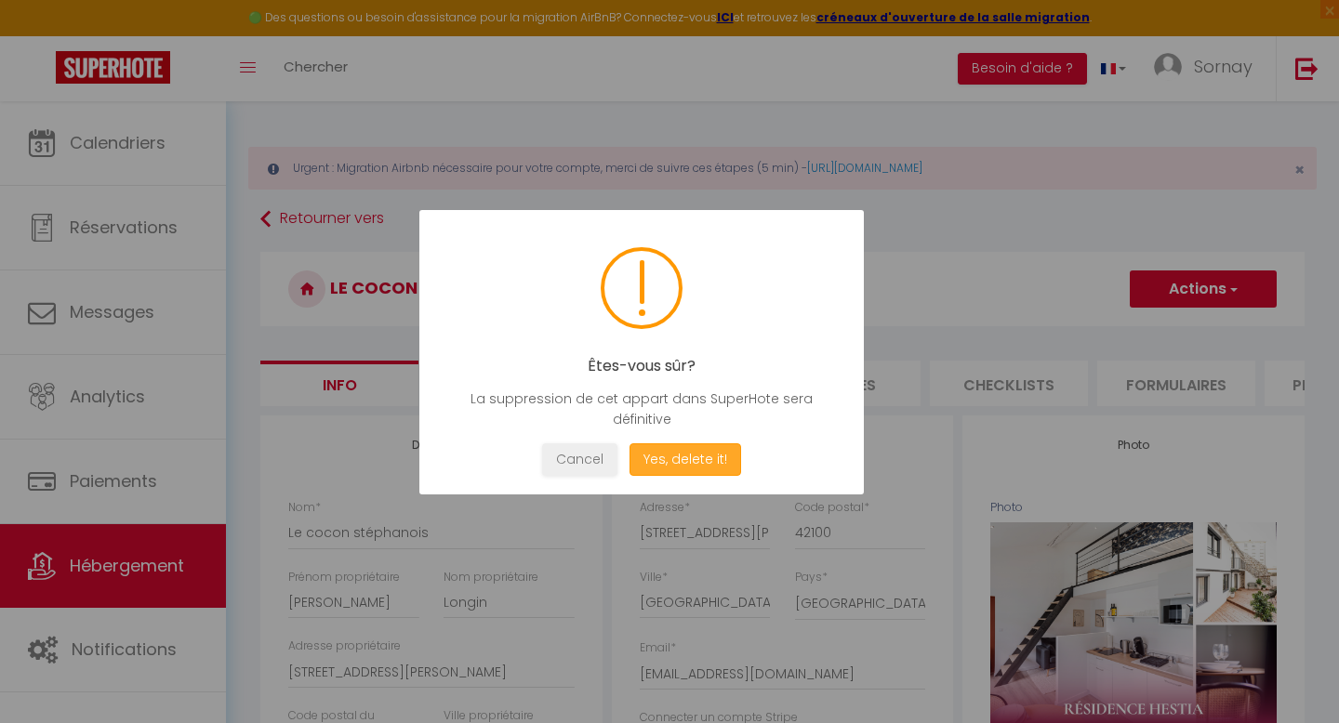
click at [695, 466] on button "Yes, delete it!" at bounding box center [685, 459] width 112 height 33
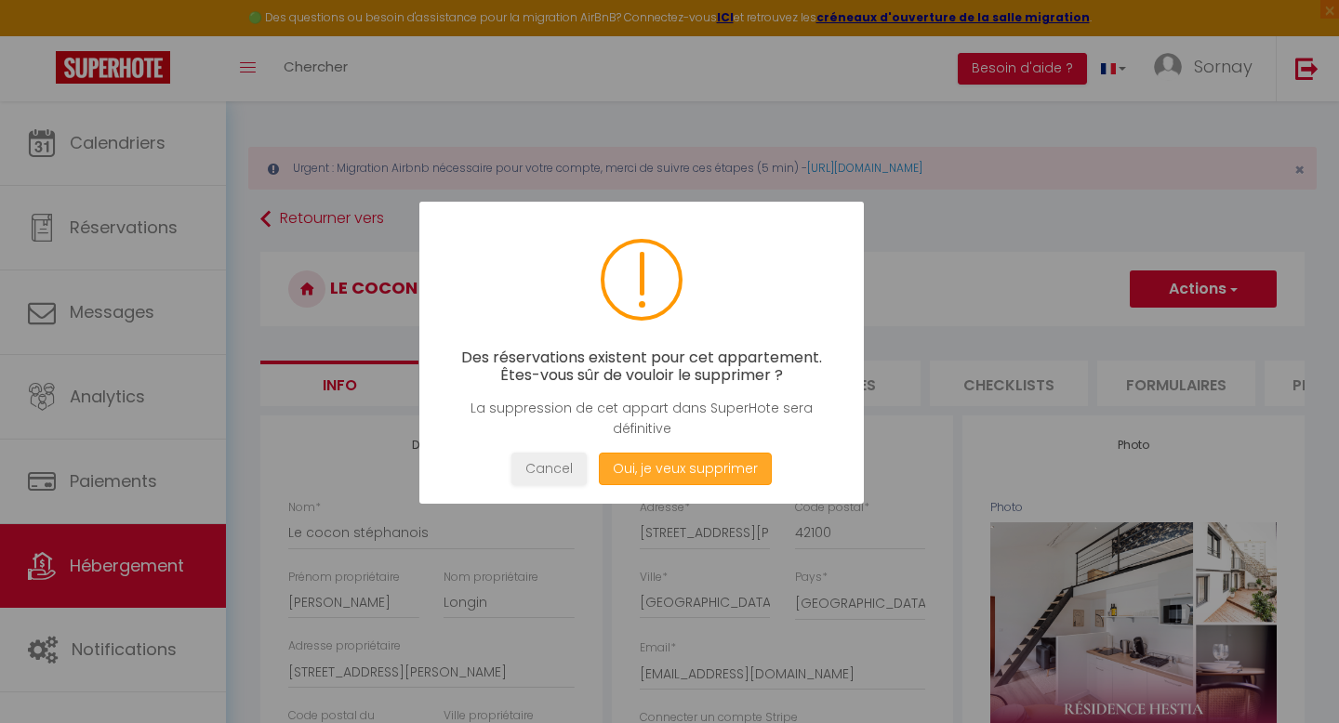
click at [695, 466] on button "Oui, je veux supprimer" at bounding box center [685, 469] width 173 height 33
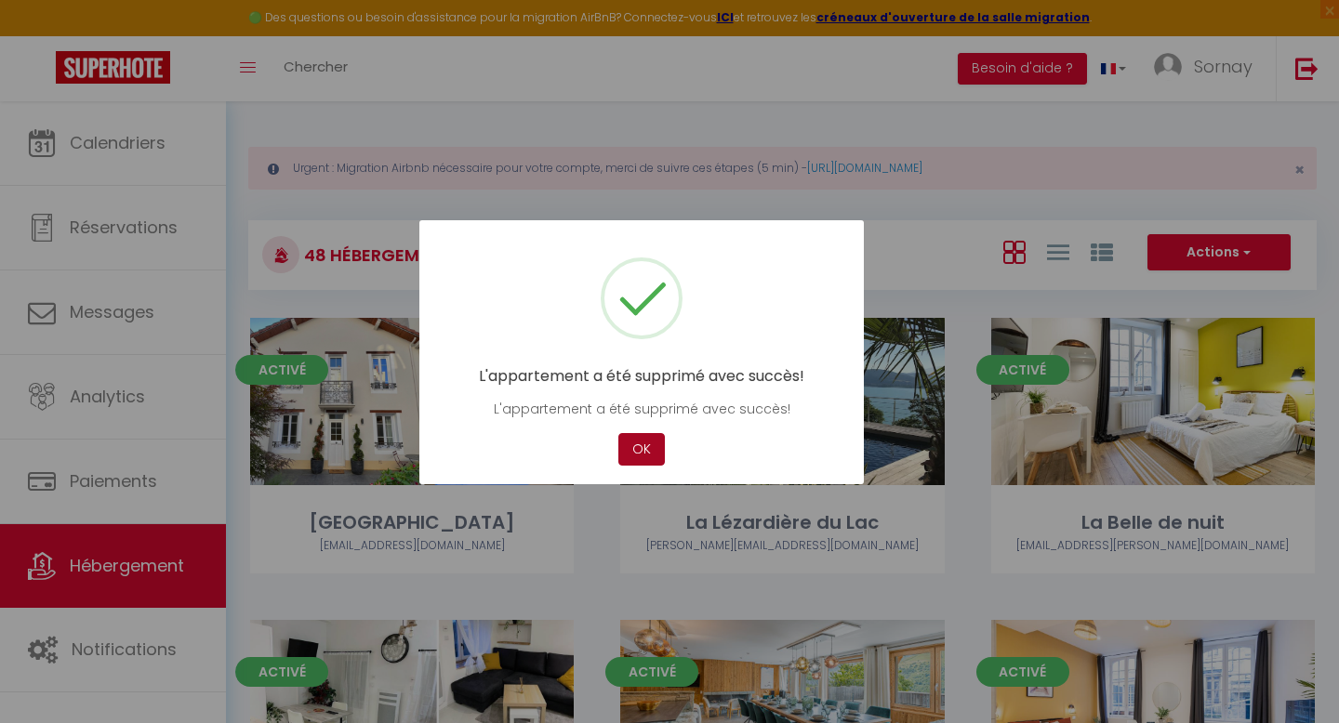
click at [654, 455] on button "OK" at bounding box center [641, 449] width 46 height 33
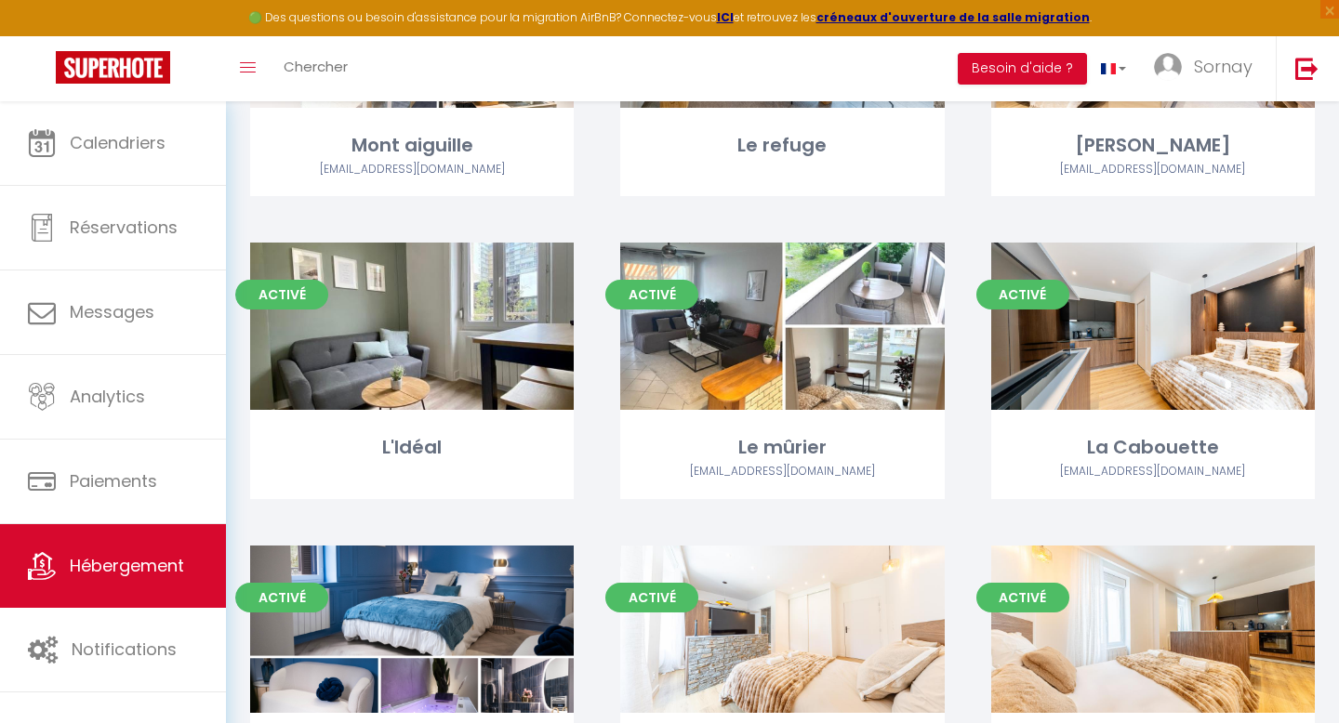
scroll to position [690, 0]
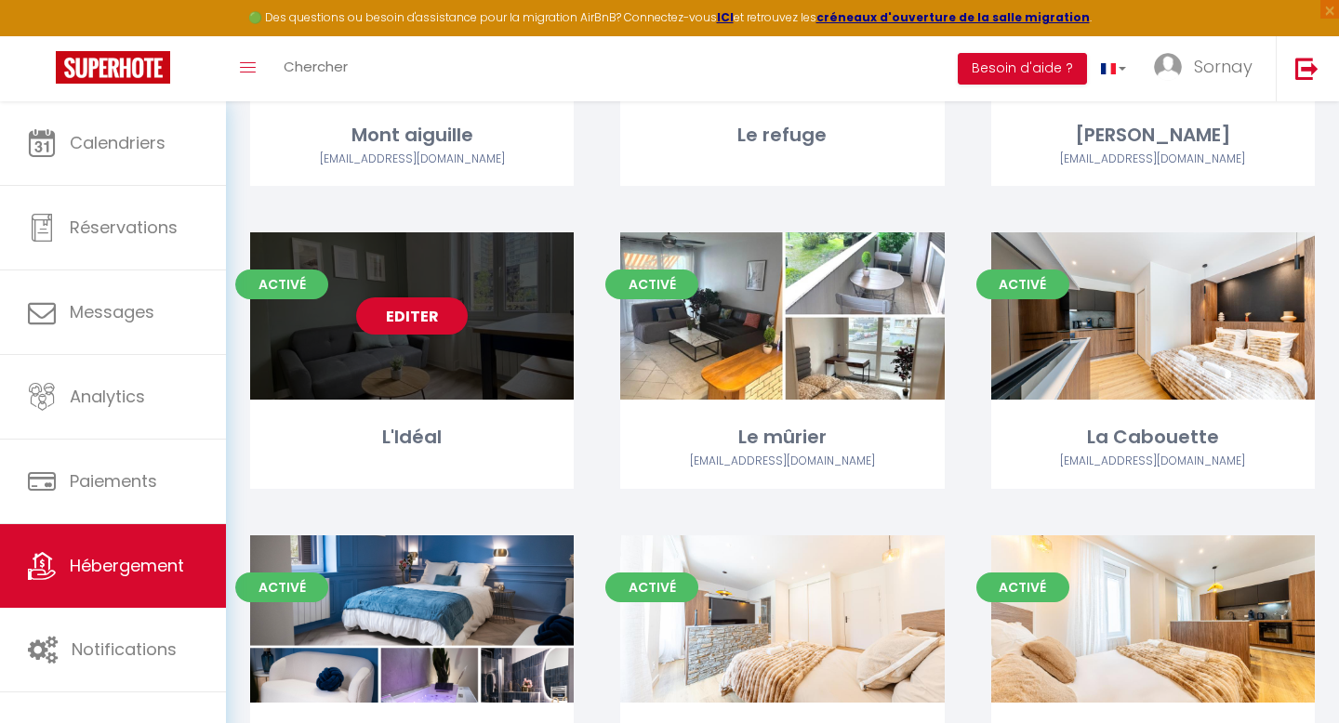
click at [429, 397] on div "Editer" at bounding box center [411, 315] width 323 height 167
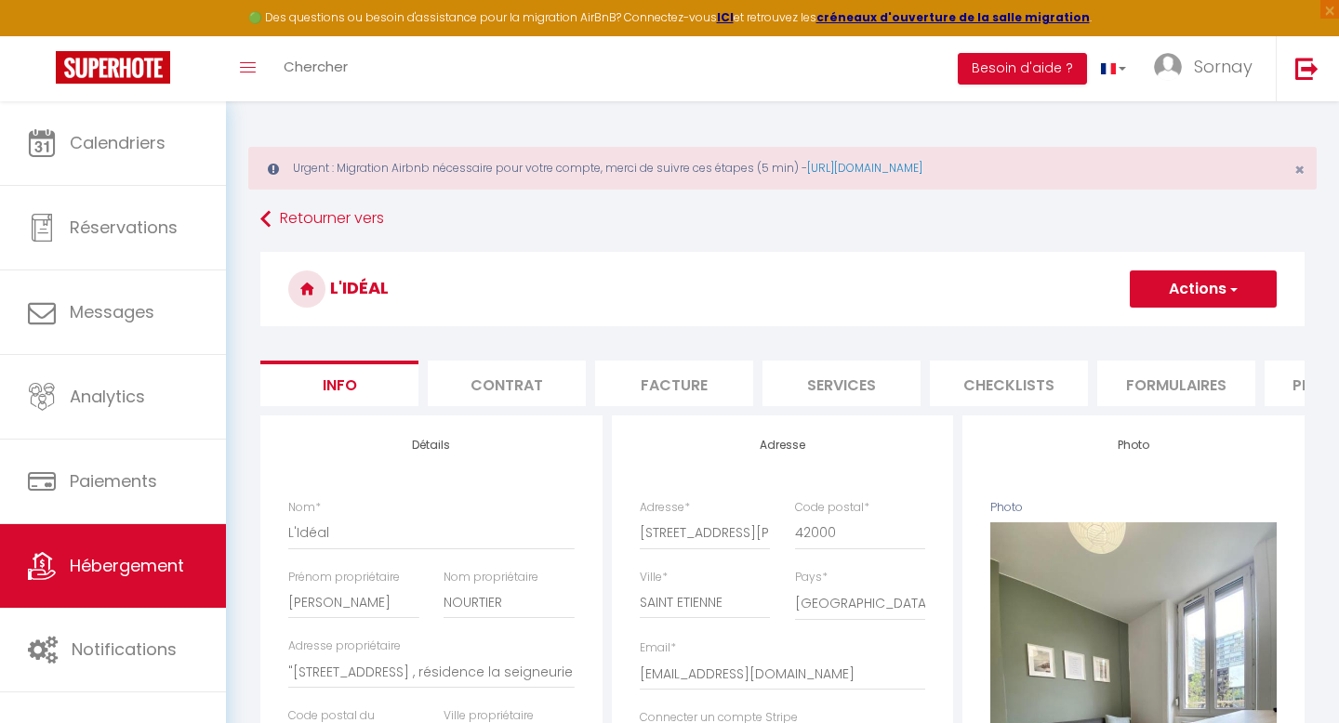
click at [1170, 285] on button "Actions" at bounding box center [1202, 289] width 147 height 37
click at [1120, 380] on link "Supprimer" at bounding box center [1175, 378] width 199 height 24
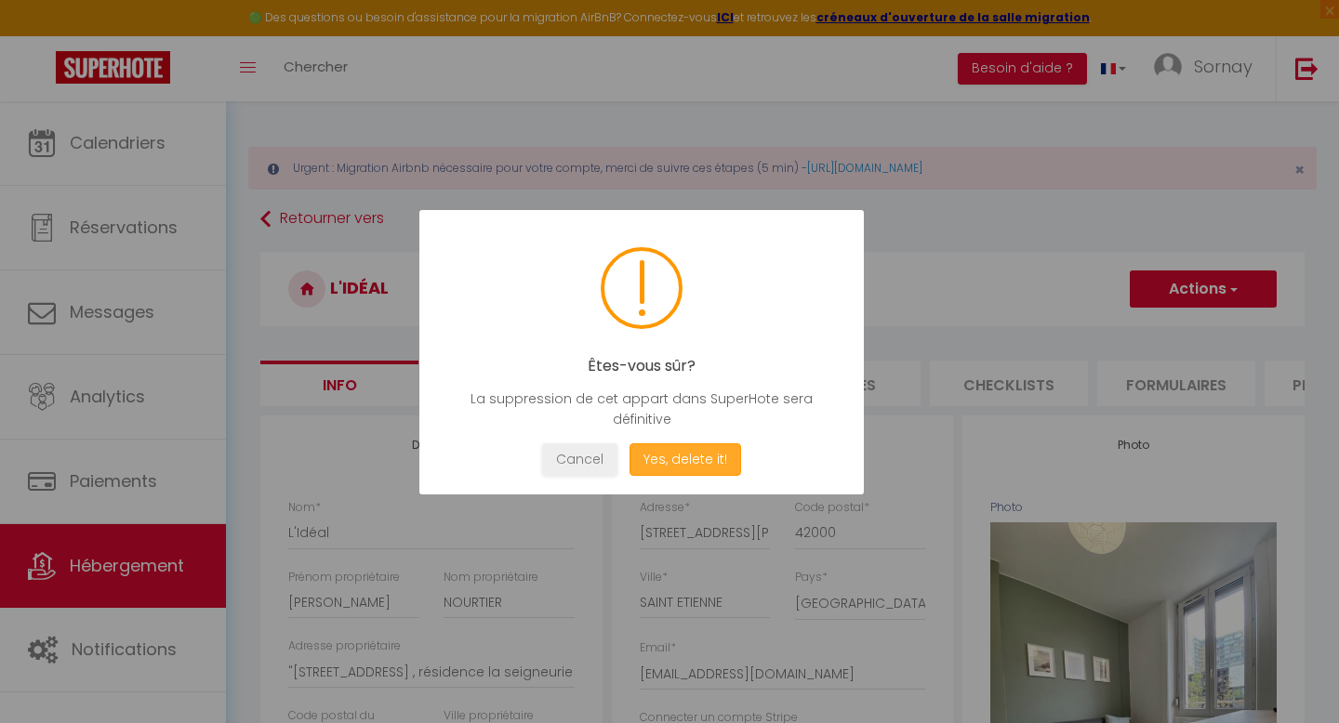
click at [719, 458] on button "Yes, delete it!" at bounding box center [685, 459] width 112 height 33
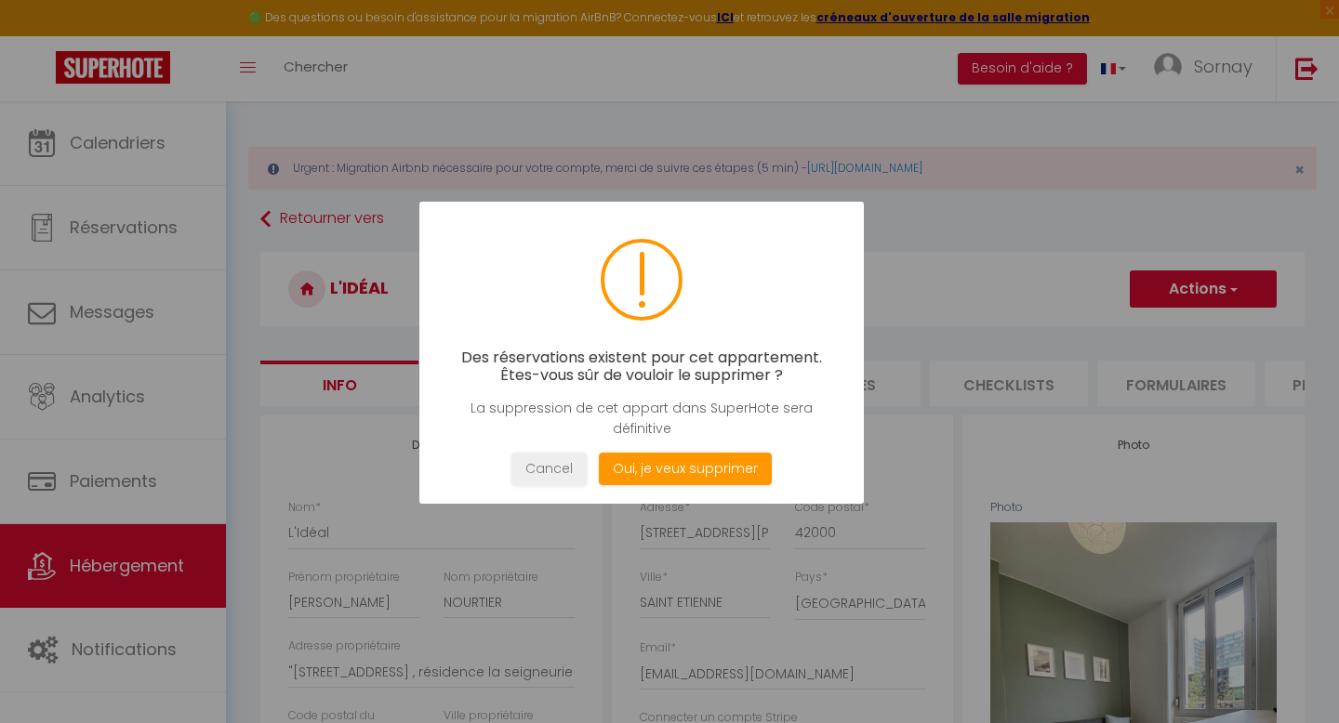
click at [644, 485] on div "Des réservations existent pour cet appartement. Êtes-vous sûr de vouloir le sup…" at bounding box center [641, 353] width 444 height 302
click at [636, 469] on button "Oui, je veux supprimer" at bounding box center [685, 469] width 173 height 33
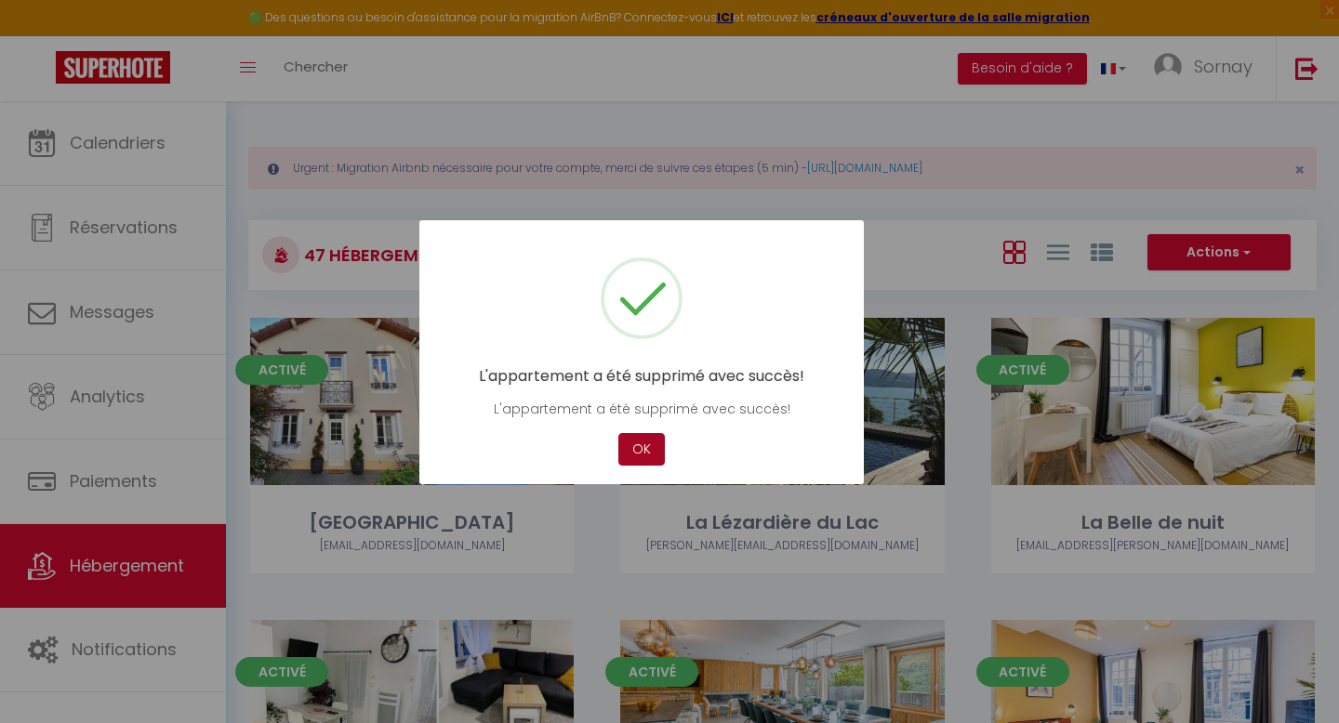
click at [636, 465] on button "OK" at bounding box center [641, 449] width 46 height 33
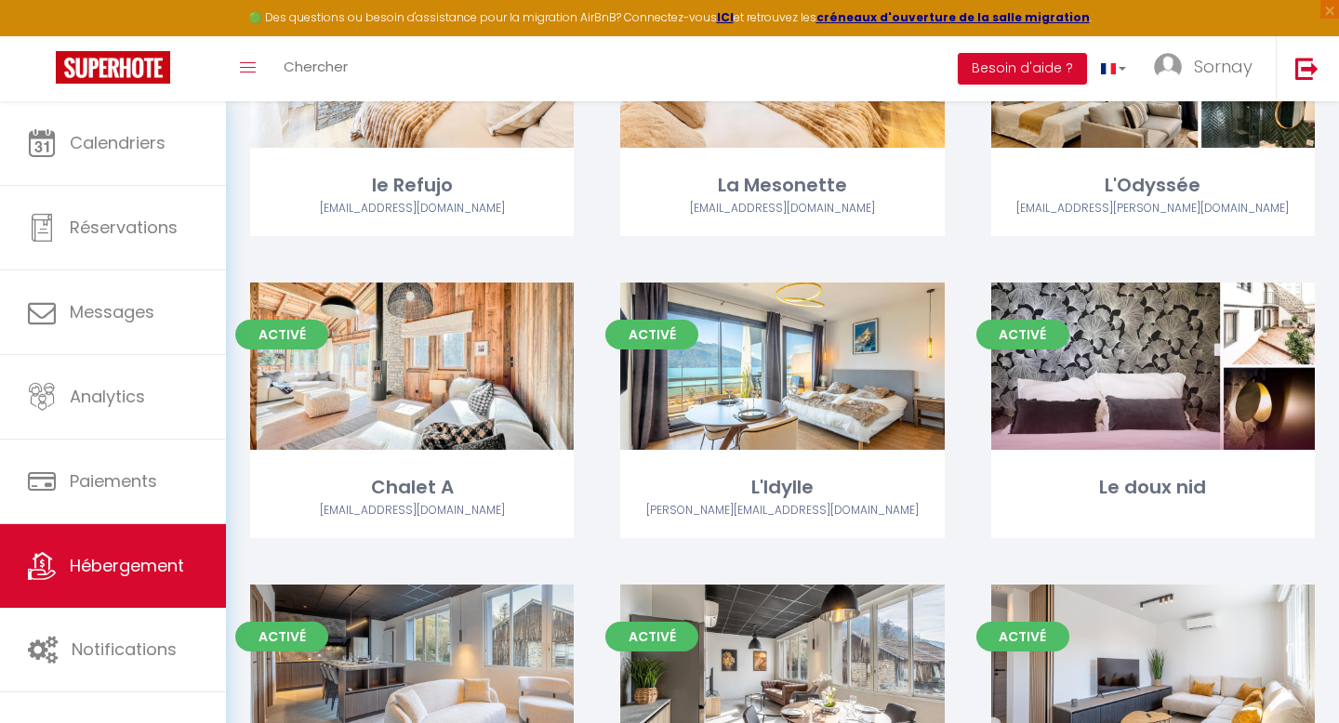
scroll to position [1246, 0]
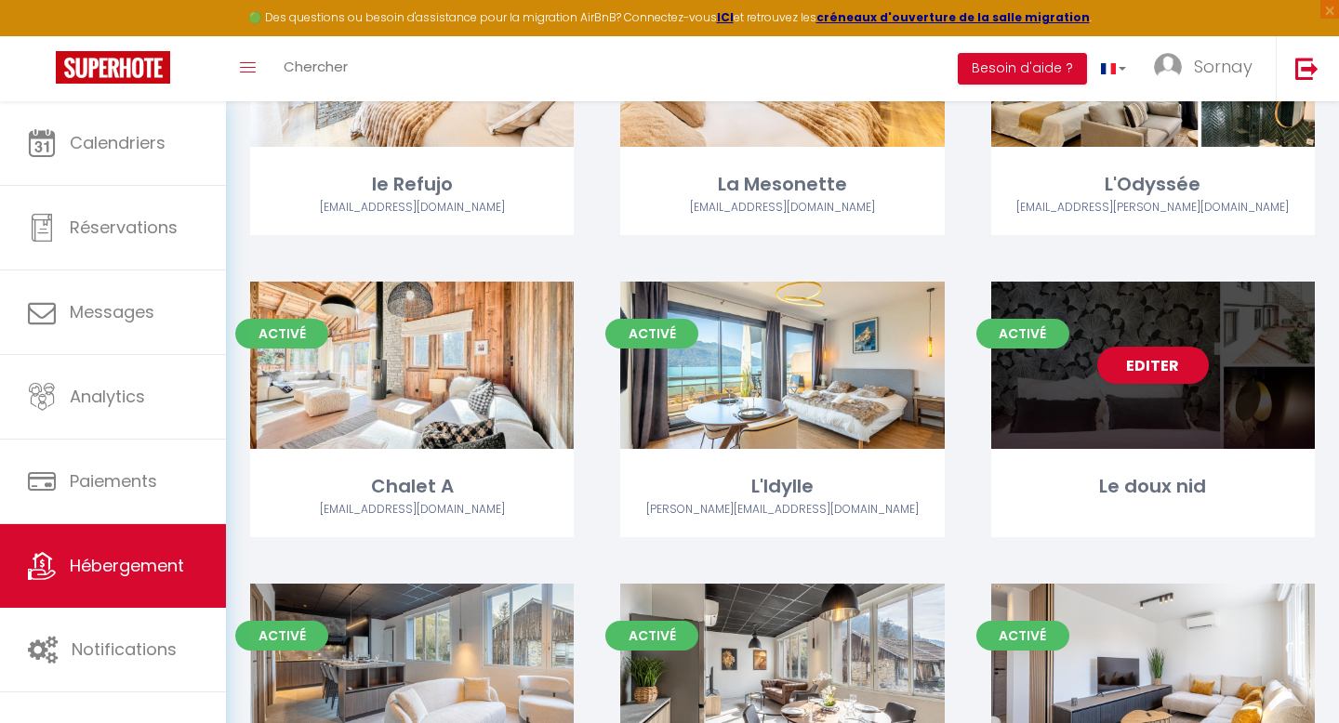
click at [1053, 399] on div "Editer" at bounding box center [1152, 365] width 323 height 167
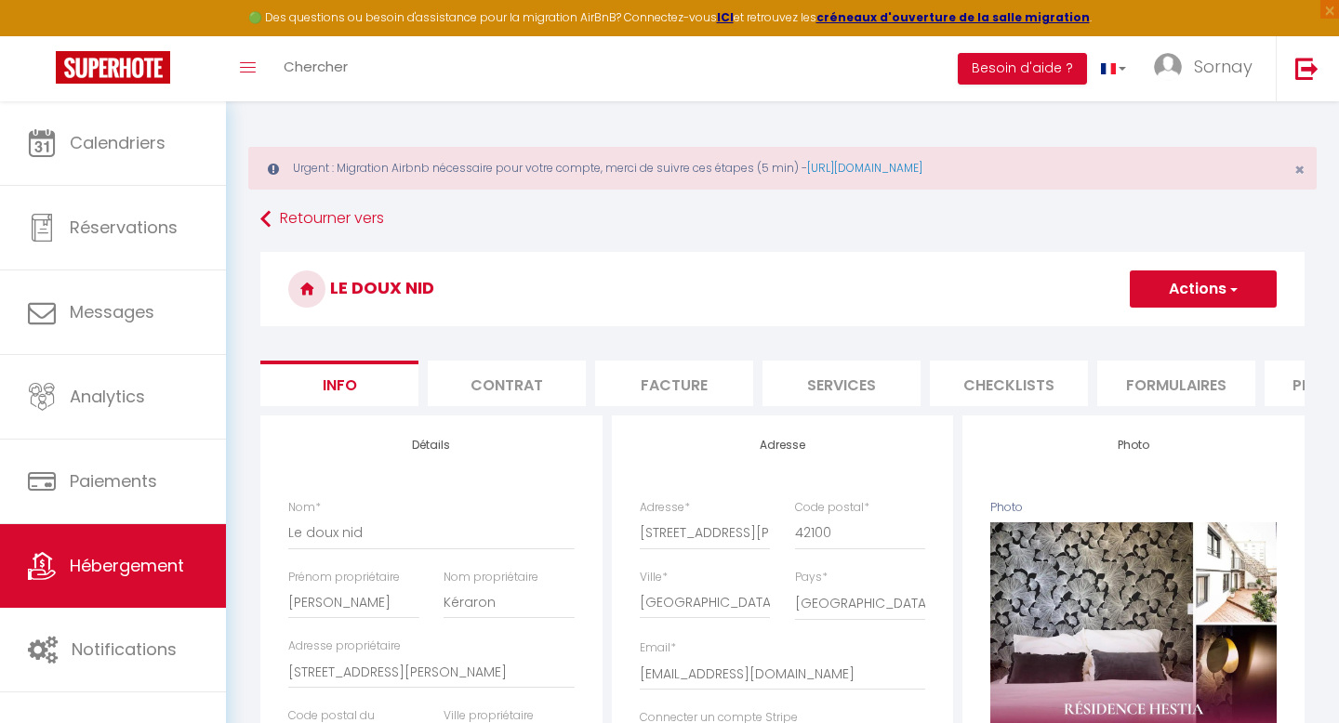
click at [1226, 284] on span "button" at bounding box center [1232, 289] width 12 height 19
click at [1139, 378] on link "Supprimer" at bounding box center [1175, 378] width 199 height 24
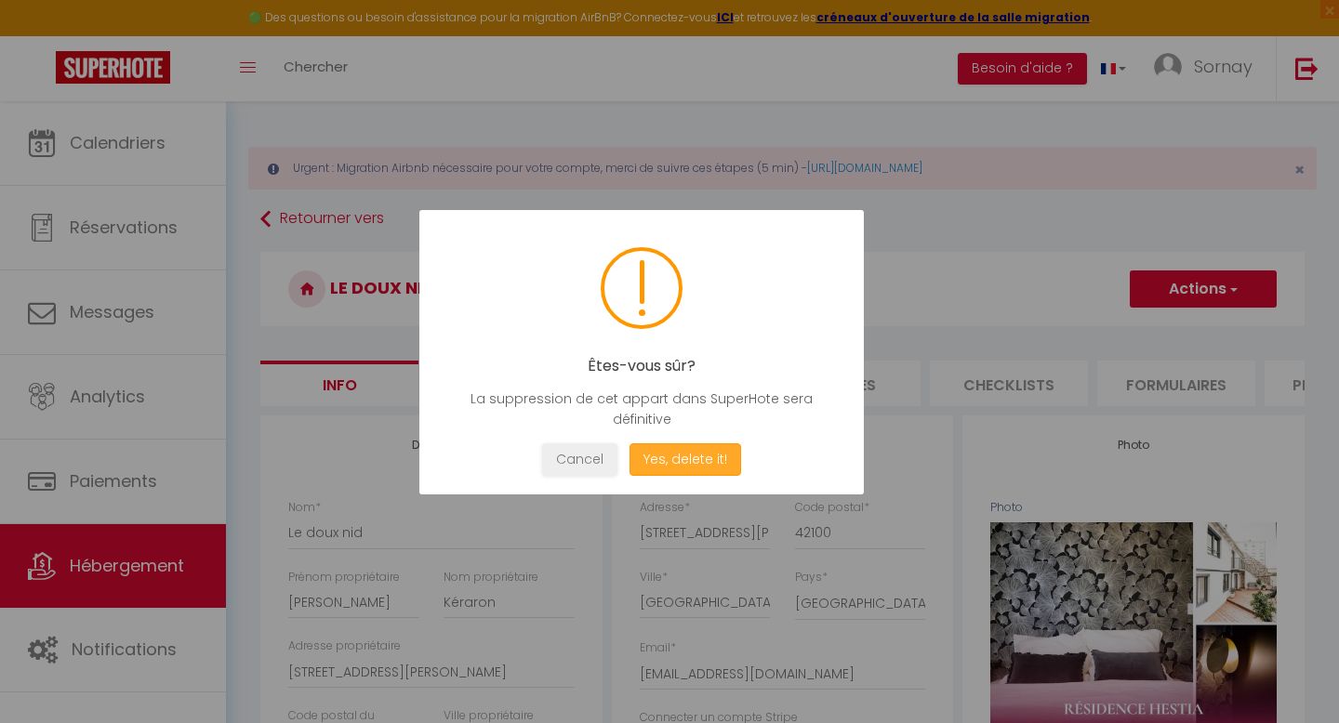
click at [718, 459] on button "Yes, delete it!" at bounding box center [685, 459] width 112 height 33
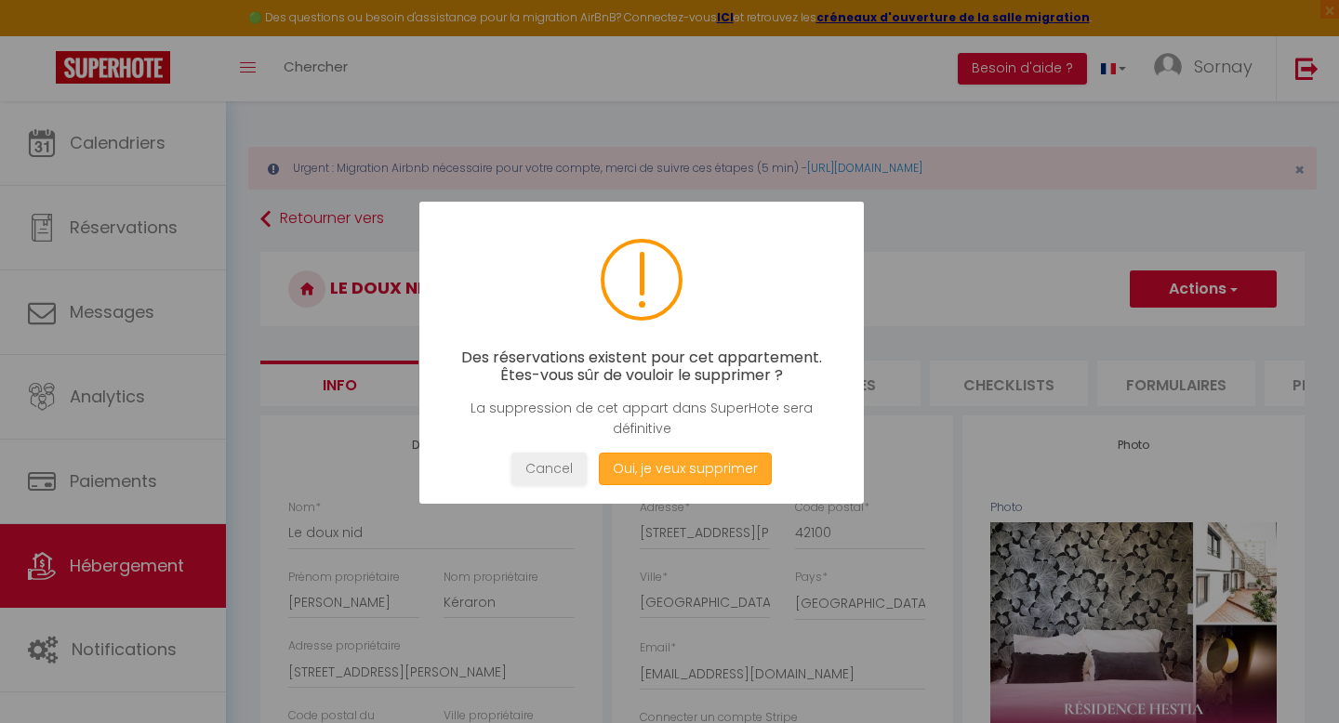
click at [665, 466] on button "Oui, je veux supprimer" at bounding box center [685, 469] width 173 height 33
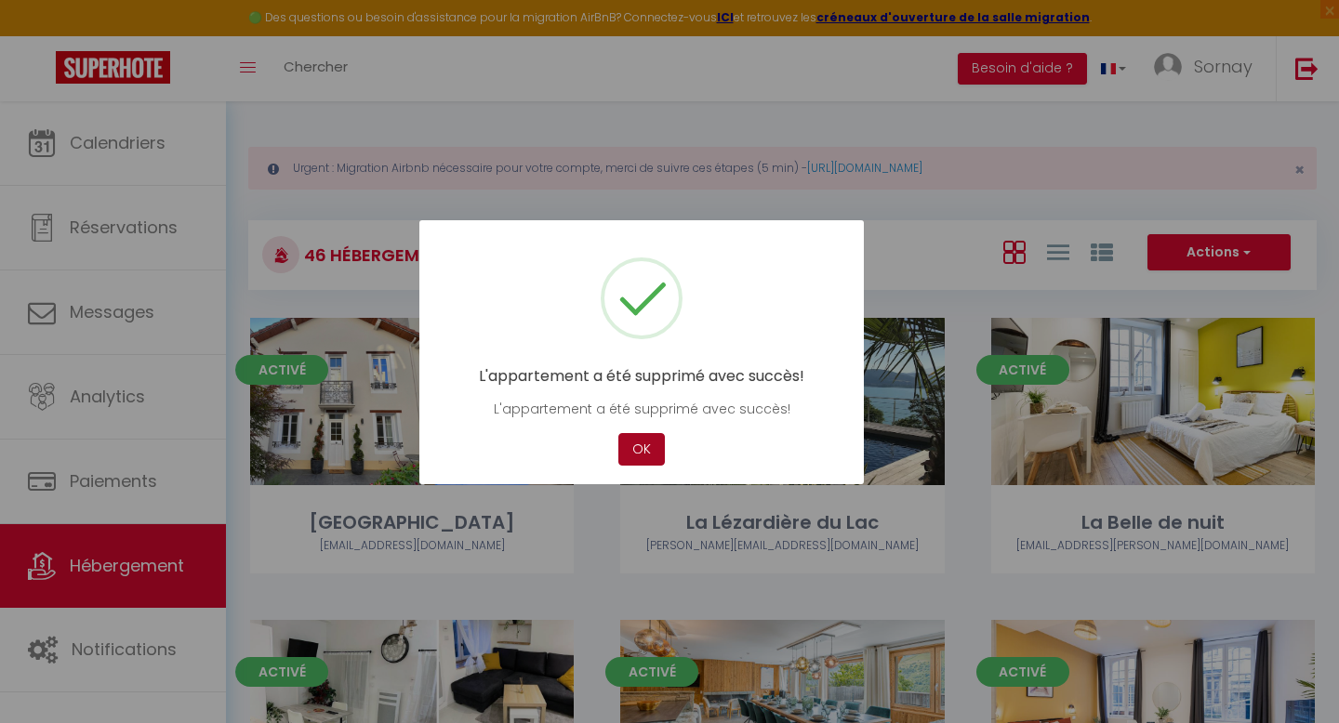
click at [651, 438] on button "OK" at bounding box center [641, 449] width 46 height 33
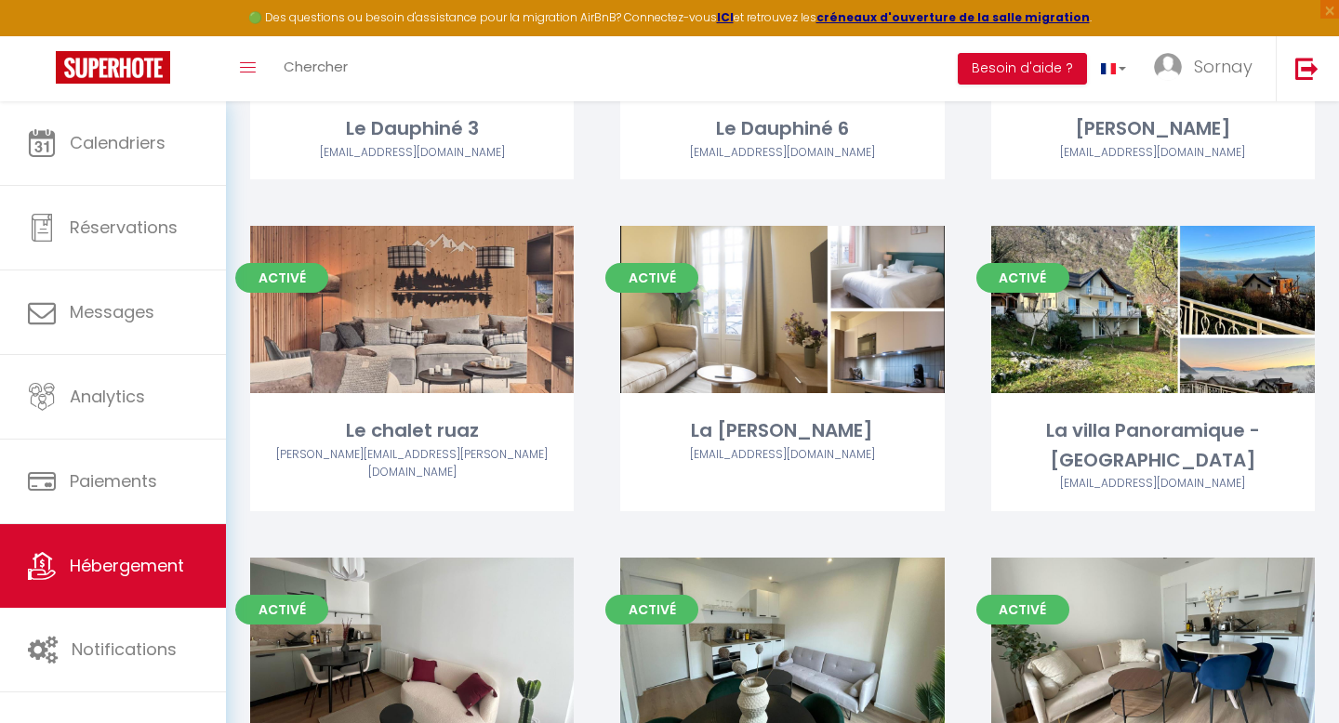
scroll to position [1916, 0]
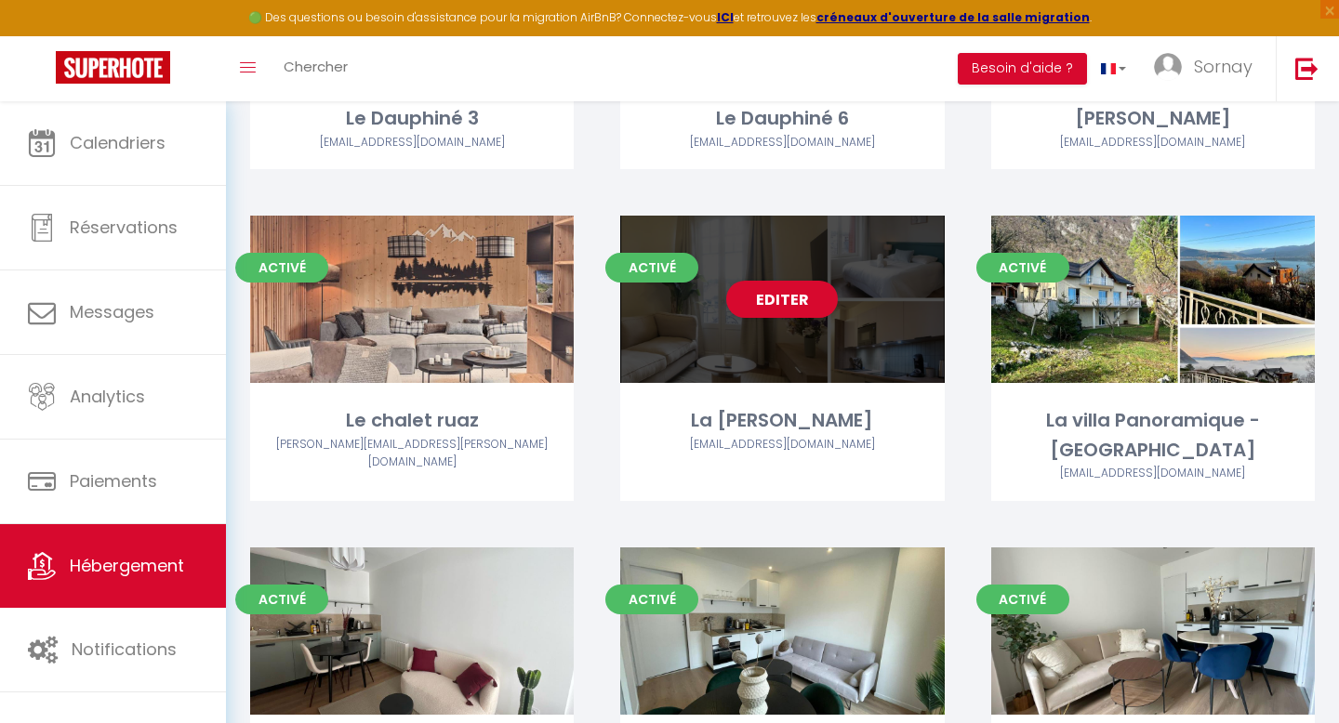
click at [750, 356] on div "Editer" at bounding box center [781, 299] width 323 height 167
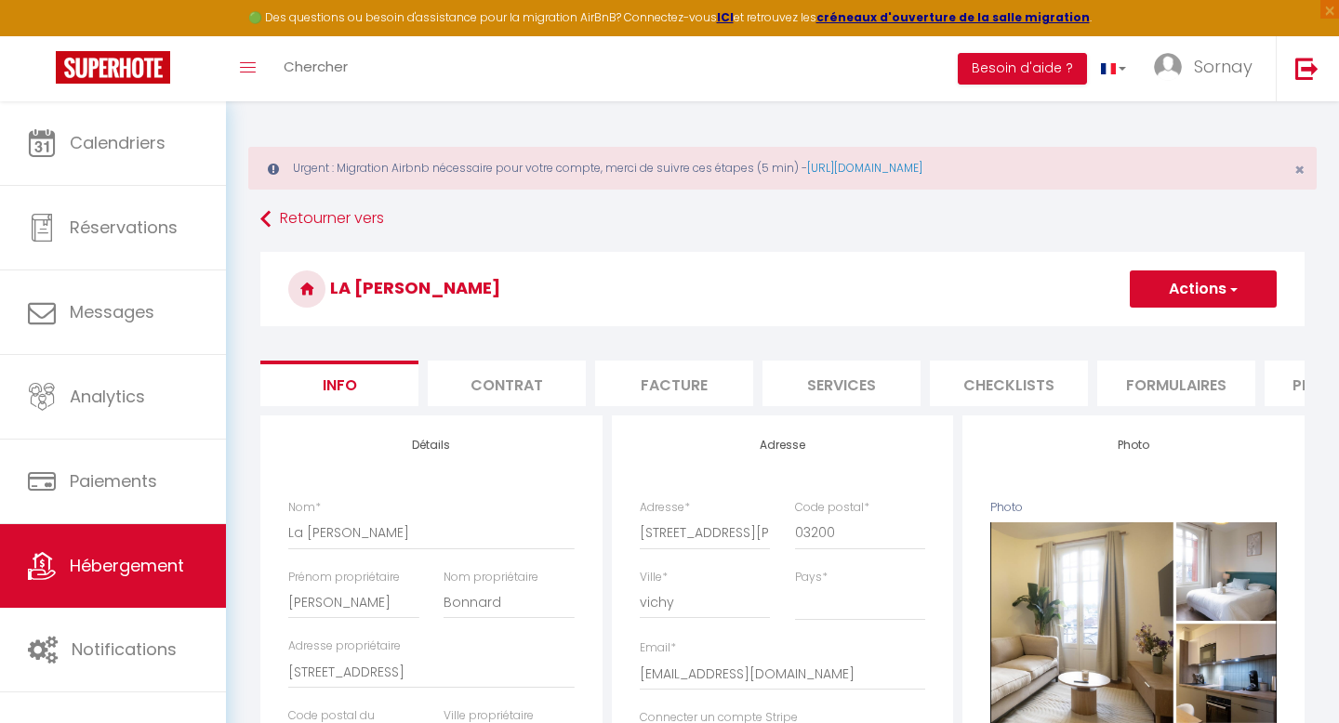
click at [1168, 292] on button "Actions" at bounding box center [1202, 289] width 147 height 37
click at [1134, 378] on link "Supprimer" at bounding box center [1175, 378] width 199 height 24
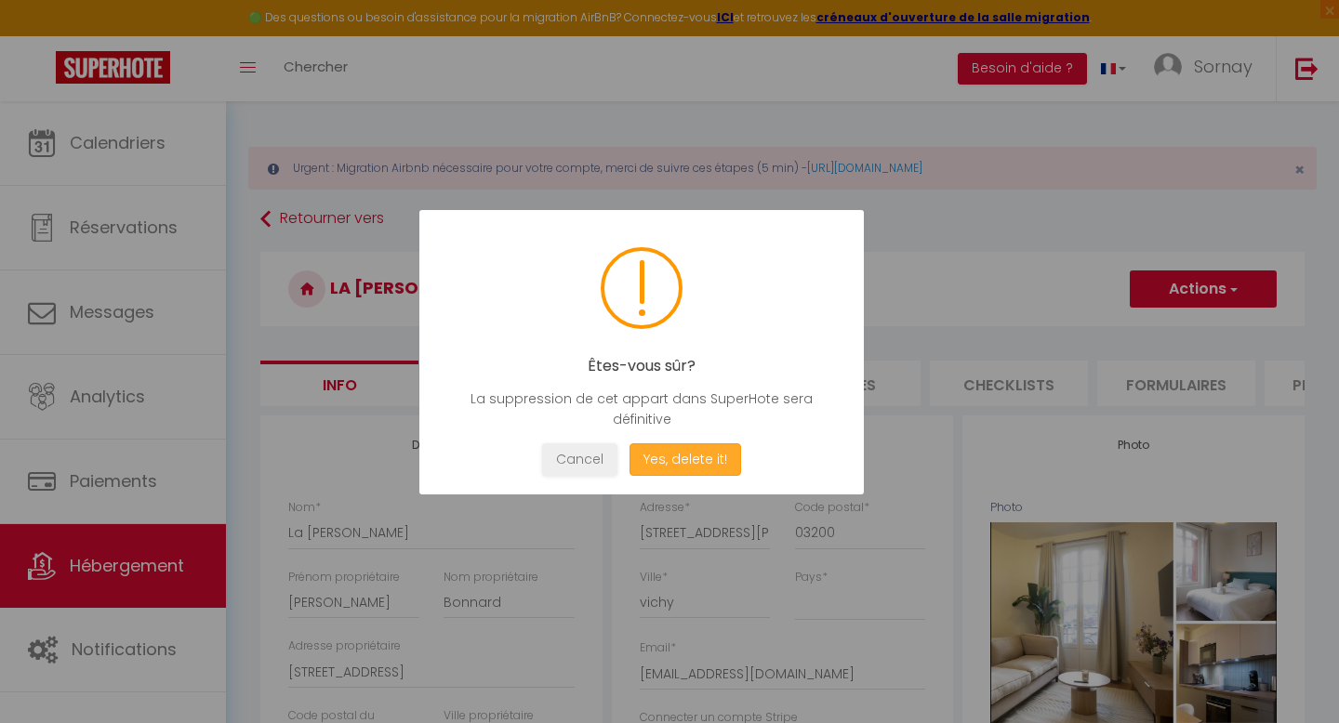
click at [702, 456] on button "Yes, delete it!" at bounding box center [685, 459] width 112 height 33
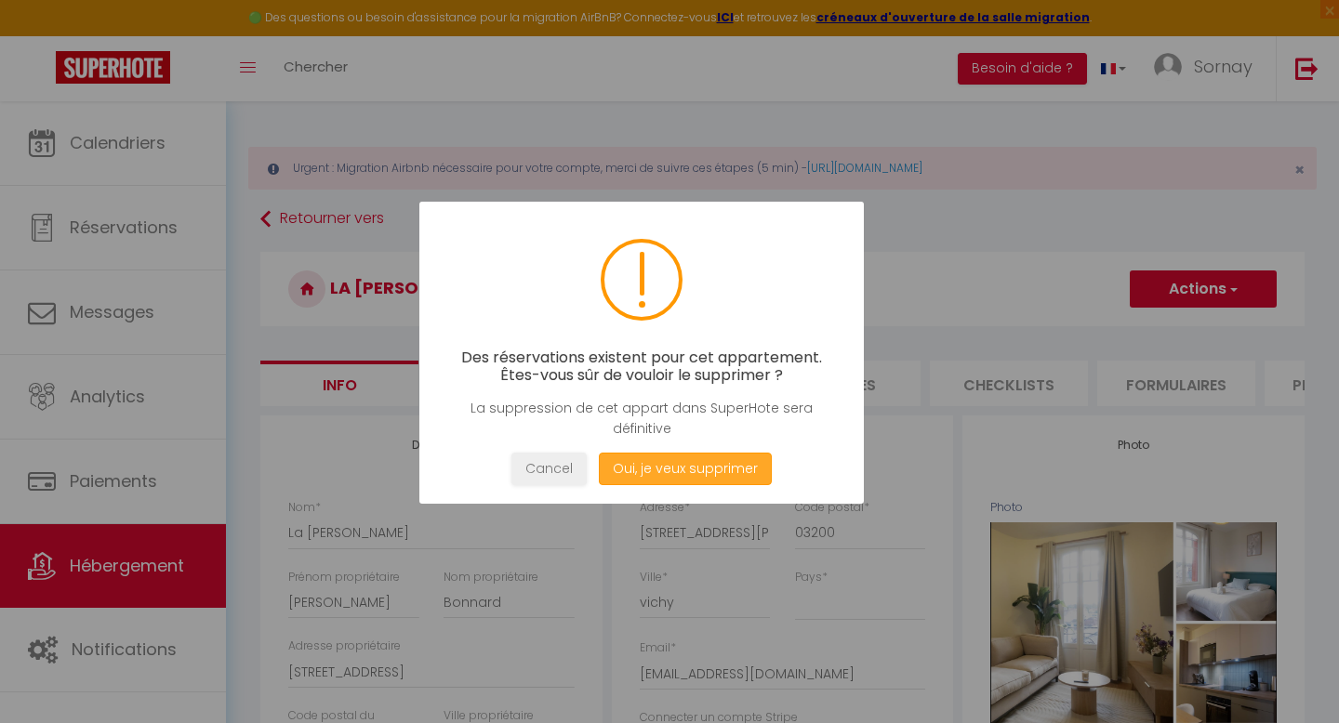
click at [660, 461] on button "Oui, je veux supprimer" at bounding box center [685, 469] width 173 height 33
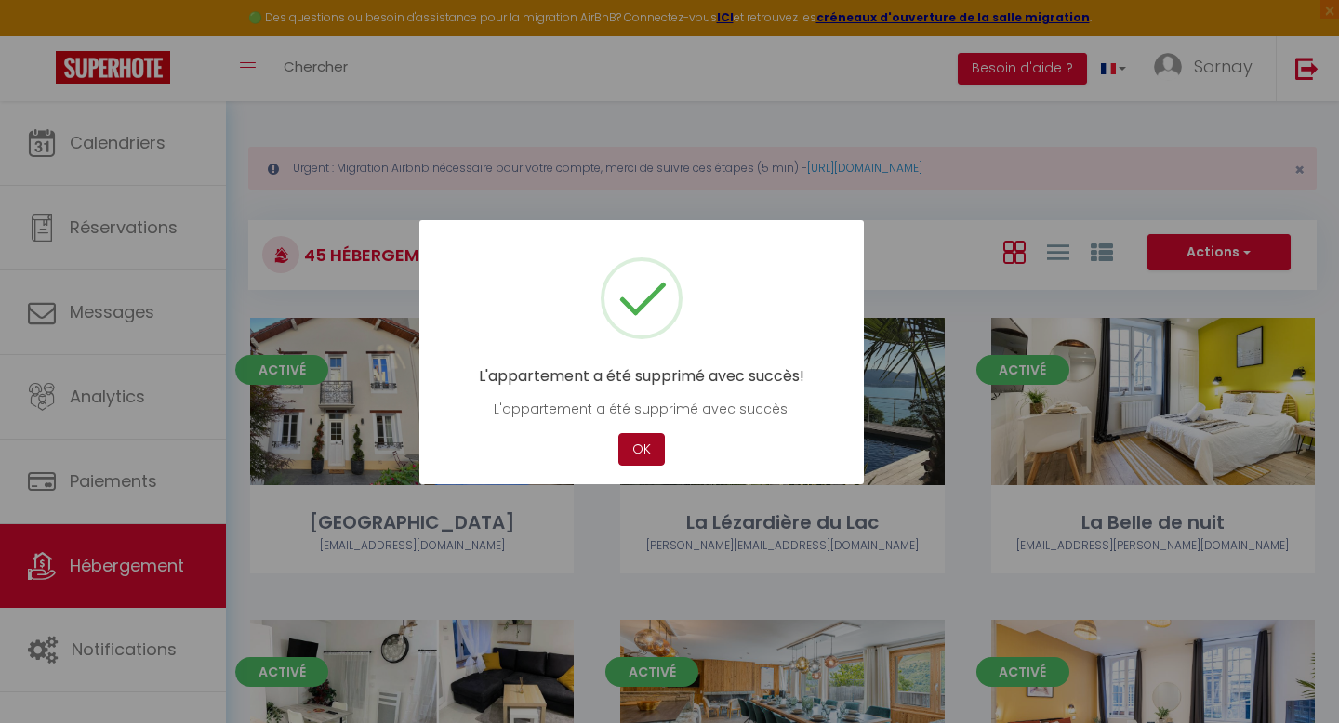
click at [645, 453] on button "OK" at bounding box center [641, 449] width 46 height 33
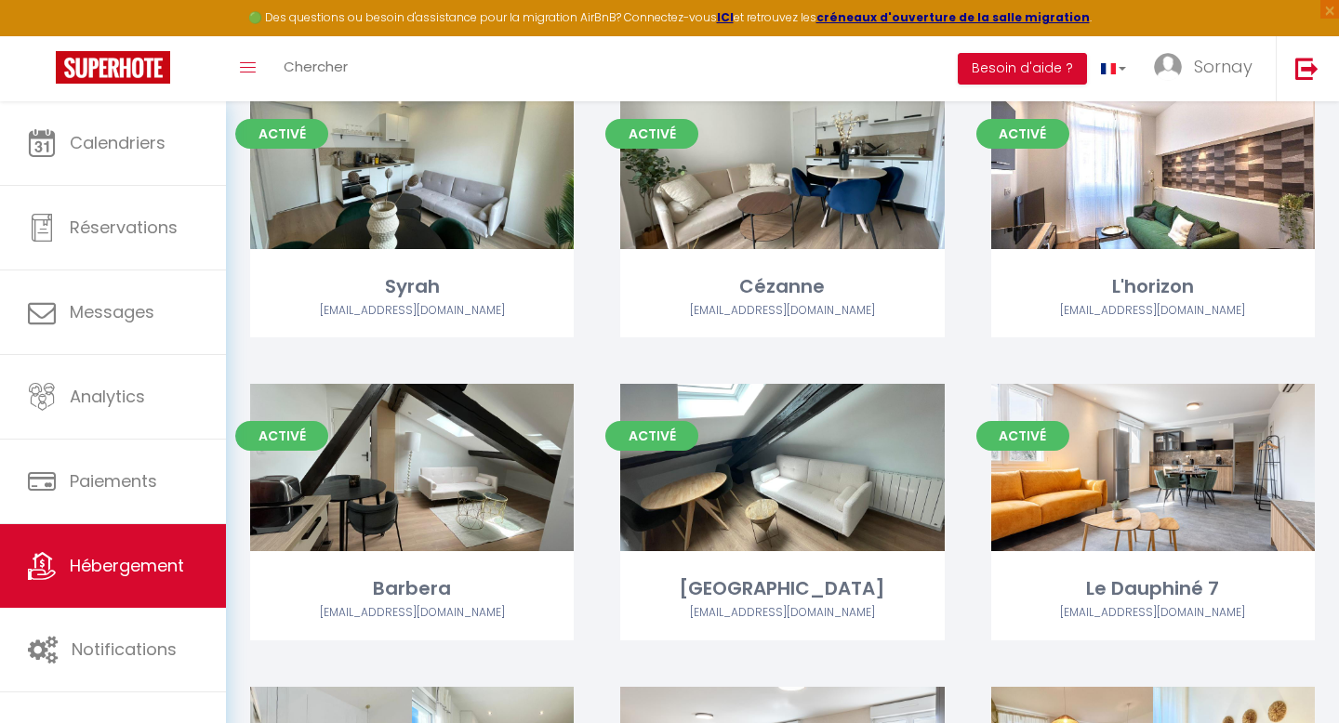
scroll to position [2395, 0]
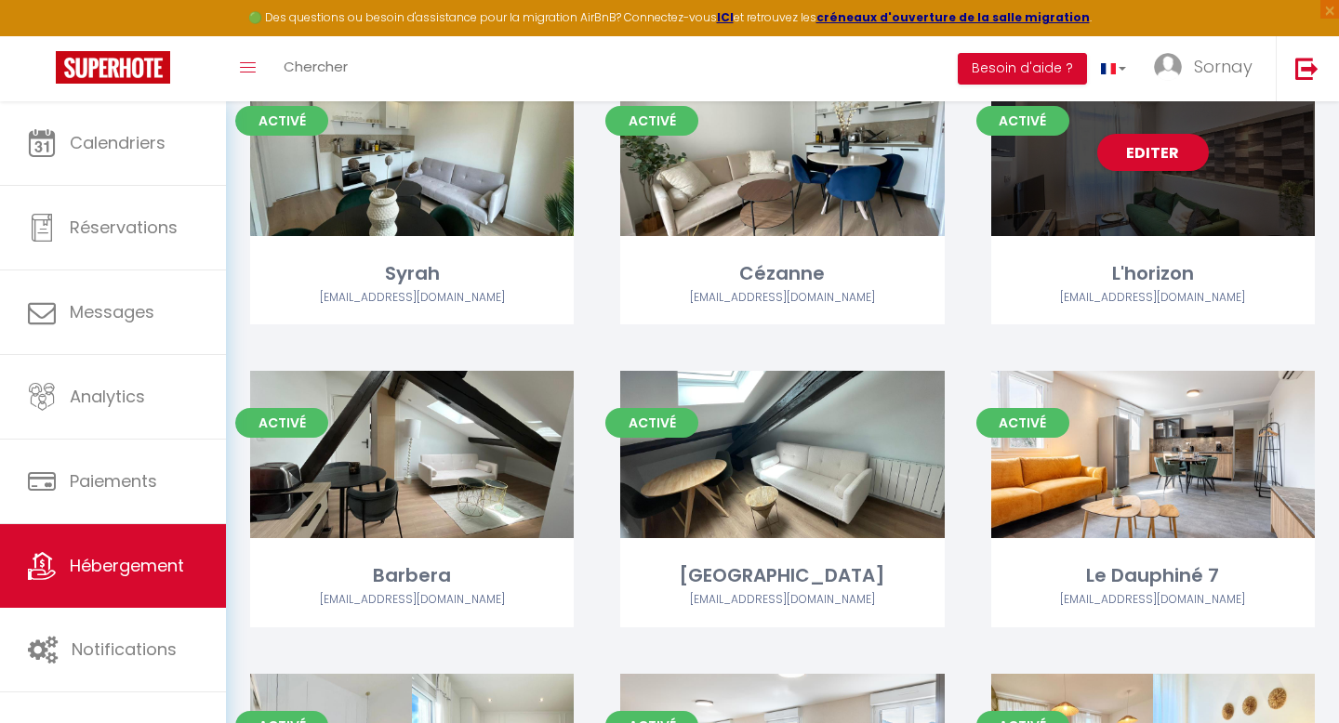
click at [1117, 209] on div "Editer" at bounding box center [1152, 152] width 323 height 167
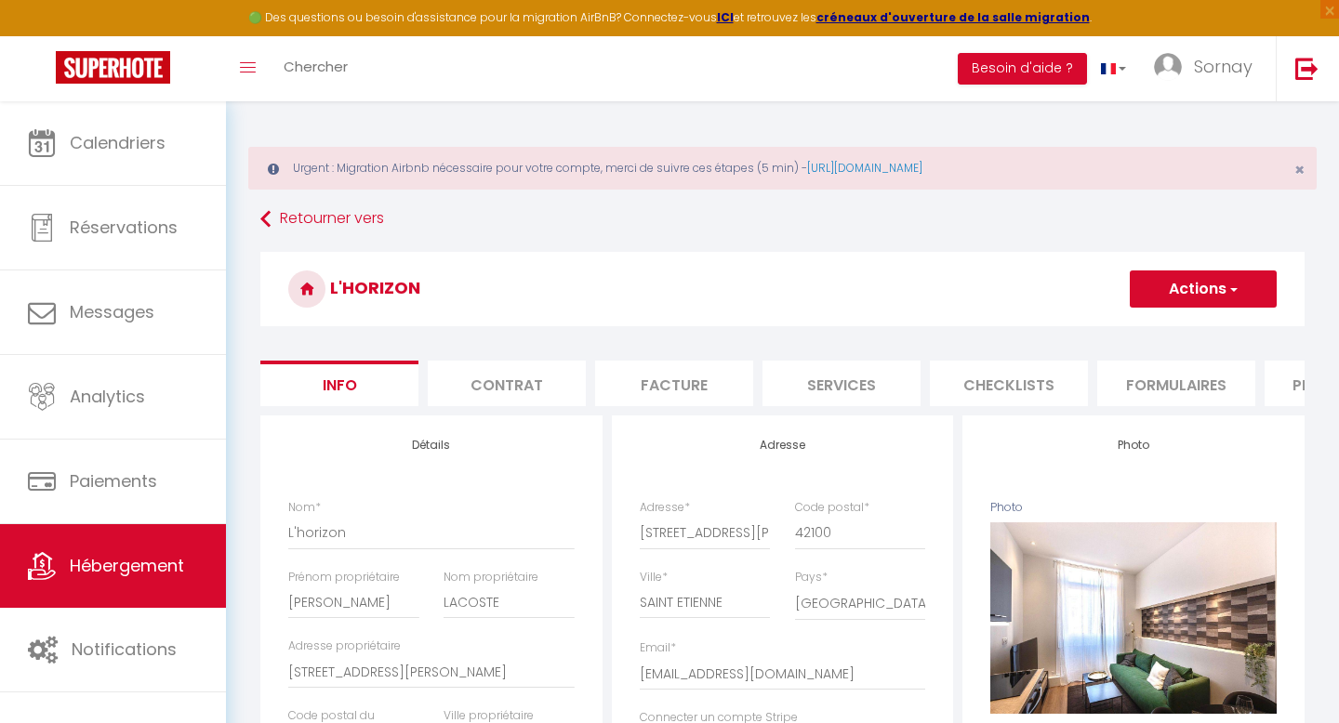
click at [1216, 294] on button "Actions" at bounding box center [1202, 289] width 147 height 37
click at [1133, 377] on link "Supprimer" at bounding box center [1175, 378] width 199 height 24
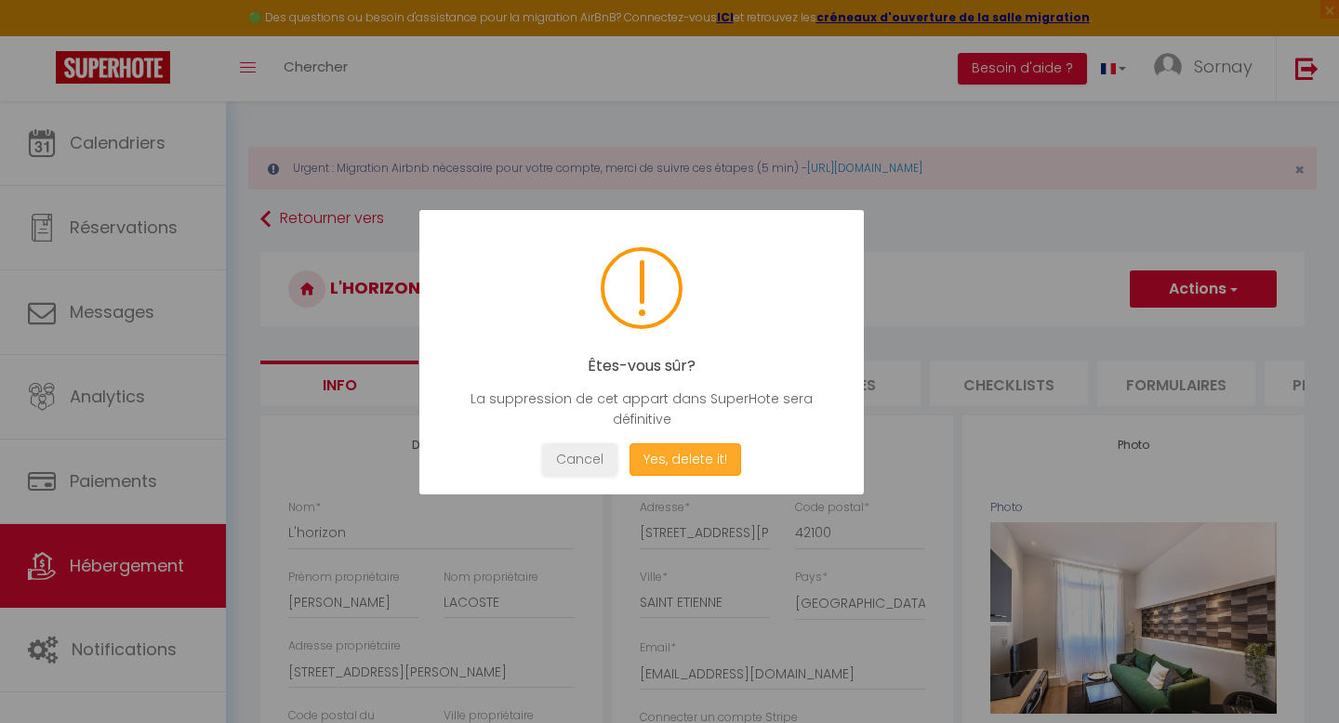
click at [709, 452] on button "Yes, delete it!" at bounding box center [685, 459] width 112 height 33
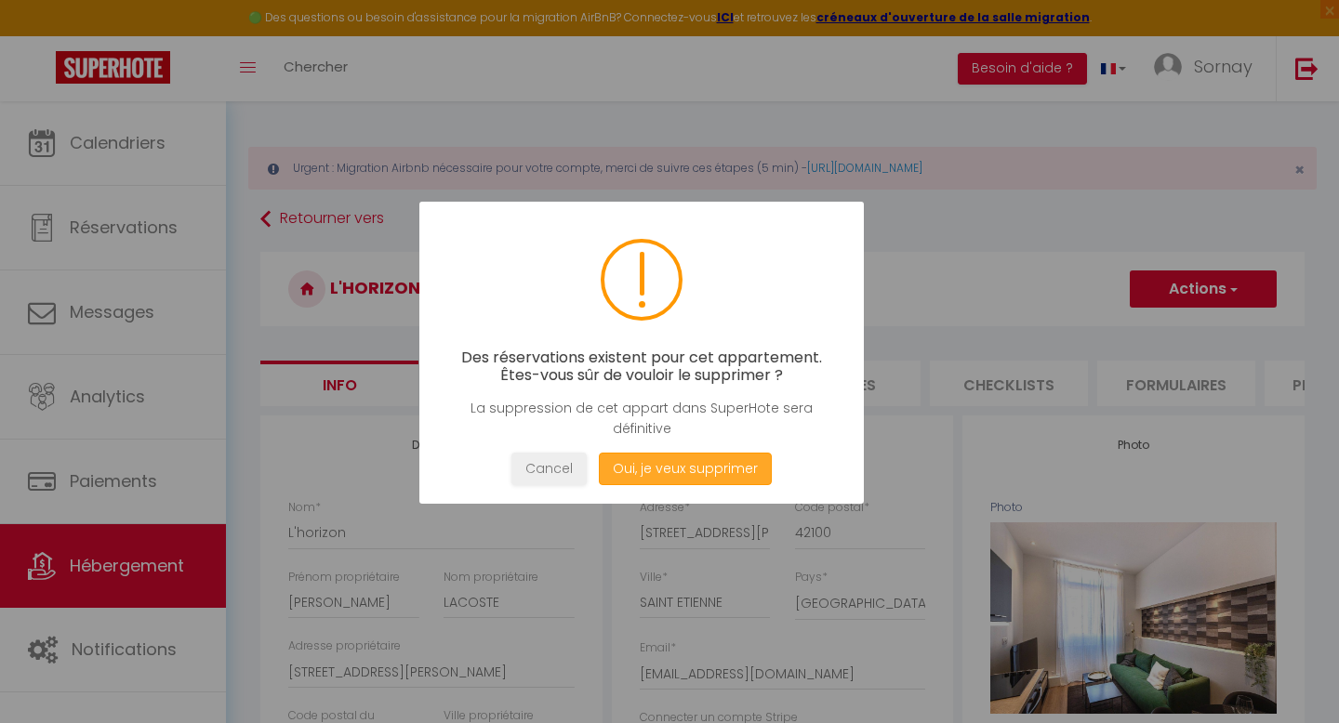
click at [712, 468] on button "Oui, je veux supprimer" at bounding box center [685, 469] width 173 height 33
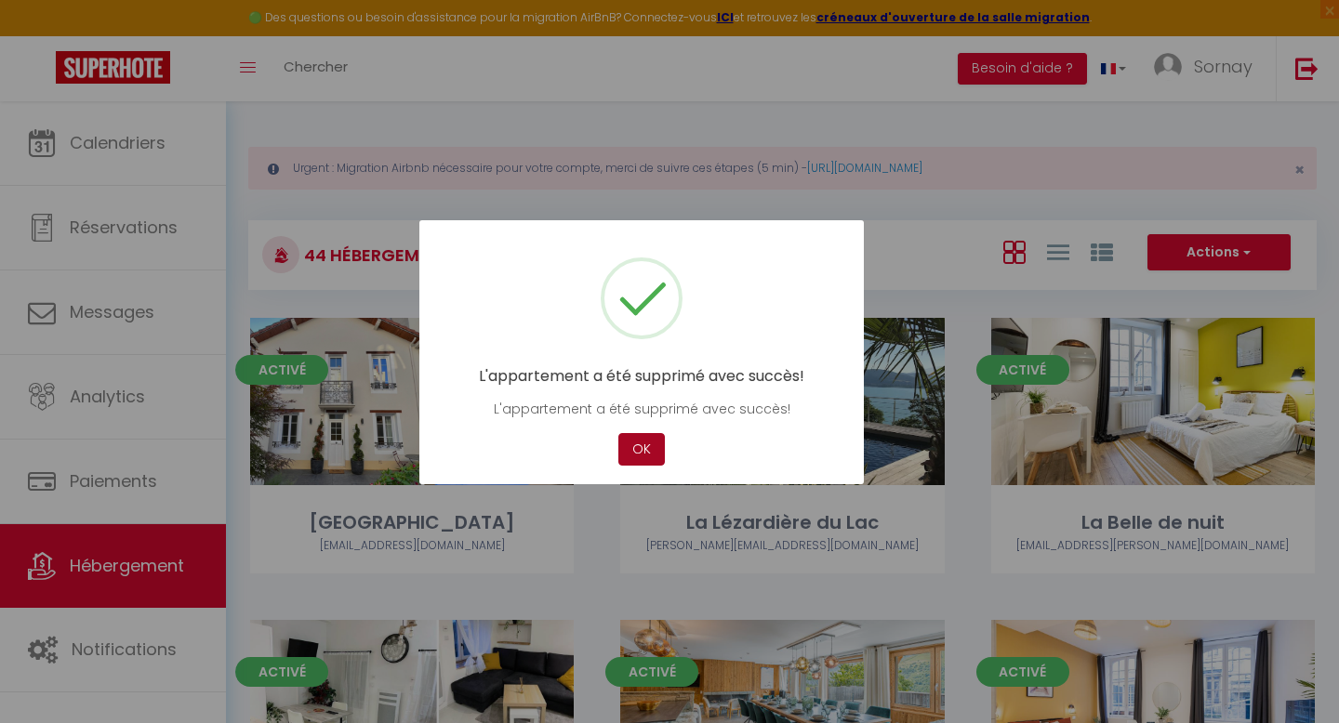
click at [633, 459] on button "OK" at bounding box center [641, 449] width 46 height 33
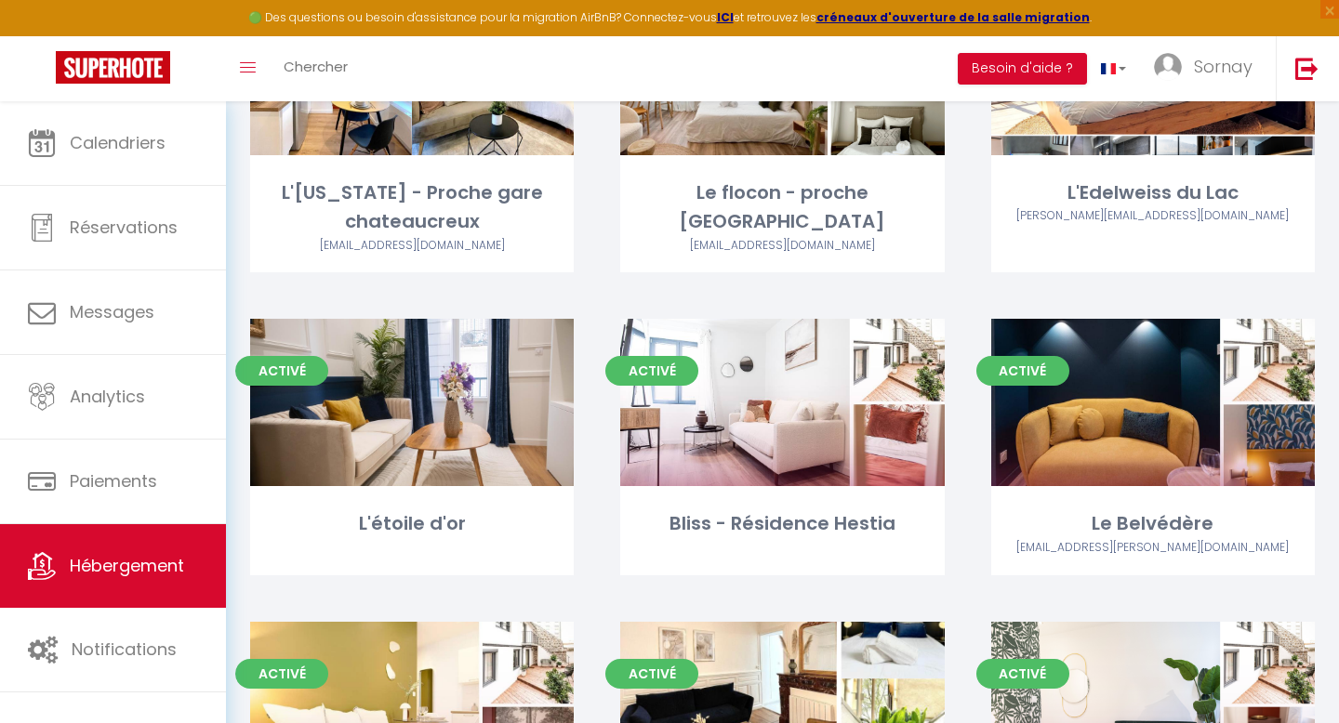
scroll to position [3444, 0]
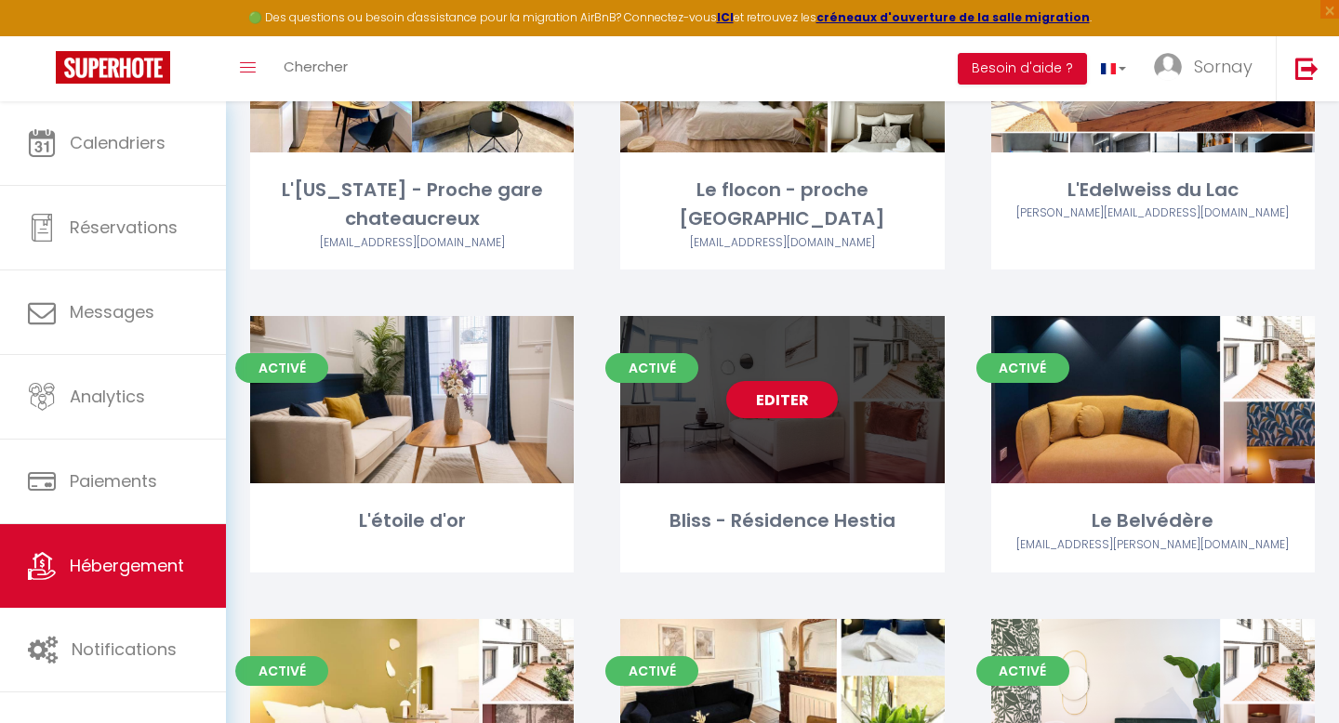
click at [800, 433] on div "Editer" at bounding box center [781, 399] width 323 height 167
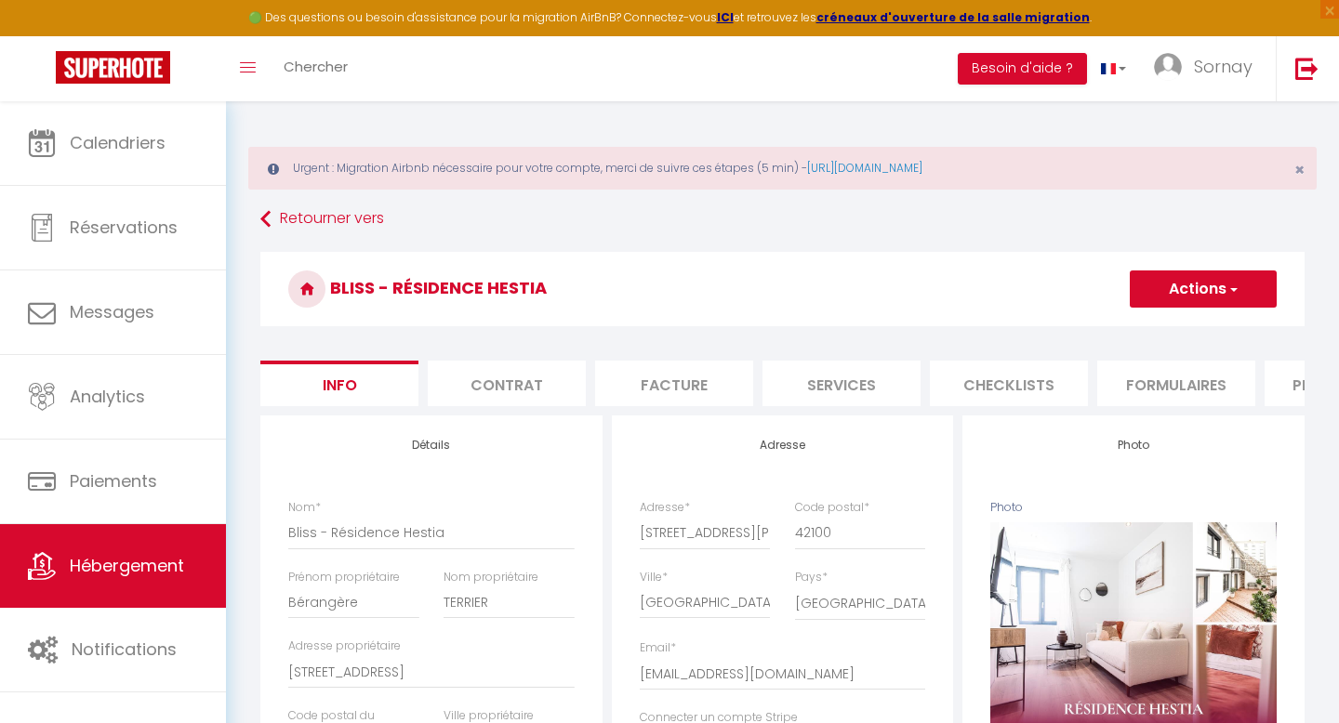
click at [1189, 293] on button "Actions" at bounding box center [1202, 289] width 147 height 37
click at [1125, 380] on link "Supprimer" at bounding box center [1175, 378] width 199 height 24
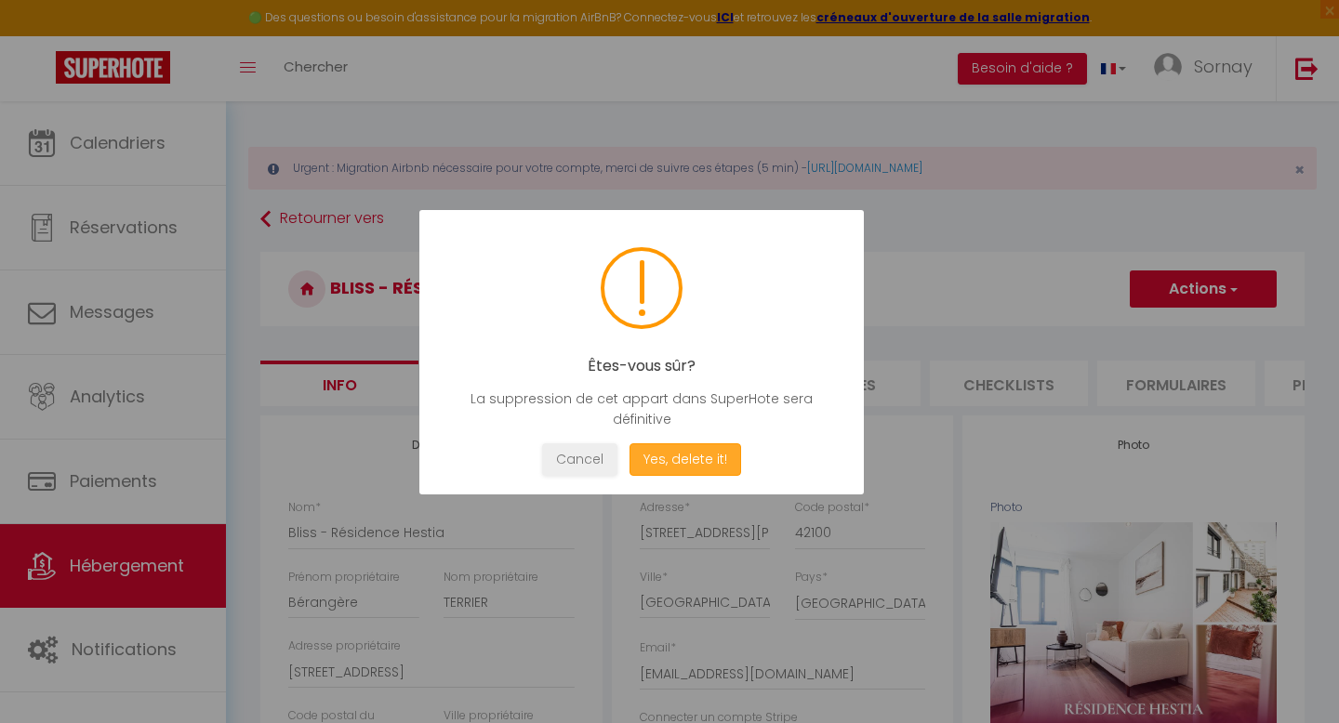
click at [732, 462] on button "Yes, delete it!" at bounding box center [685, 459] width 112 height 33
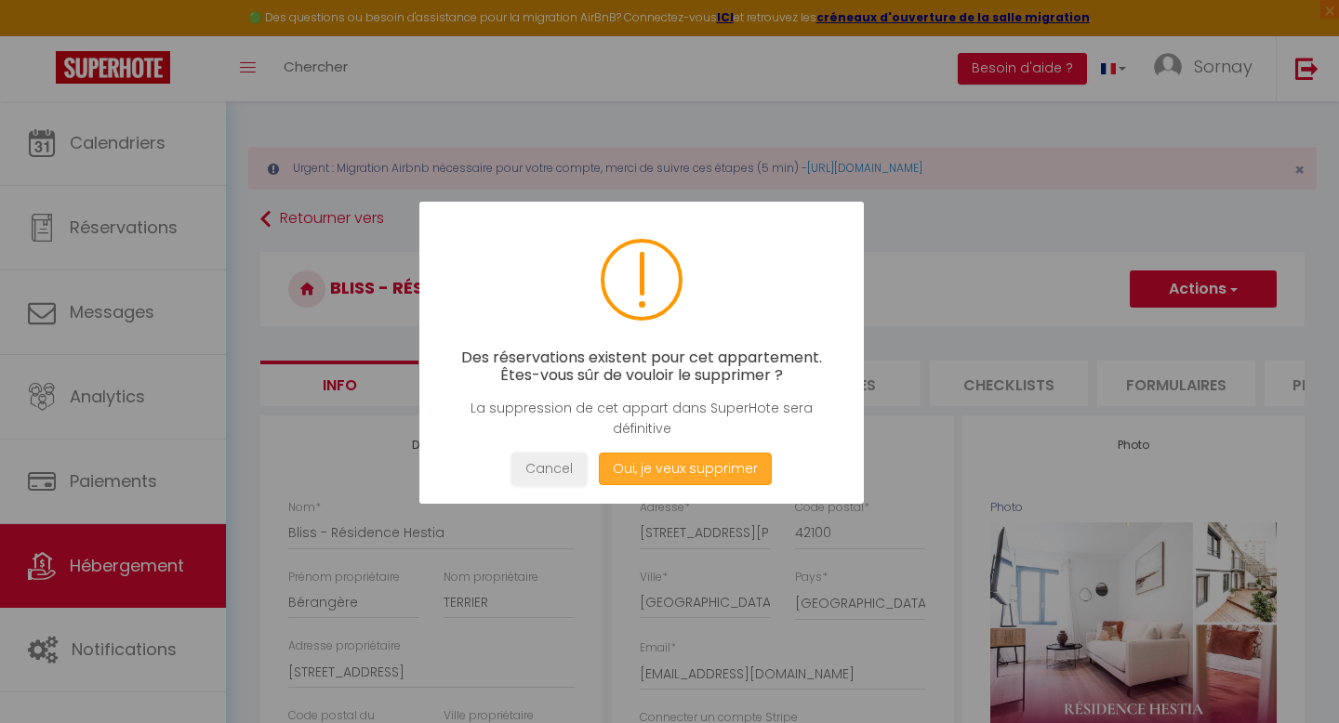
click at [673, 471] on button "Oui, je veux supprimer" at bounding box center [685, 469] width 173 height 33
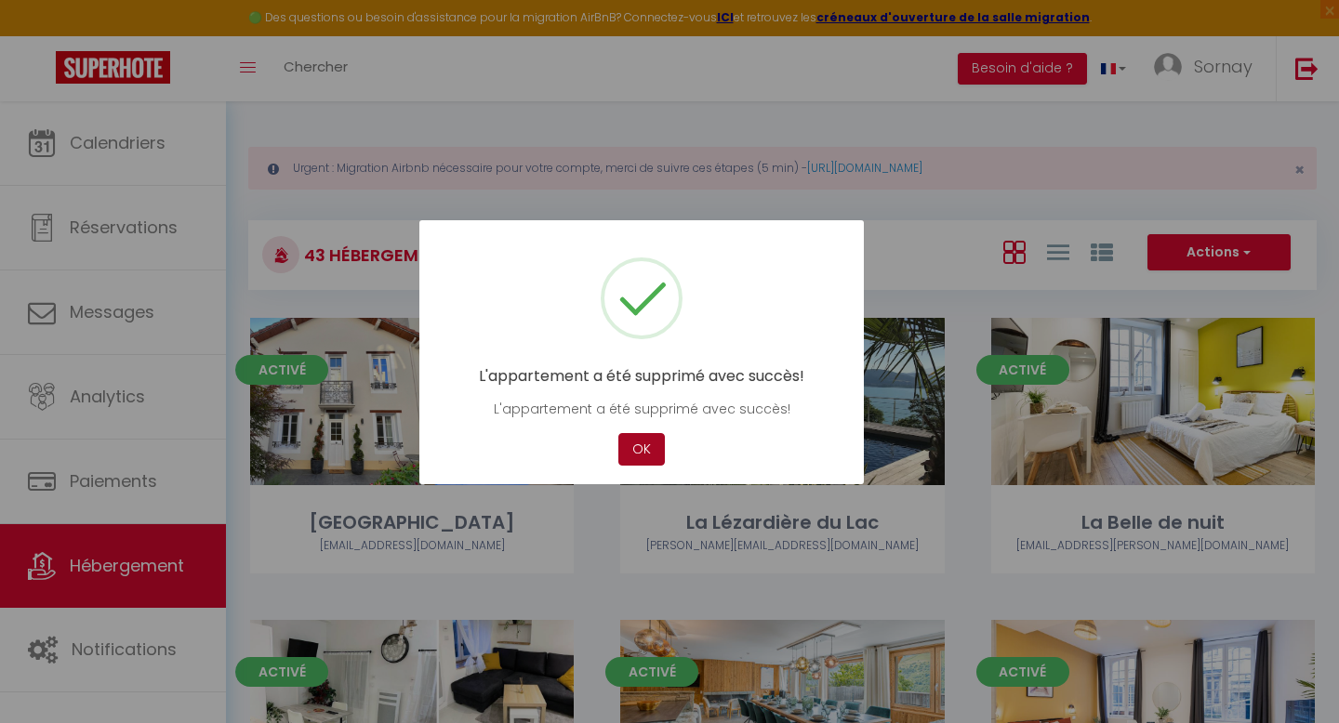
click at [641, 455] on button "OK" at bounding box center [641, 449] width 46 height 33
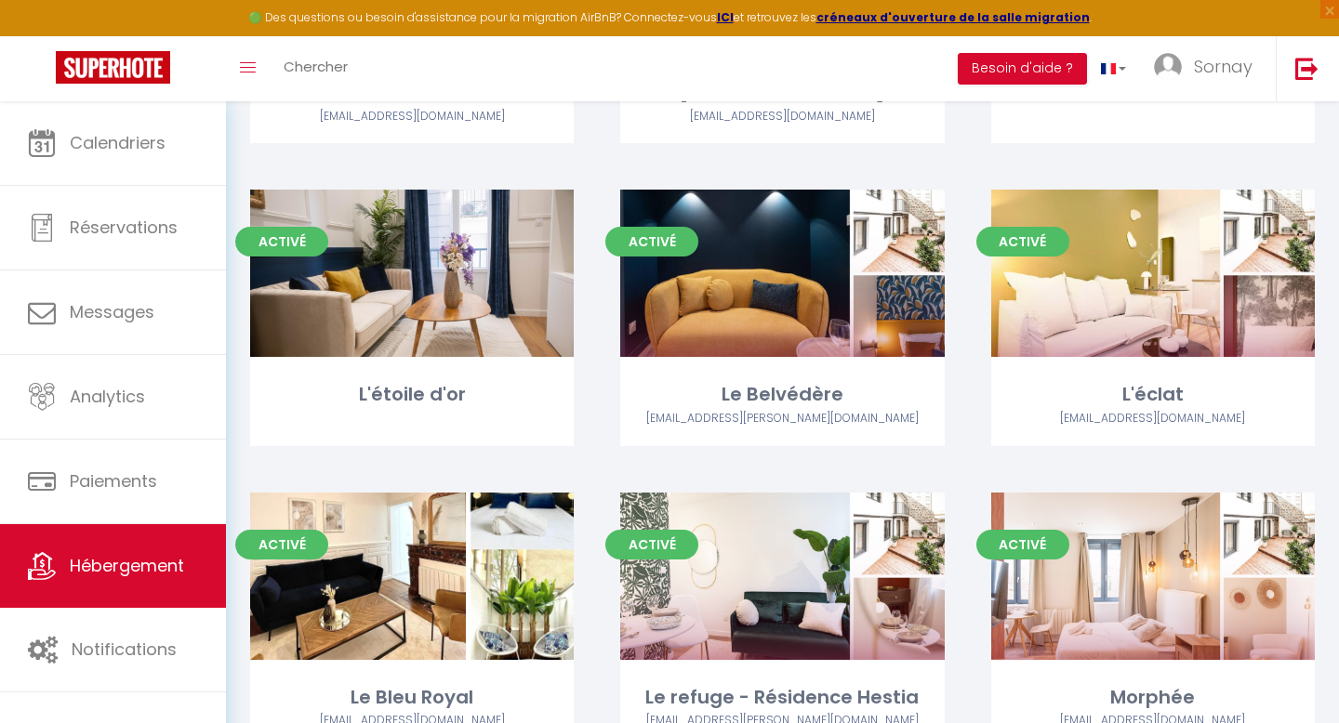
scroll to position [3610, 0]
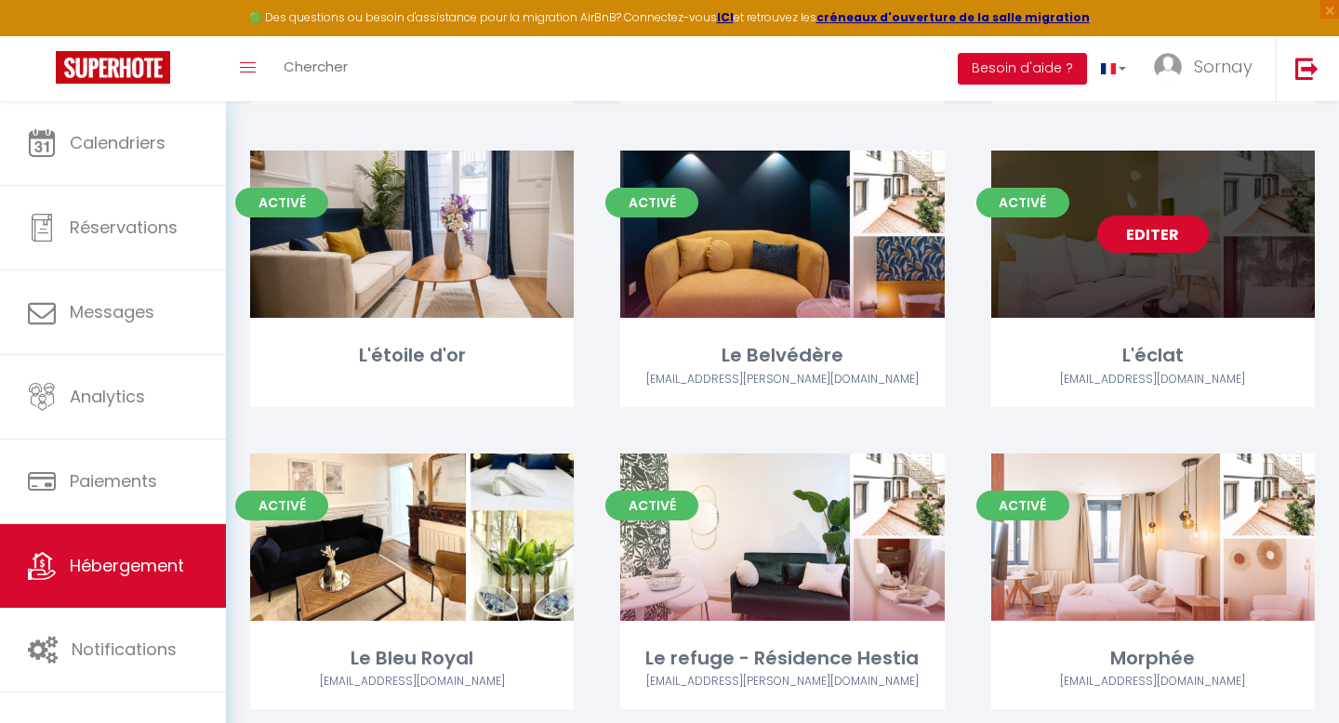
click at [1147, 241] on link "Editer" at bounding box center [1153, 234] width 112 height 37
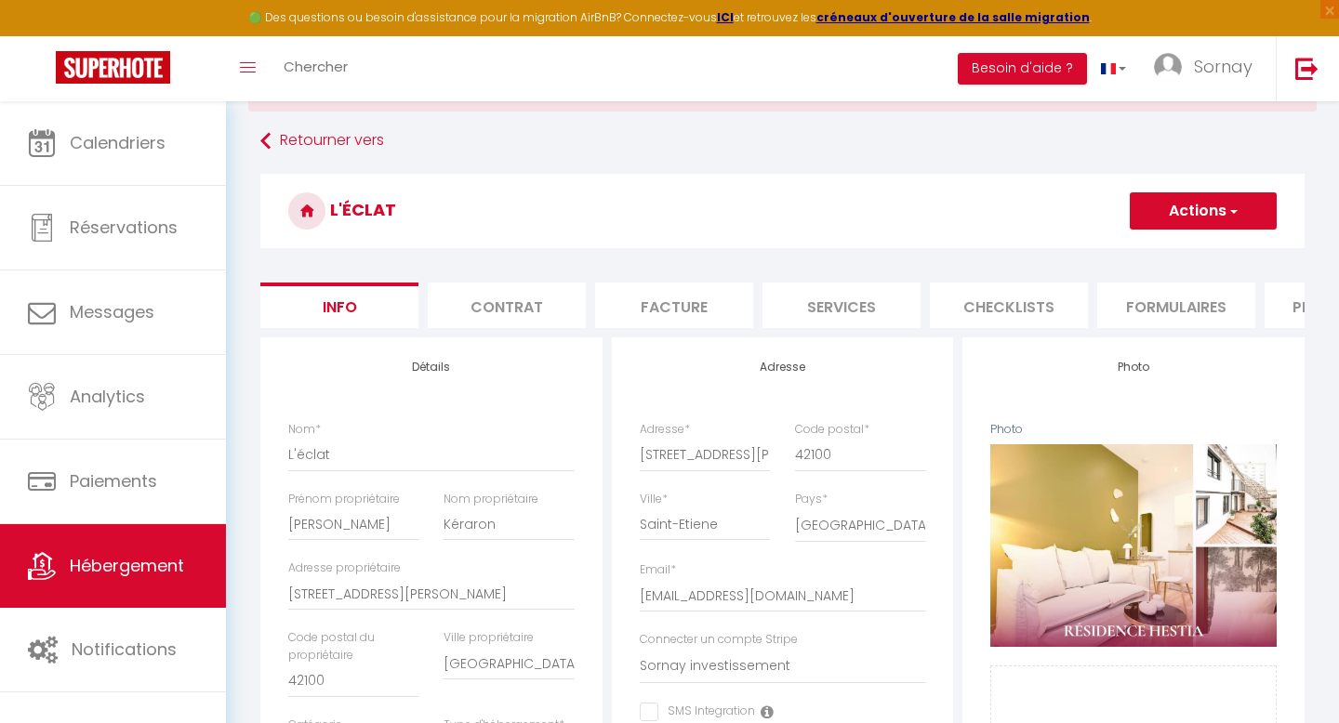
scroll to position [84, 0]
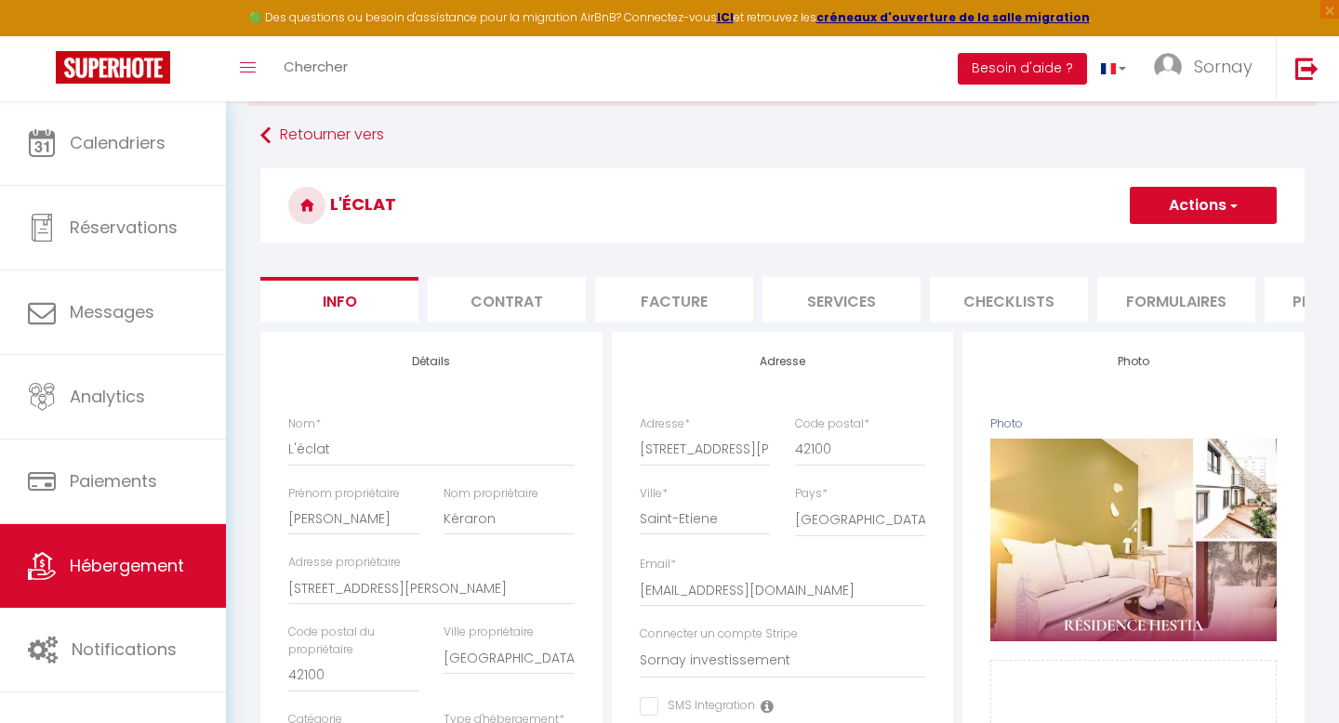
click at [1193, 205] on button "Actions" at bounding box center [1202, 205] width 147 height 37
click at [1128, 296] on link "Supprimer" at bounding box center [1175, 295] width 199 height 24
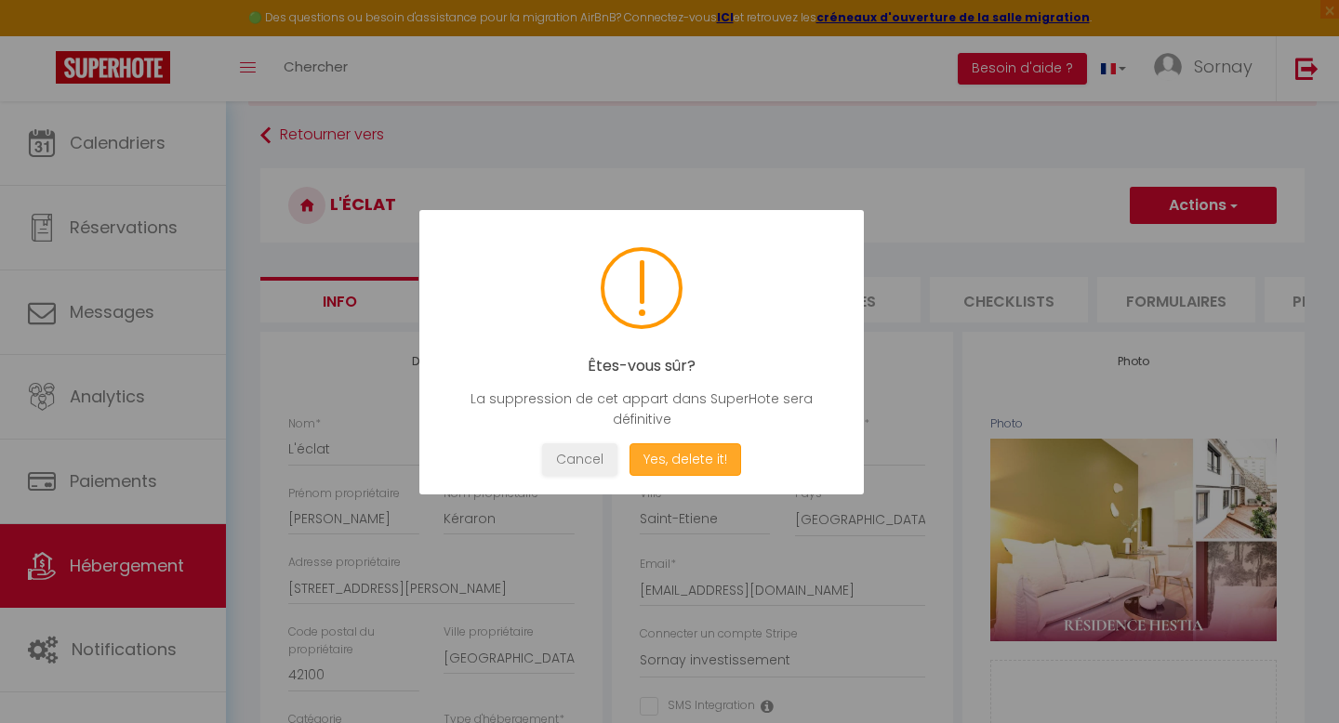
click at [696, 454] on button "Yes, delete it!" at bounding box center [685, 459] width 112 height 33
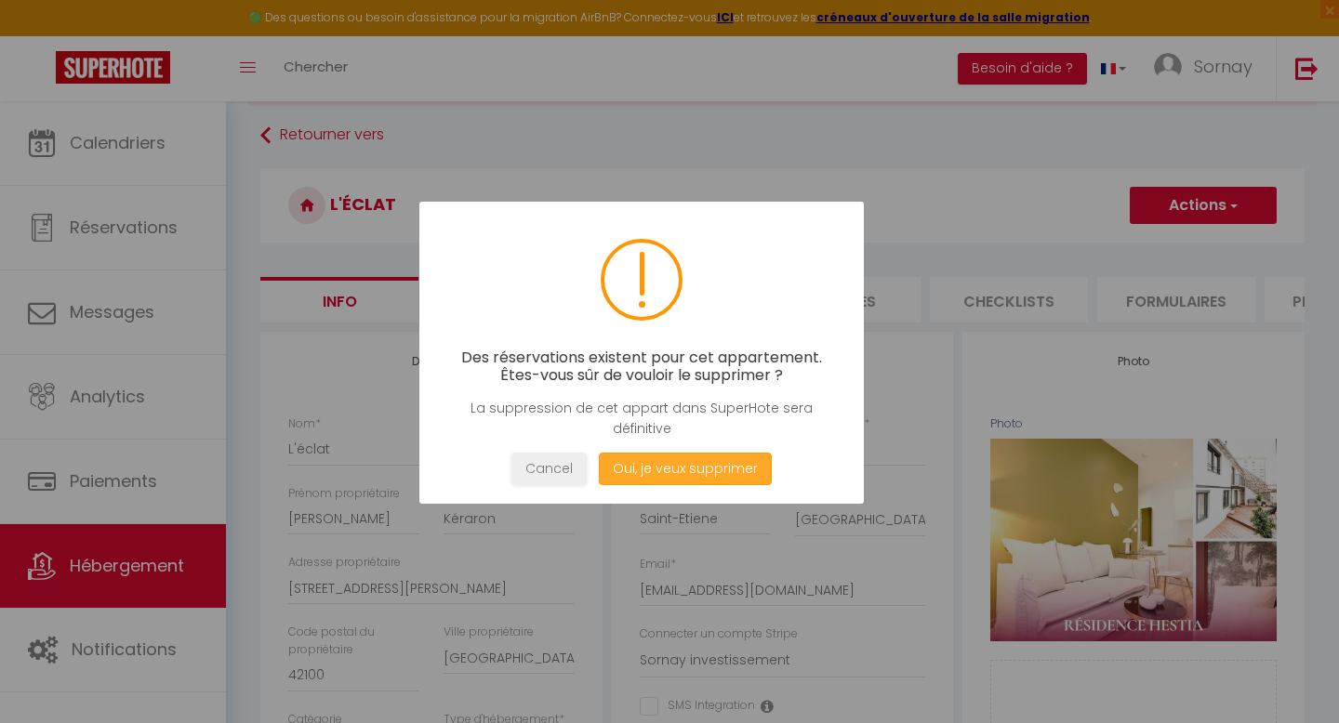
click at [691, 464] on button "Oui, je veux supprimer" at bounding box center [685, 469] width 173 height 33
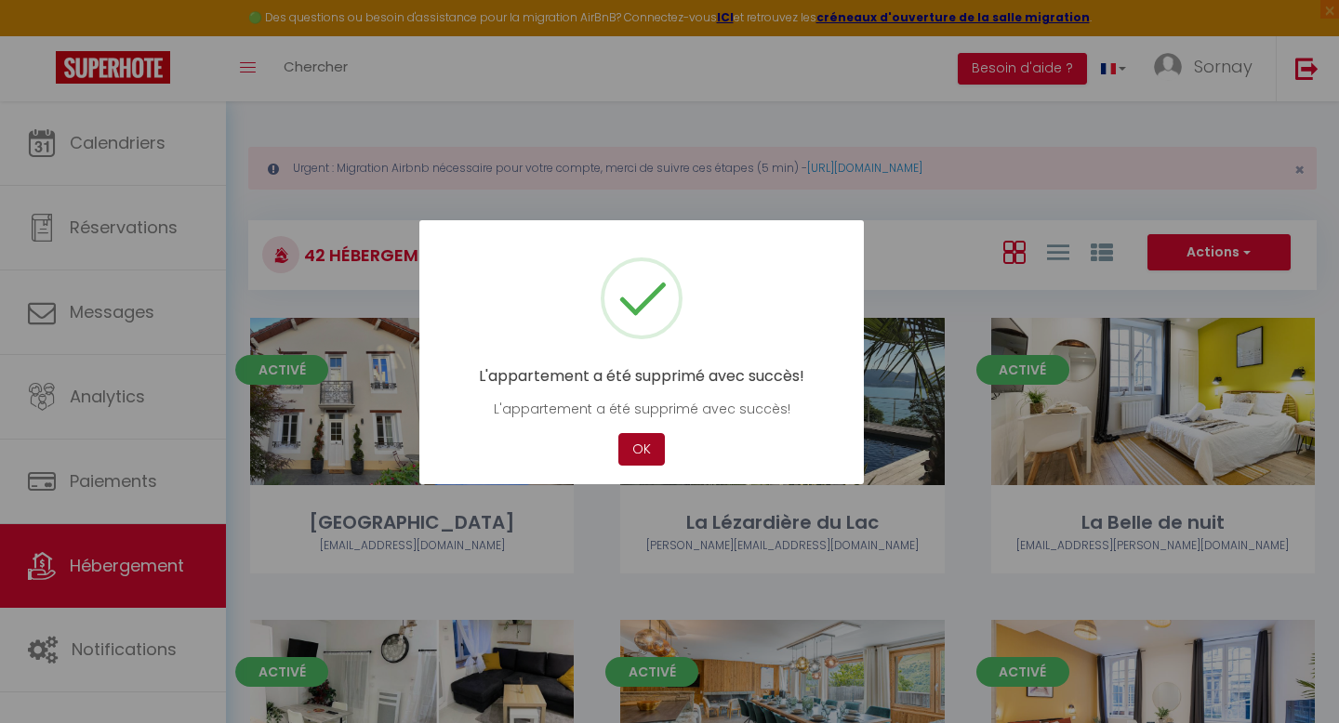
click at [637, 446] on button "OK" at bounding box center [641, 449] width 46 height 33
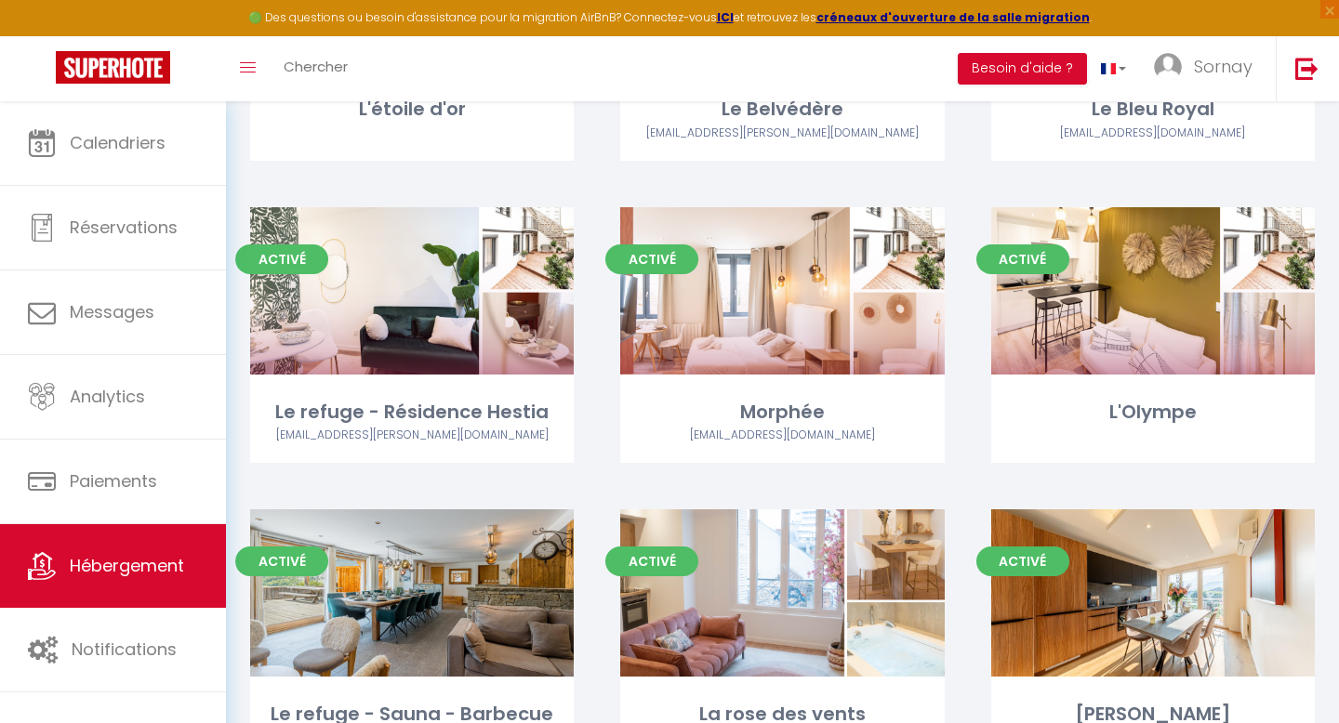
scroll to position [3863, 0]
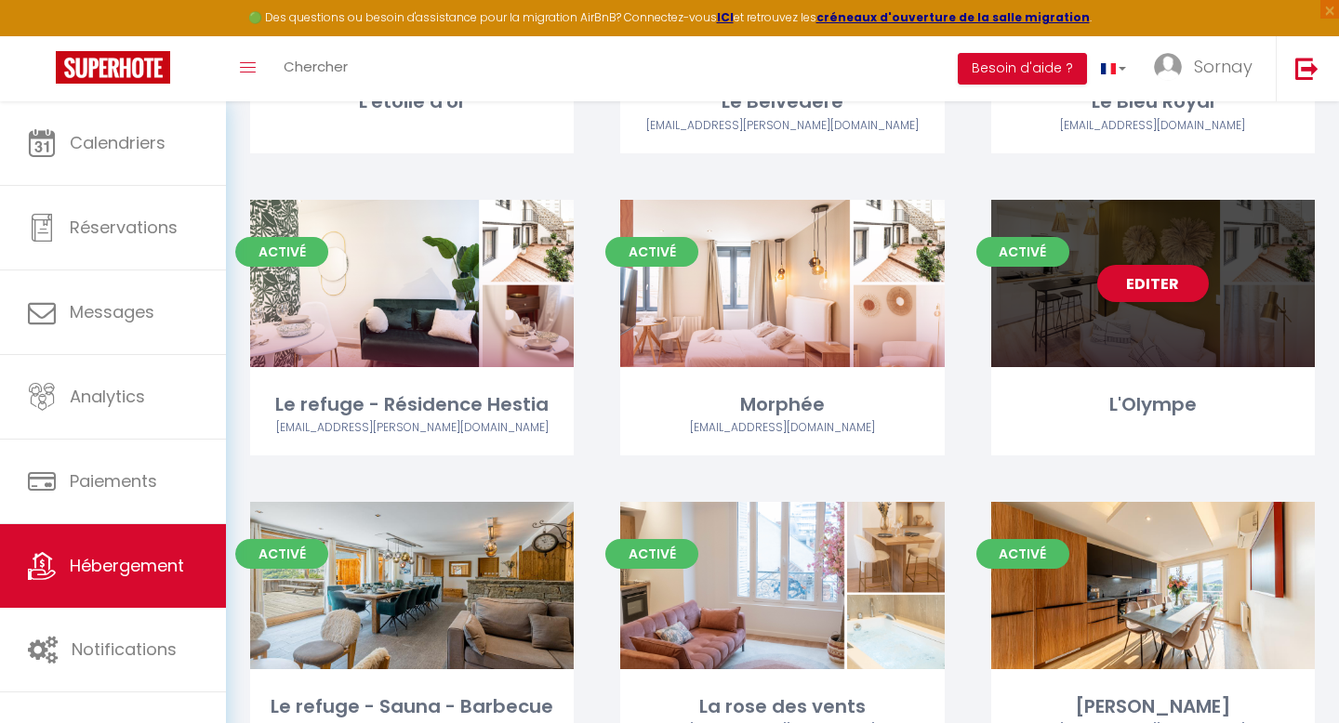
click at [1104, 326] on div "Editer" at bounding box center [1152, 283] width 323 height 167
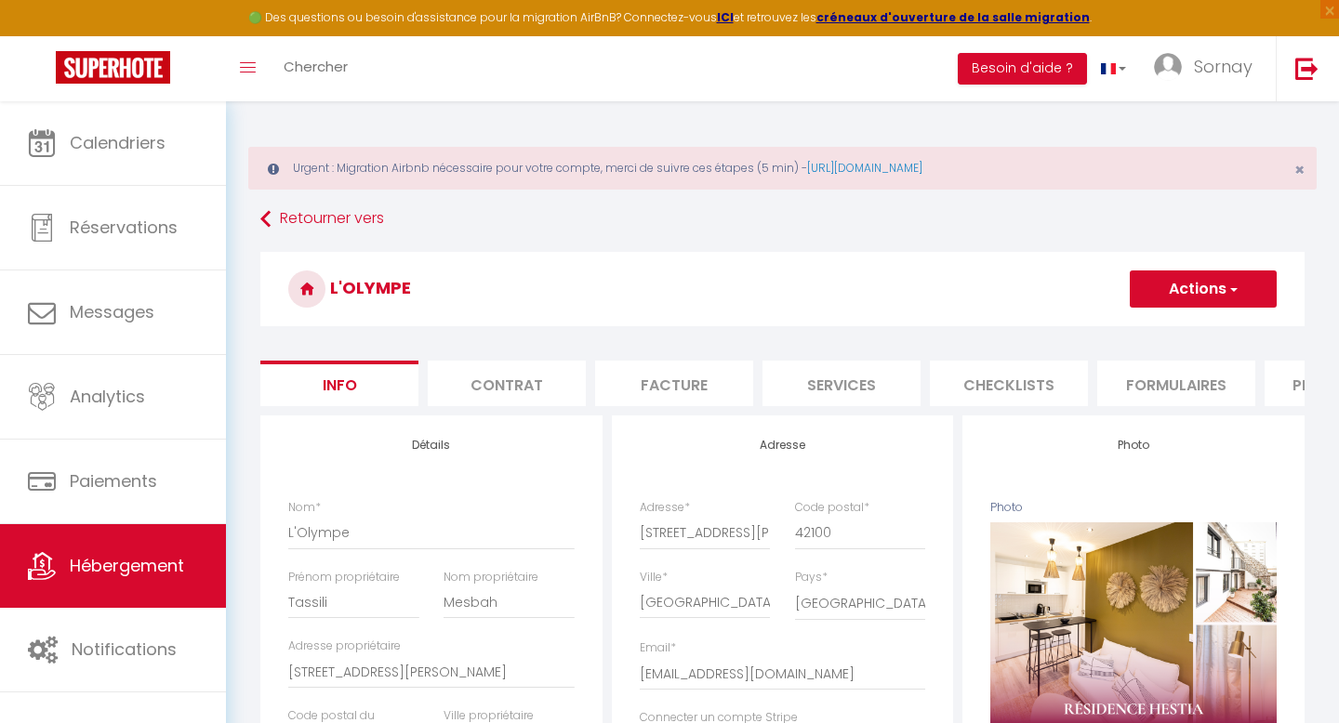
click at [1235, 293] on span "button" at bounding box center [1232, 289] width 12 height 19
click at [1128, 377] on link "Supprimer" at bounding box center [1175, 378] width 199 height 24
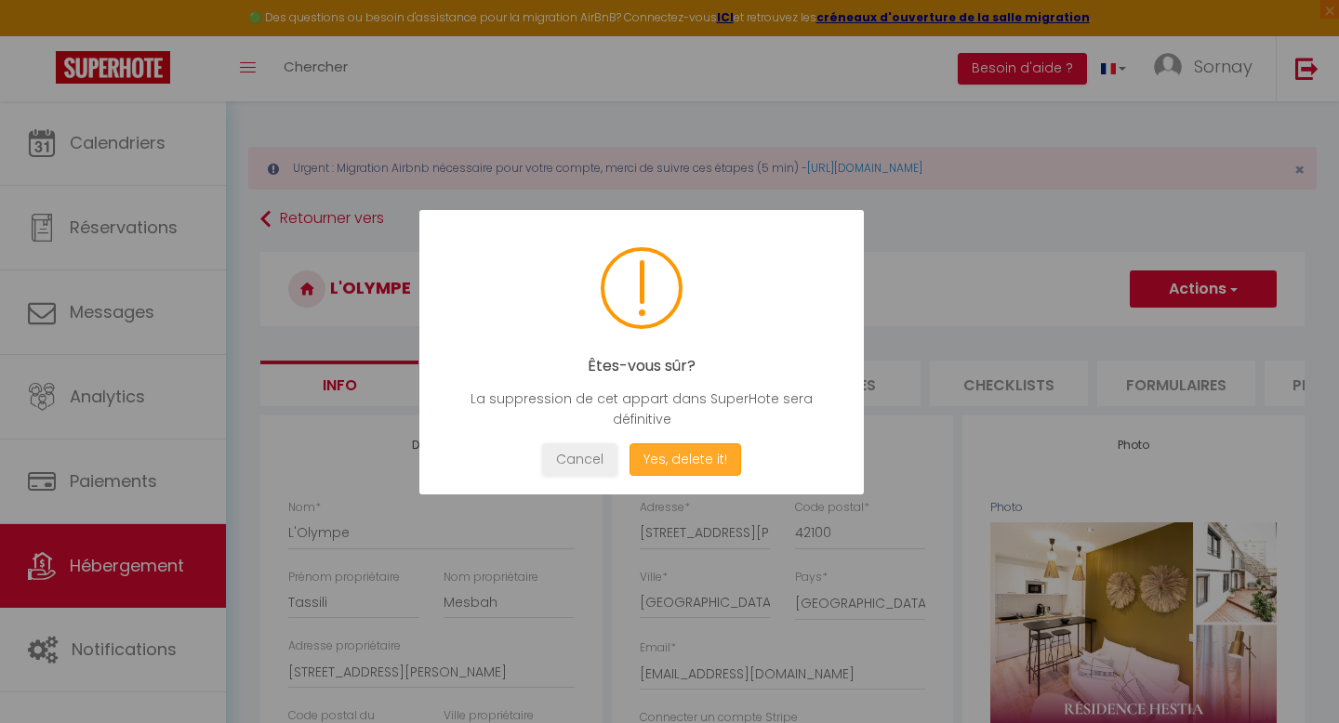
click at [721, 452] on button "Yes, delete it!" at bounding box center [685, 459] width 112 height 33
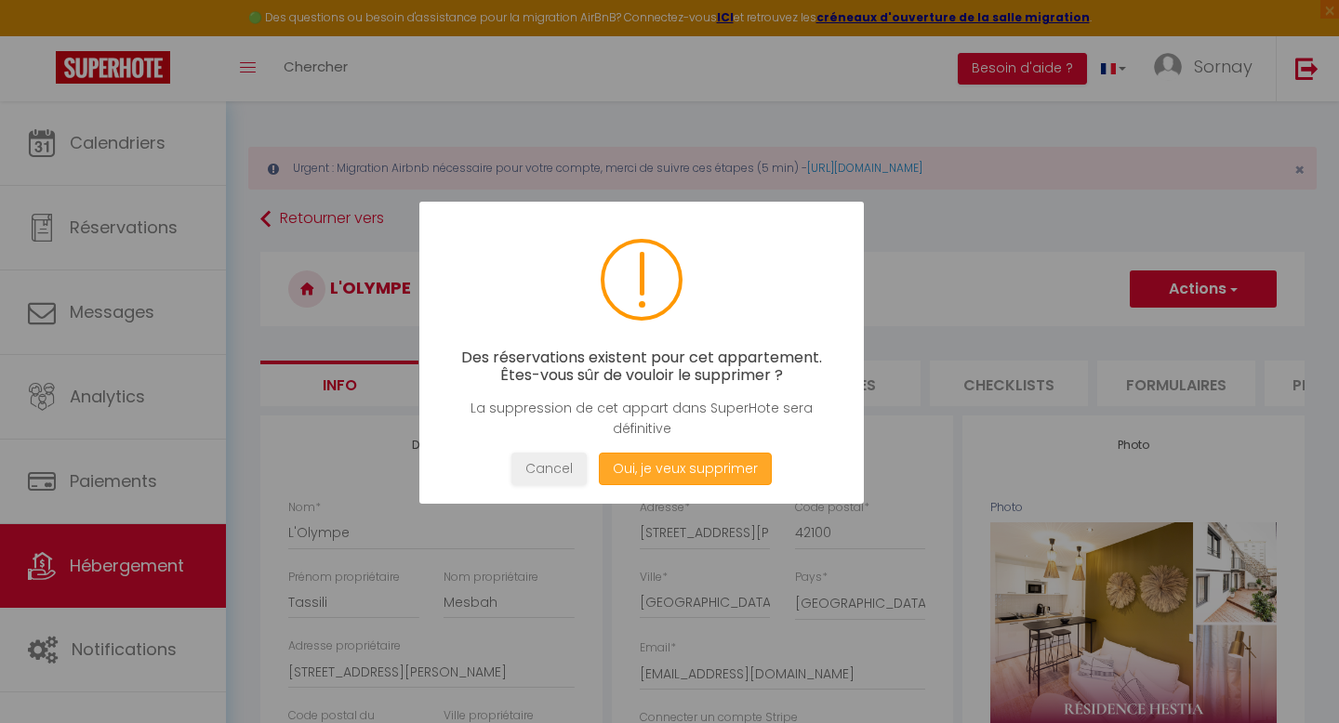
click at [664, 473] on button "Oui, je veux supprimer" at bounding box center [685, 469] width 173 height 33
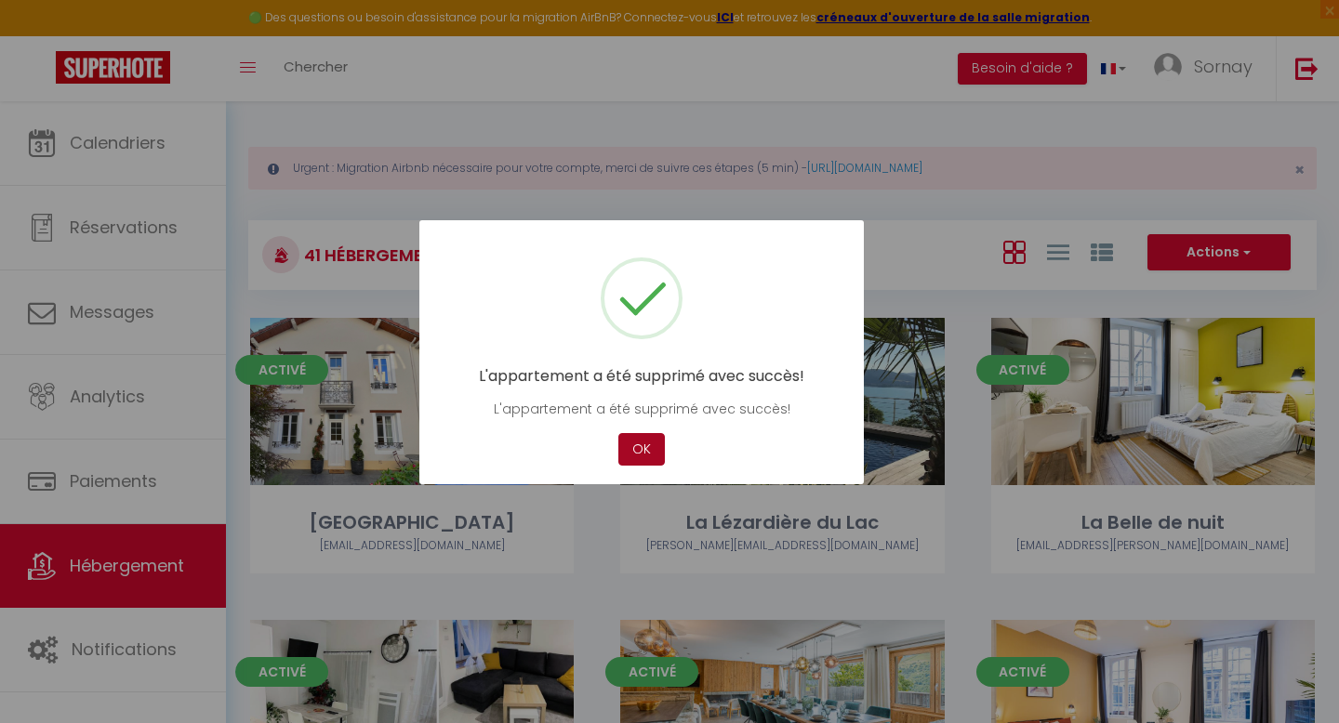
click at [636, 456] on button "OK" at bounding box center [641, 449] width 46 height 33
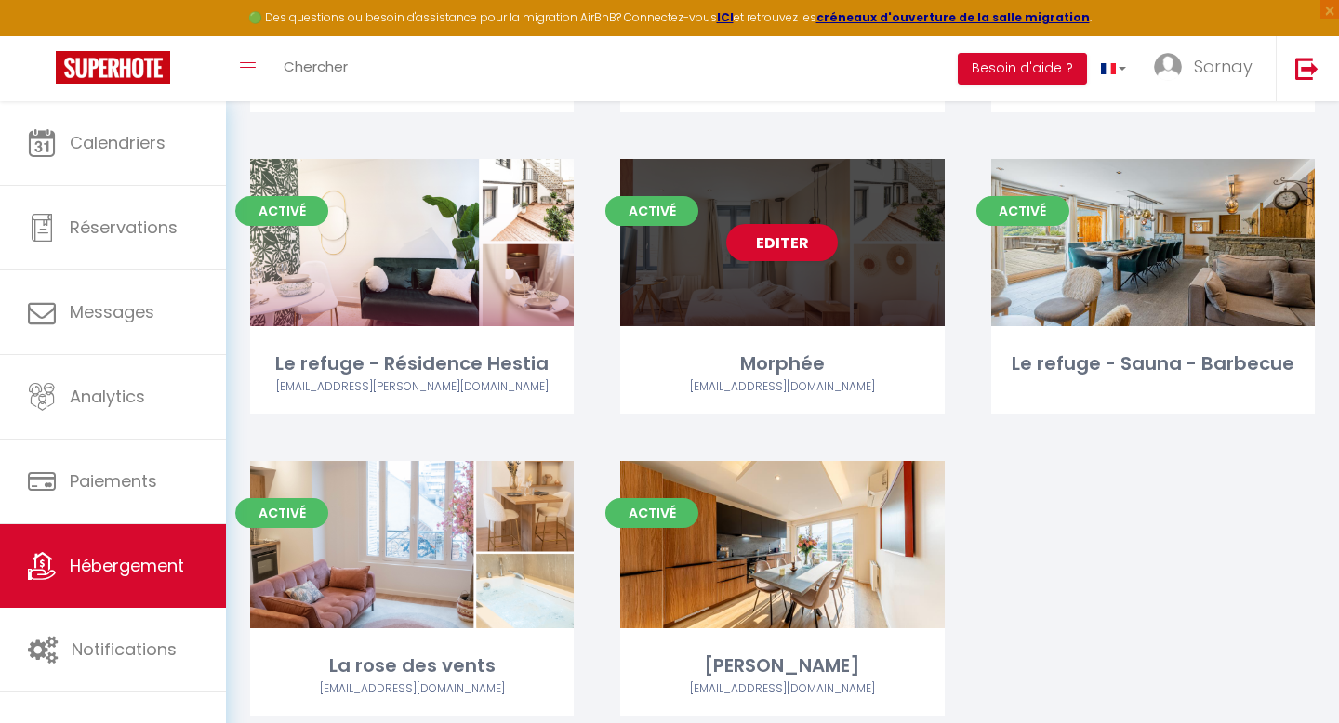
scroll to position [3908, 0]
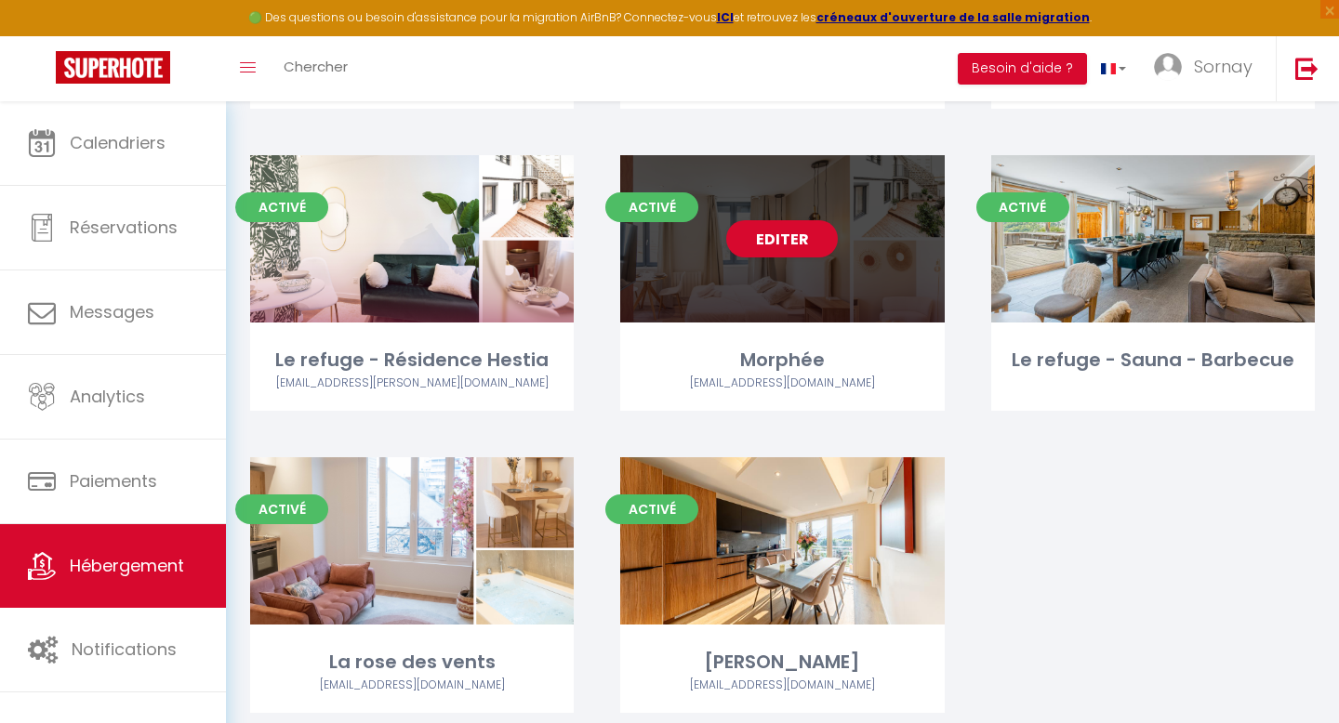
click at [736, 274] on div "Editer" at bounding box center [781, 238] width 323 height 167
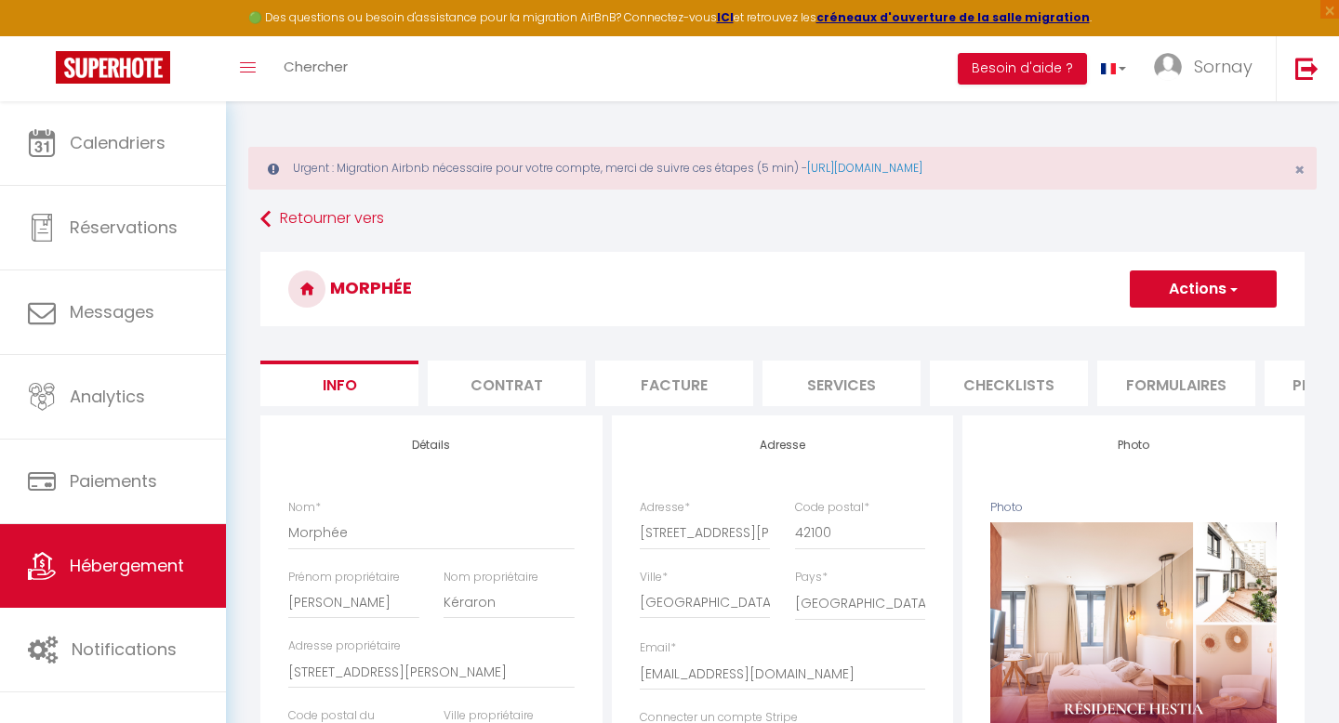
click at [1177, 285] on button "Actions" at bounding box center [1202, 289] width 147 height 37
click at [1120, 375] on link "Supprimer" at bounding box center [1175, 378] width 199 height 24
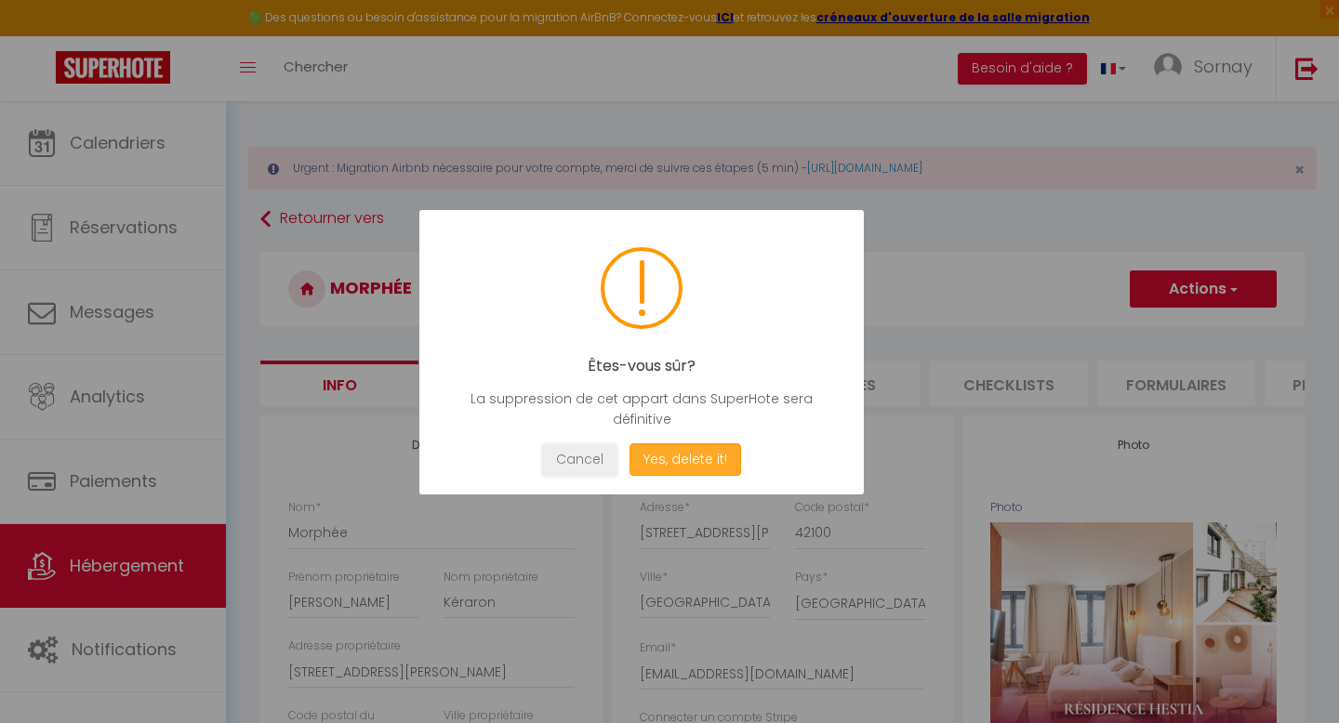
click at [696, 458] on button "Yes, delete it!" at bounding box center [685, 459] width 112 height 33
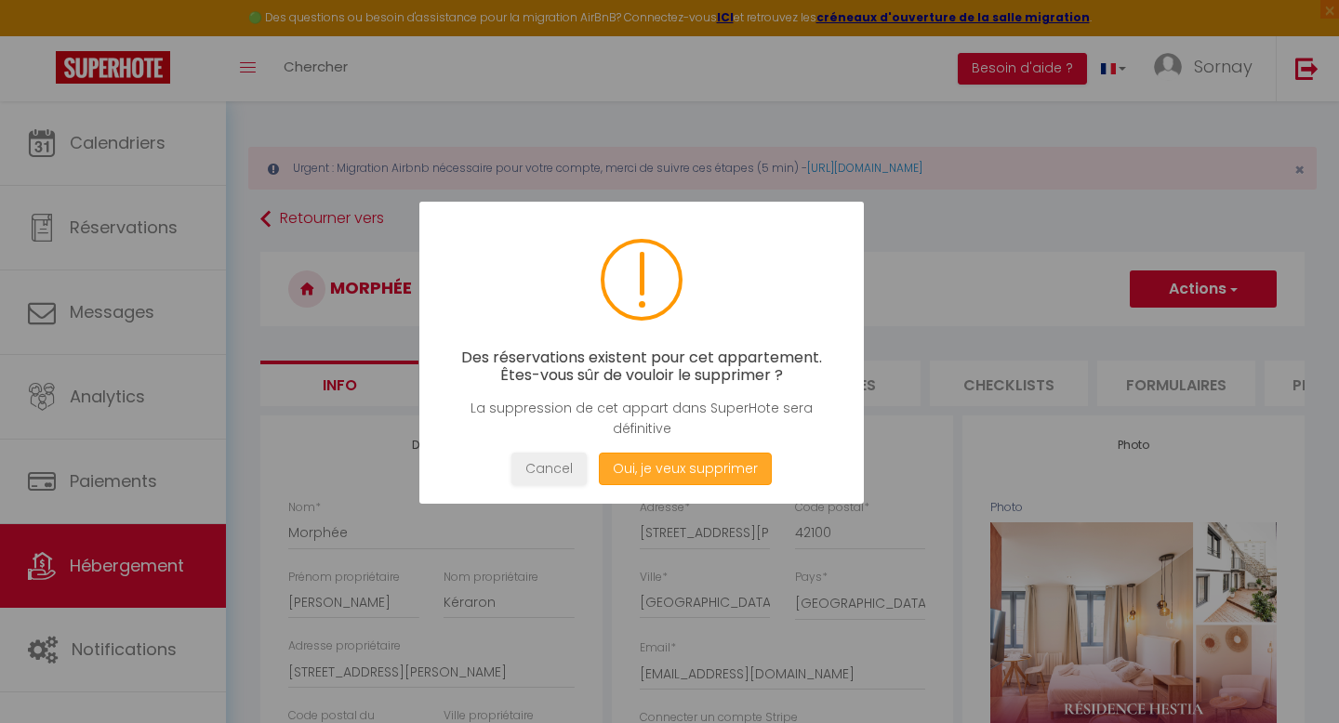
click at [653, 469] on button "Oui, je veux supprimer" at bounding box center [685, 469] width 173 height 33
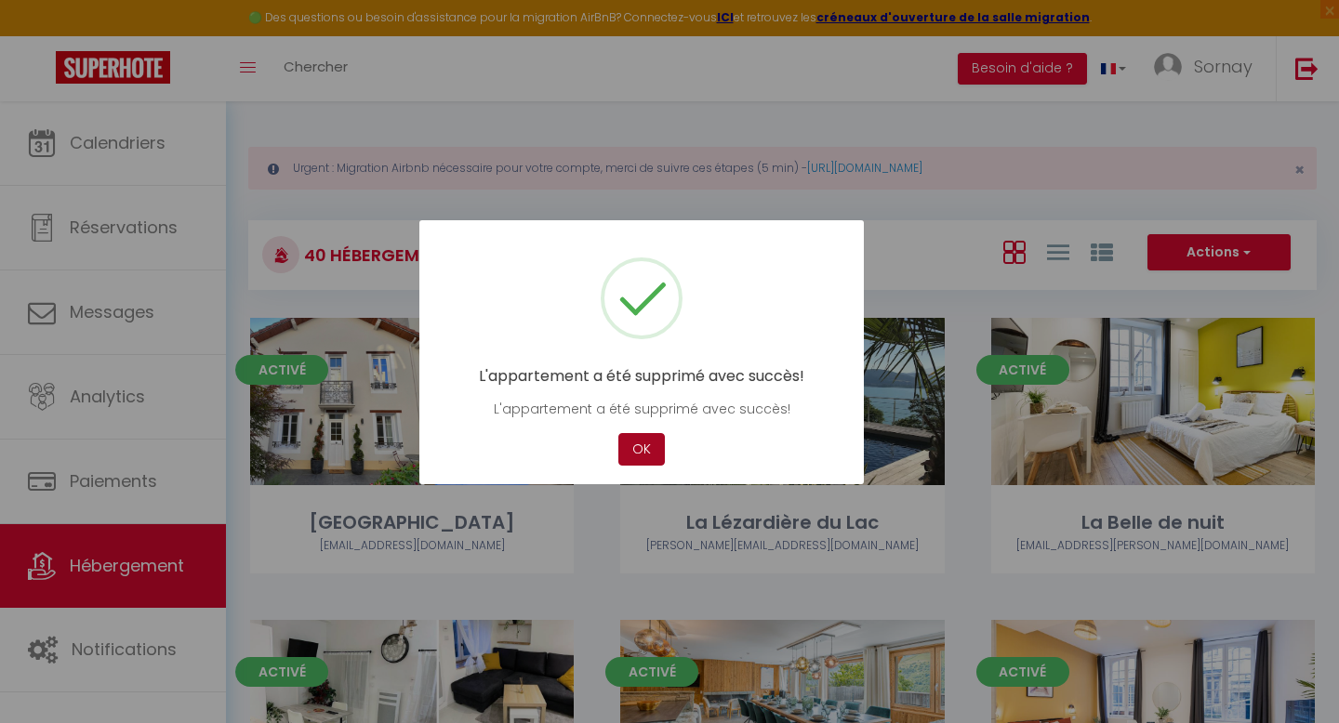
click at [648, 443] on button "OK" at bounding box center [641, 449] width 46 height 33
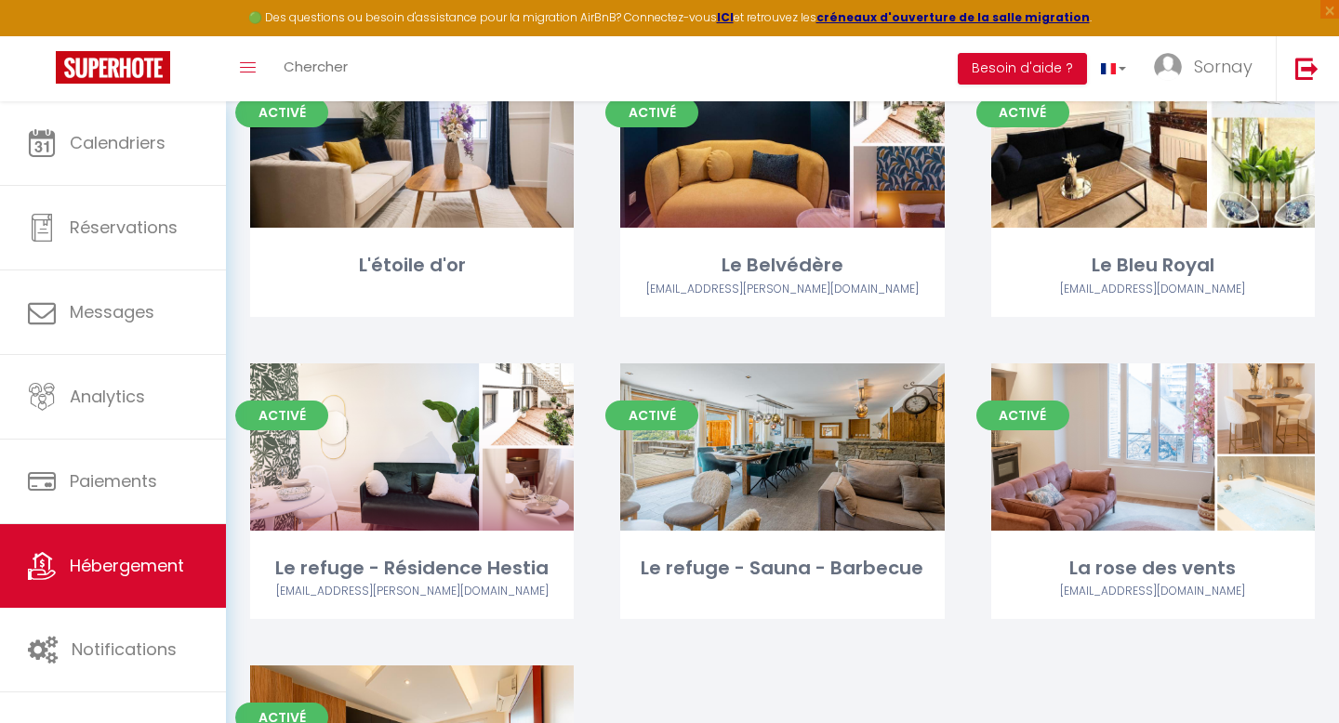
scroll to position [3691, 0]
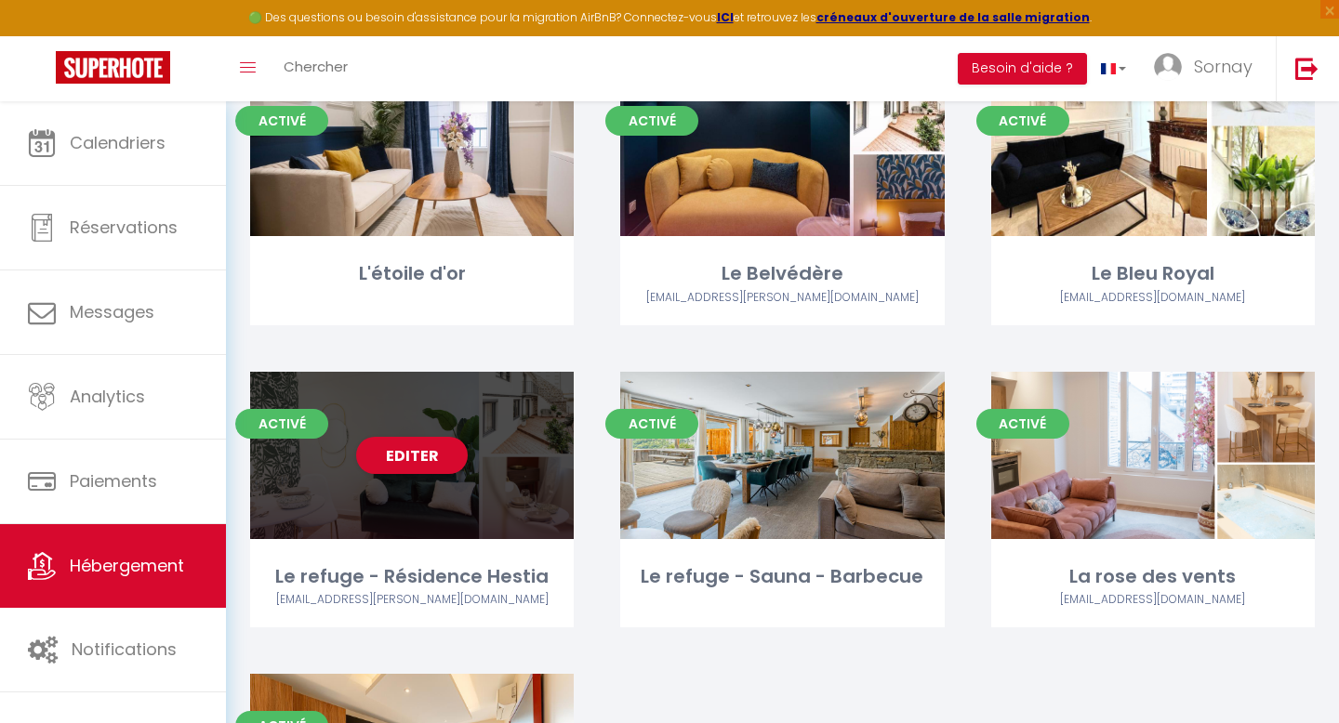
click at [482, 496] on div "Editer" at bounding box center [411, 455] width 323 height 167
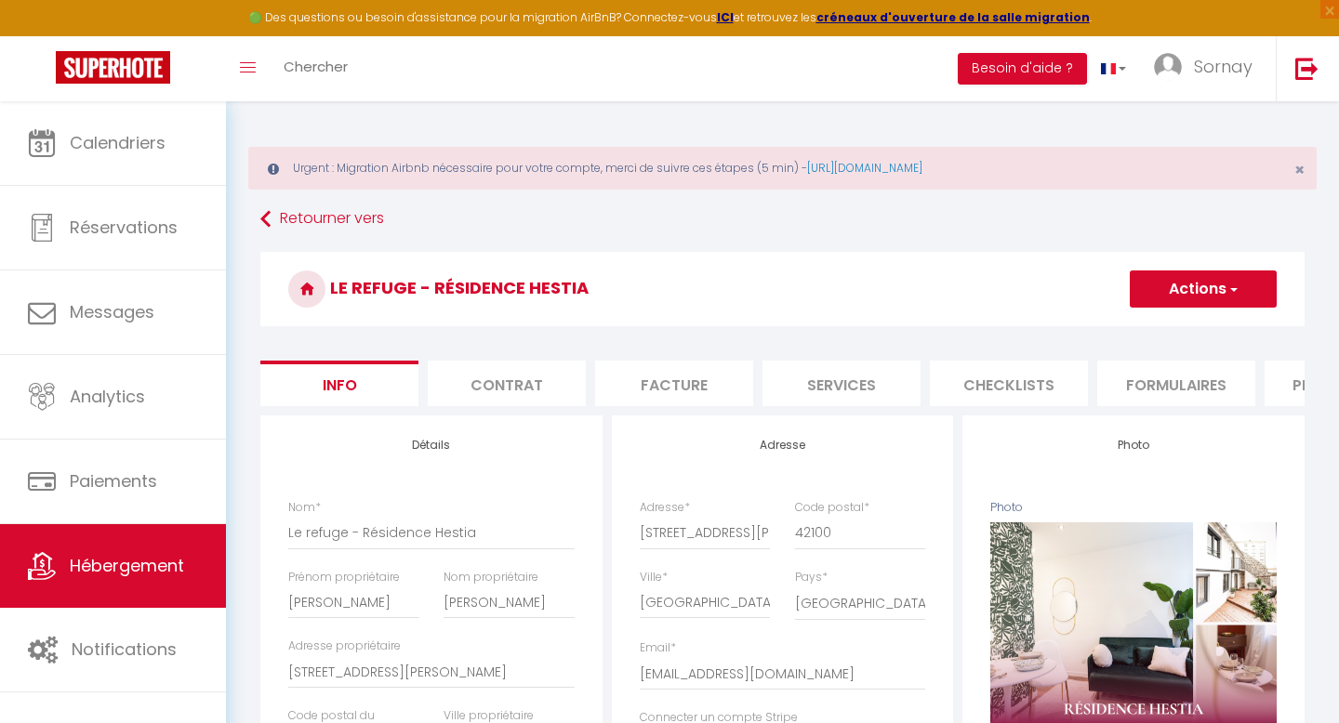
select select "2"
select select "1"
select select "16:00"
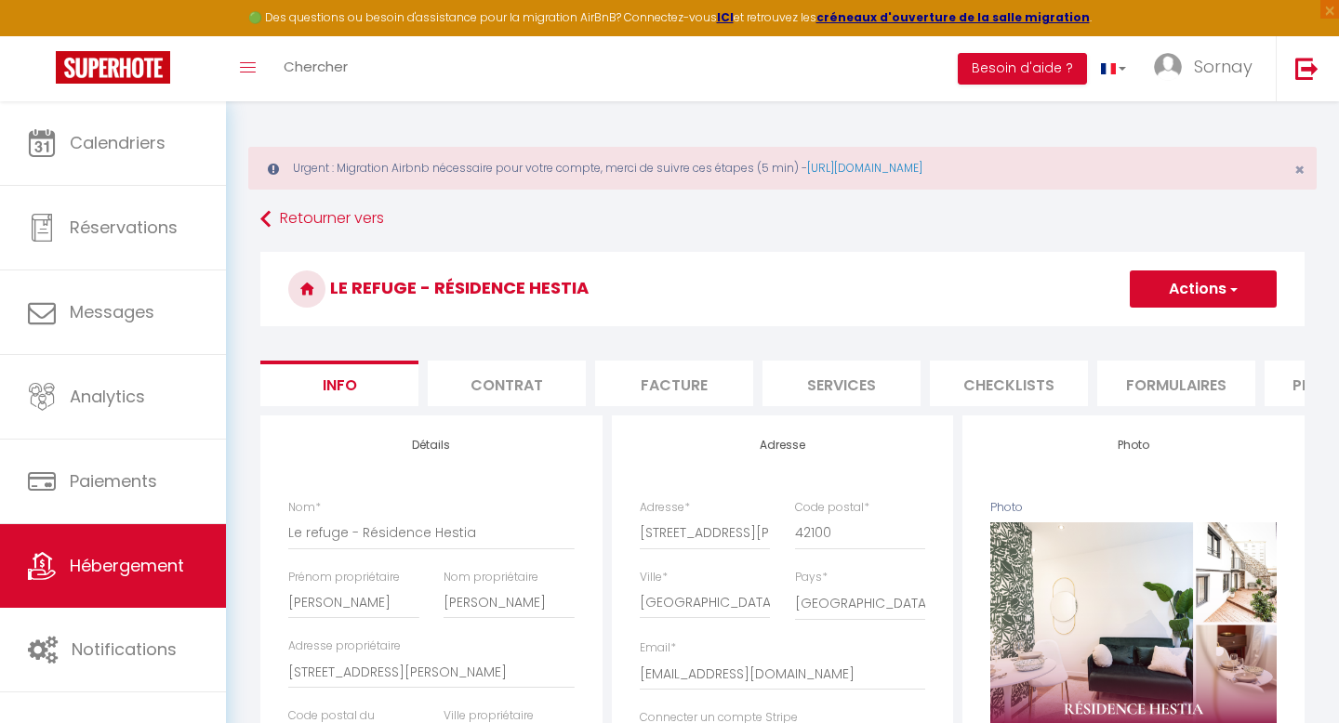
select select "23:45"
select select "11:00"
select select "30"
select select "120"
select select "3757"
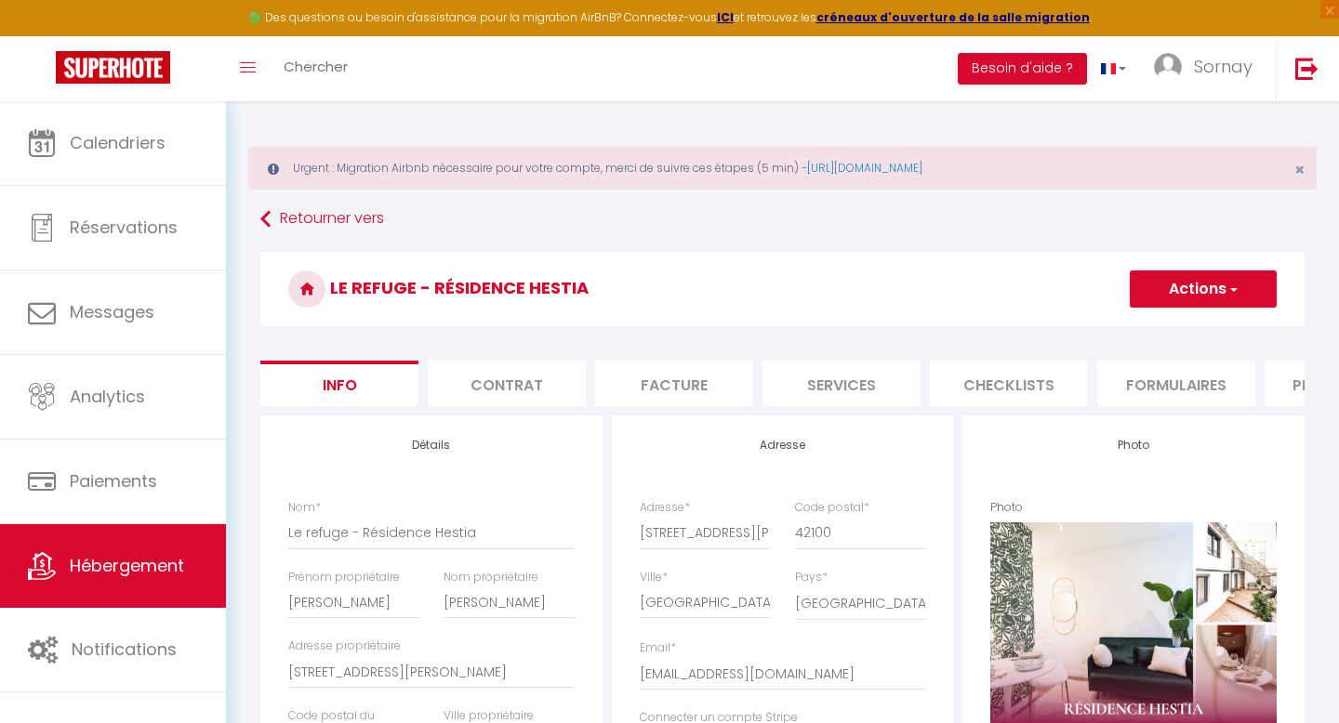
select select "28"
click at [1201, 284] on button "Actions" at bounding box center [1202, 289] width 147 height 37
click at [1134, 376] on link "Supprimer" at bounding box center [1175, 378] width 199 height 24
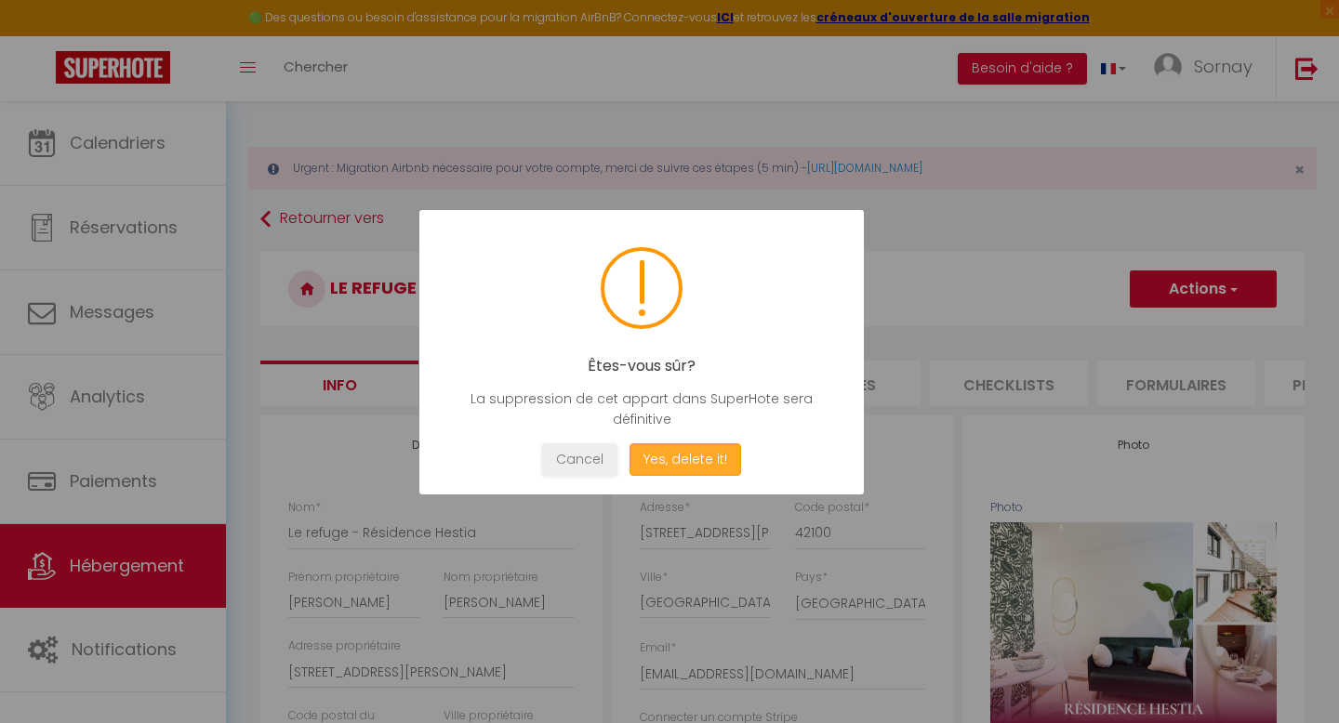
click at [681, 459] on button "Yes, delete it!" at bounding box center [685, 459] width 112 height 33
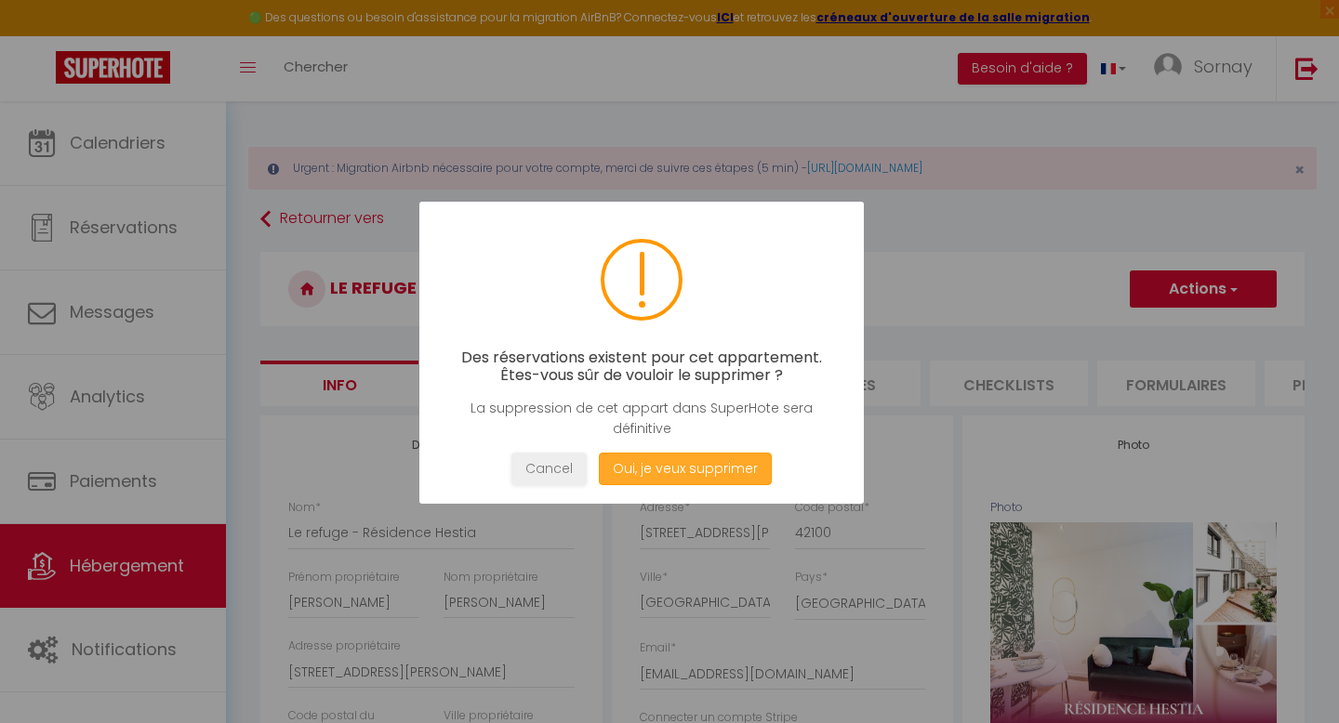
click at [641, 459] on button "Oui, je veux supprimer" at bounding box center [685, 469] width 173 height 33
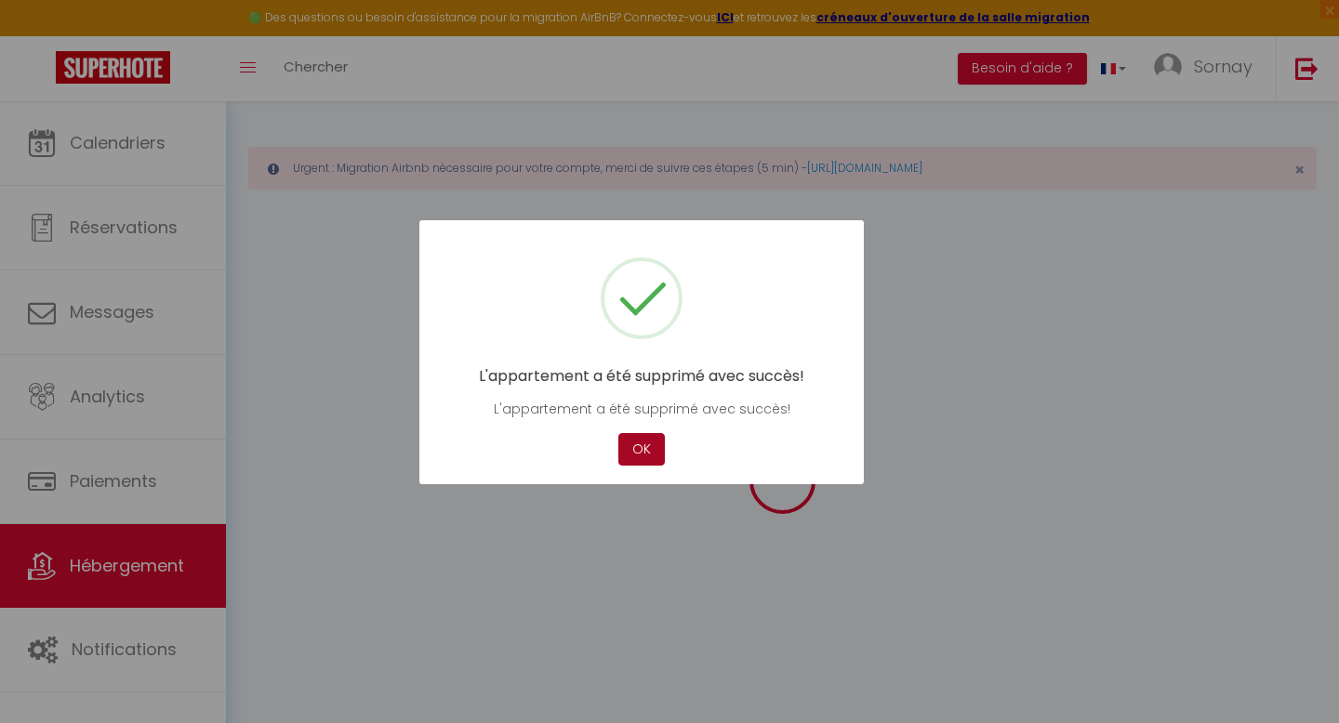
click at [641, 459] on button "OK" at bounding box center [641, 449] width 46 height 33
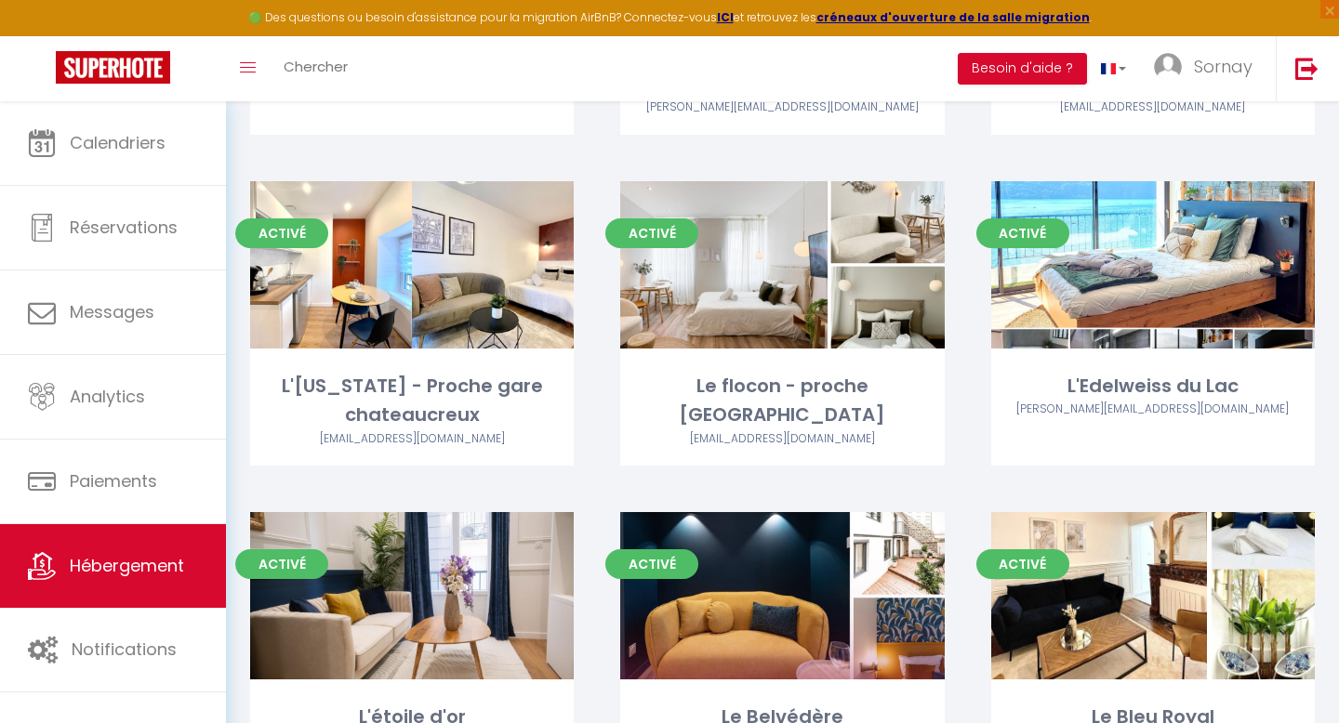
scroll to position [3243, 0]
